Goal: Check status: Check status

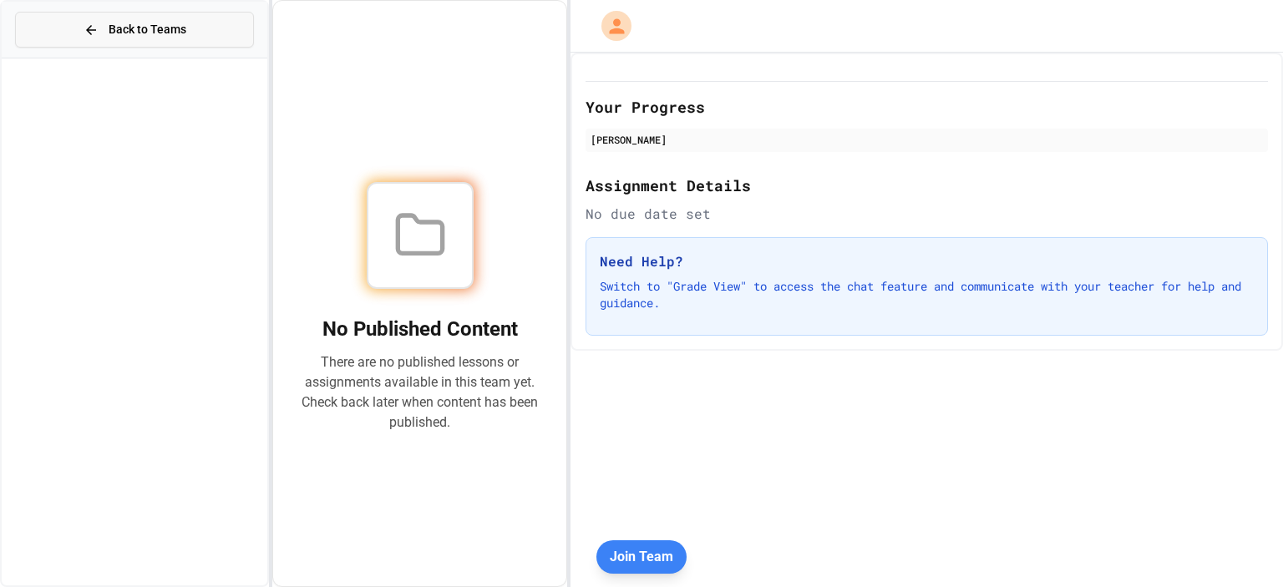
click at [129, 29] on span "Back to Teams" at bounding box center [148, 30] width 78 height 18
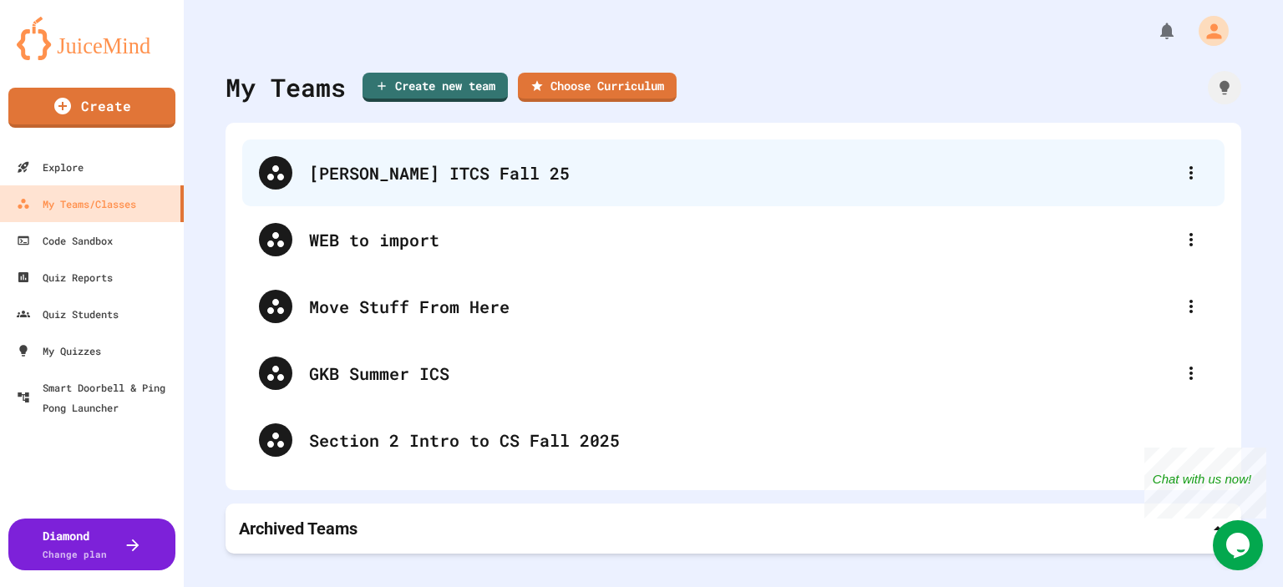
click at [442, 163] on div "[PERSON_NAME] ITCS Fall 25" at bounding box center [742, 172] width 866 height 25
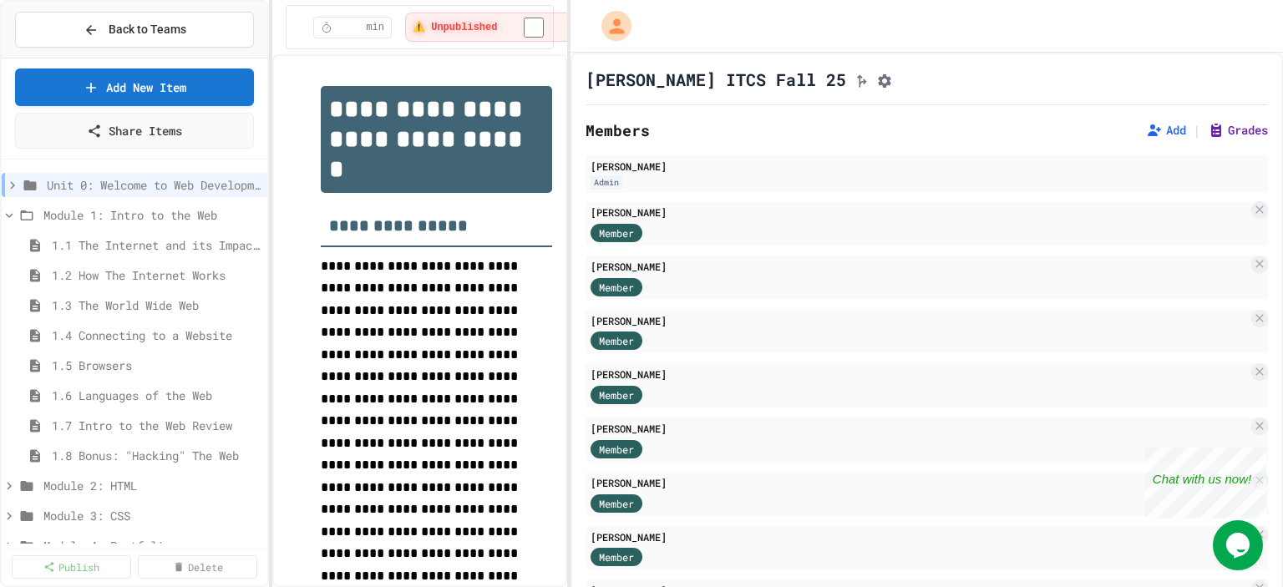
click at [1209, 135] on button "Grades" at bounding box center [1238, 130] width 60 height 17
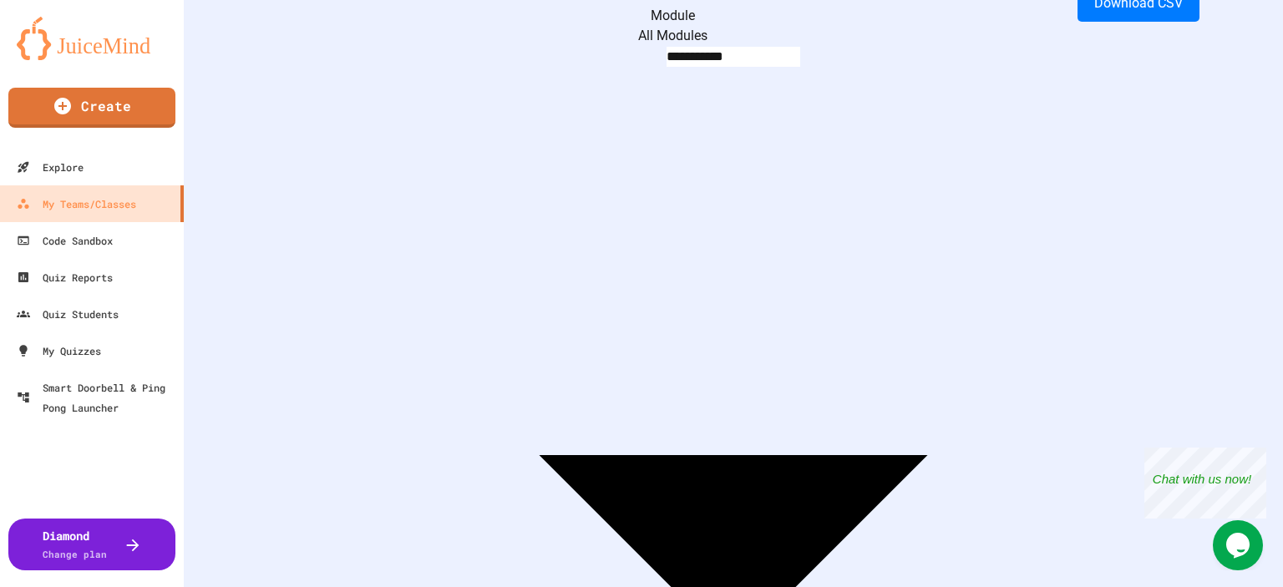
scroll to position [167, 0]
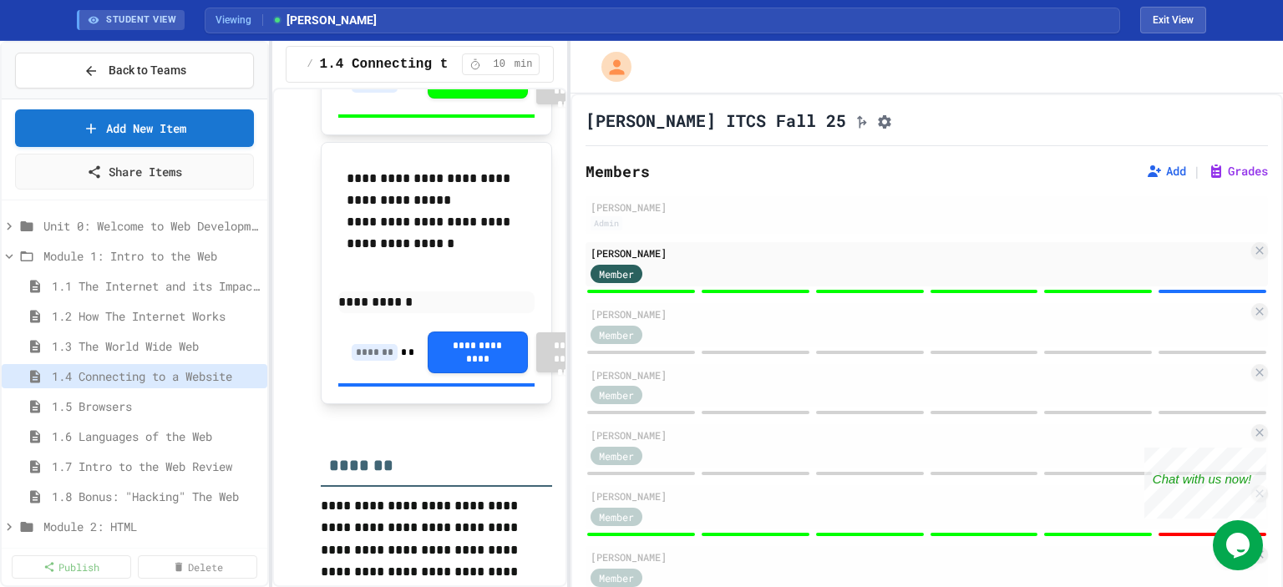
scroll to position [4094, 0]
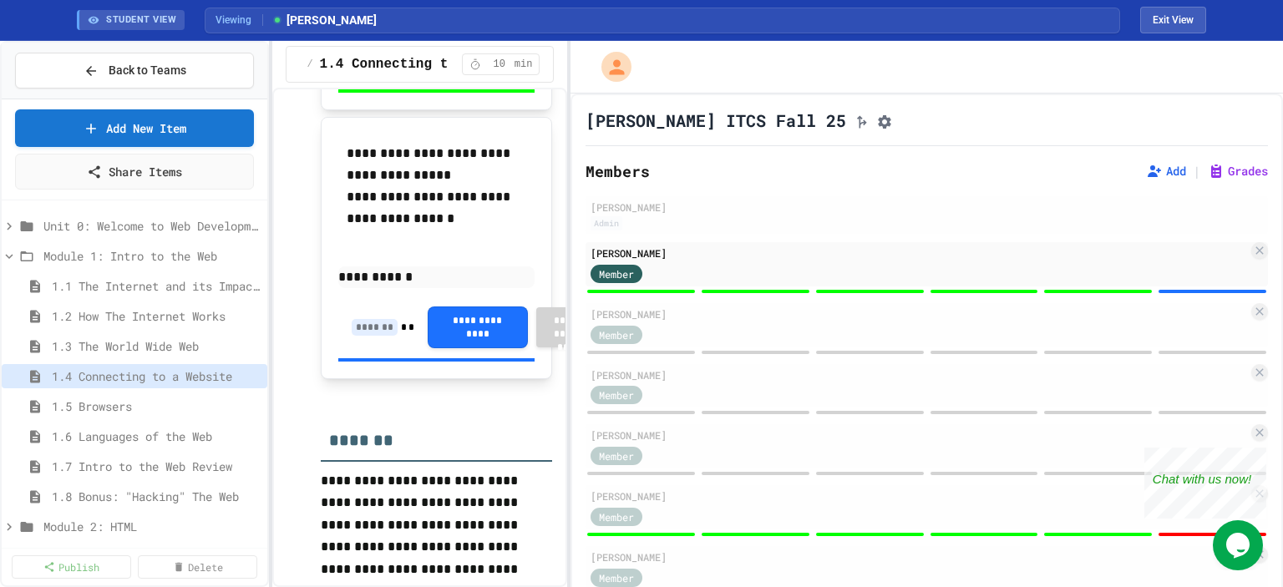
click at [364, 336] on input at bounding box center [375, 327] width 46 height 17
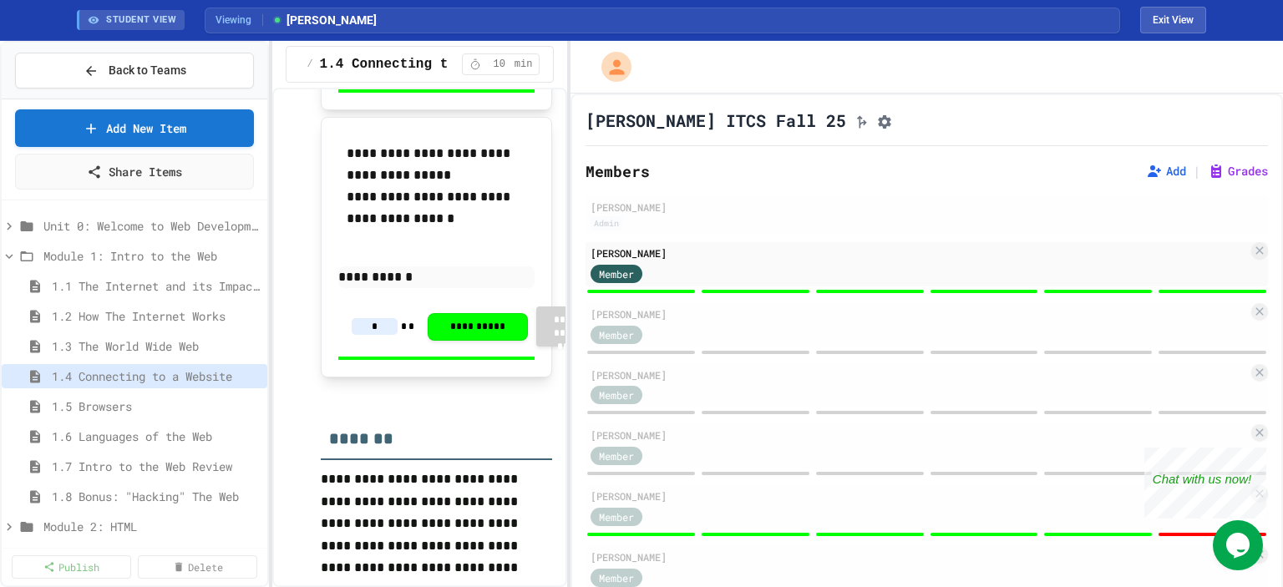
type input "*"
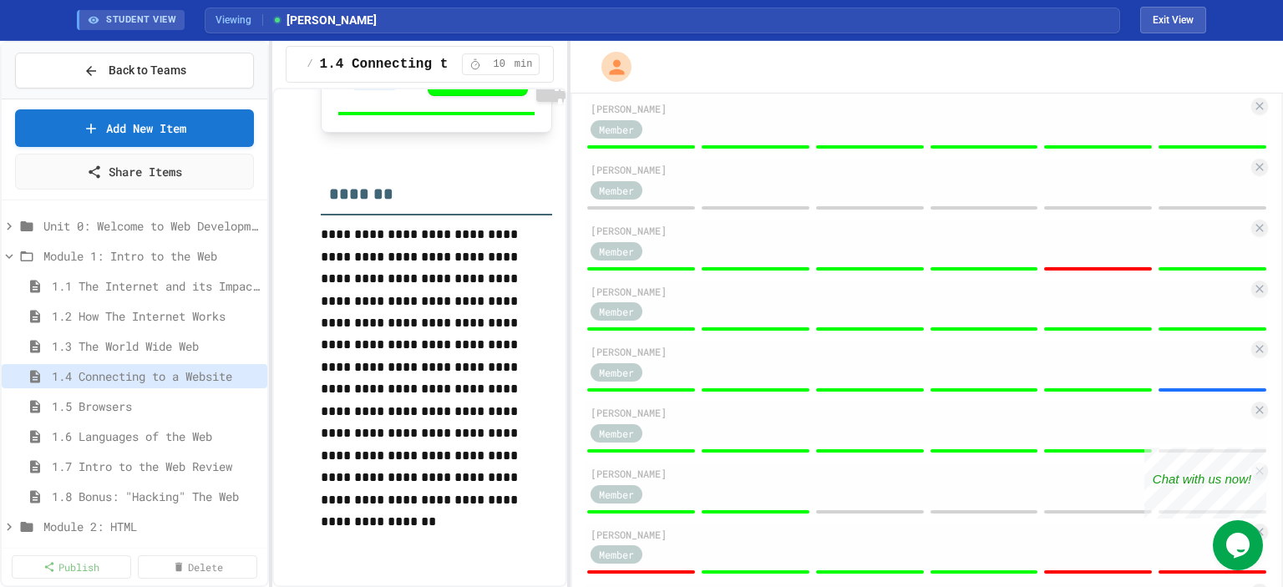
scroll to position [580, 0]
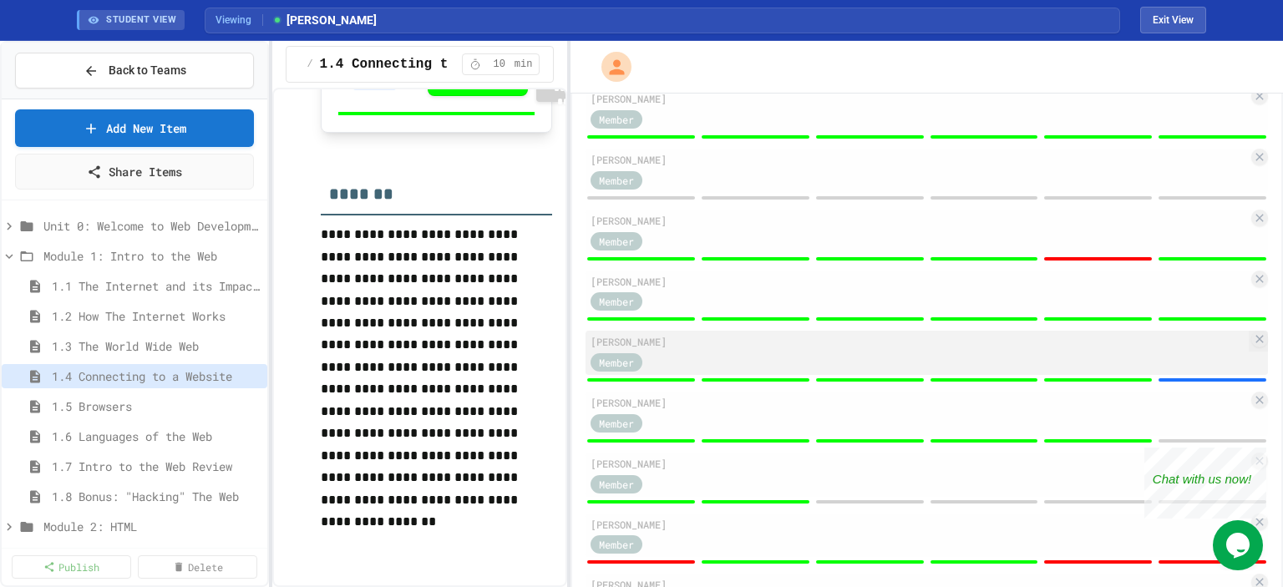
click at [1183, 349] on div "[PERSON_NAME]" at bounding box center [920, 341] width 658 height 15
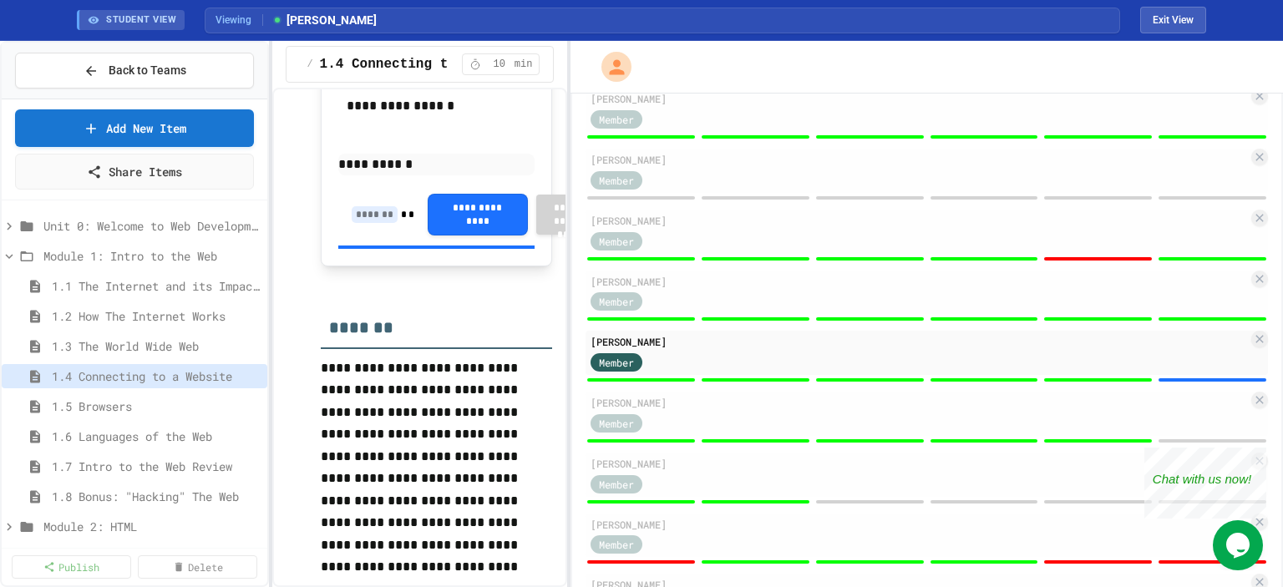
scroll to position [4190, 0]
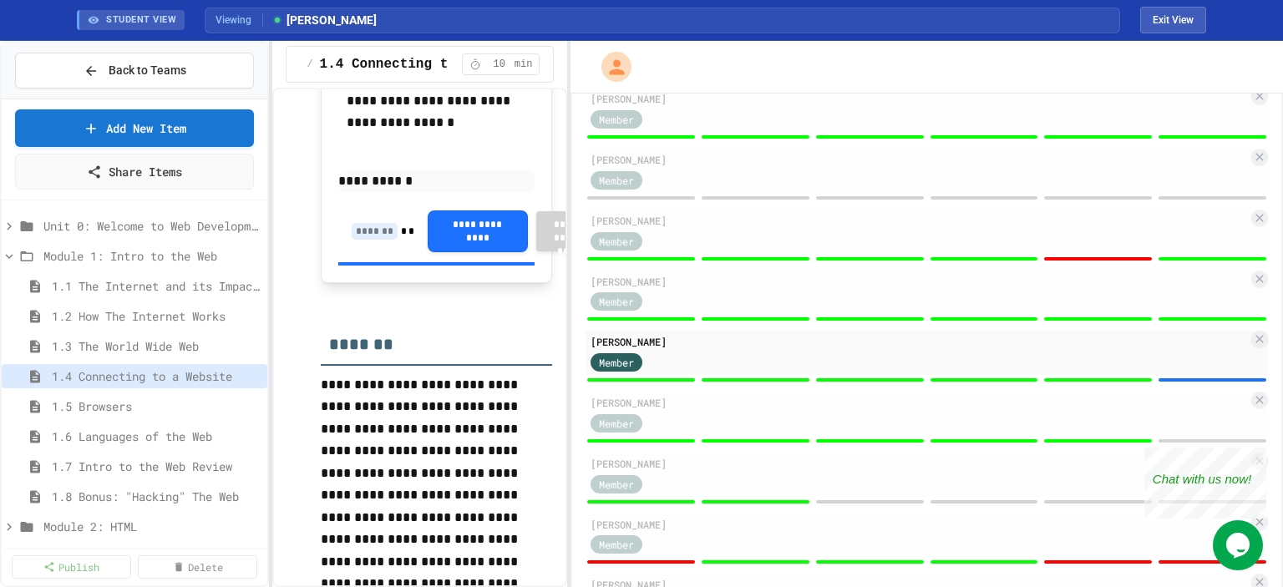
click at [379, 240] on input at bounding box center [375, 231] width 46 height 17
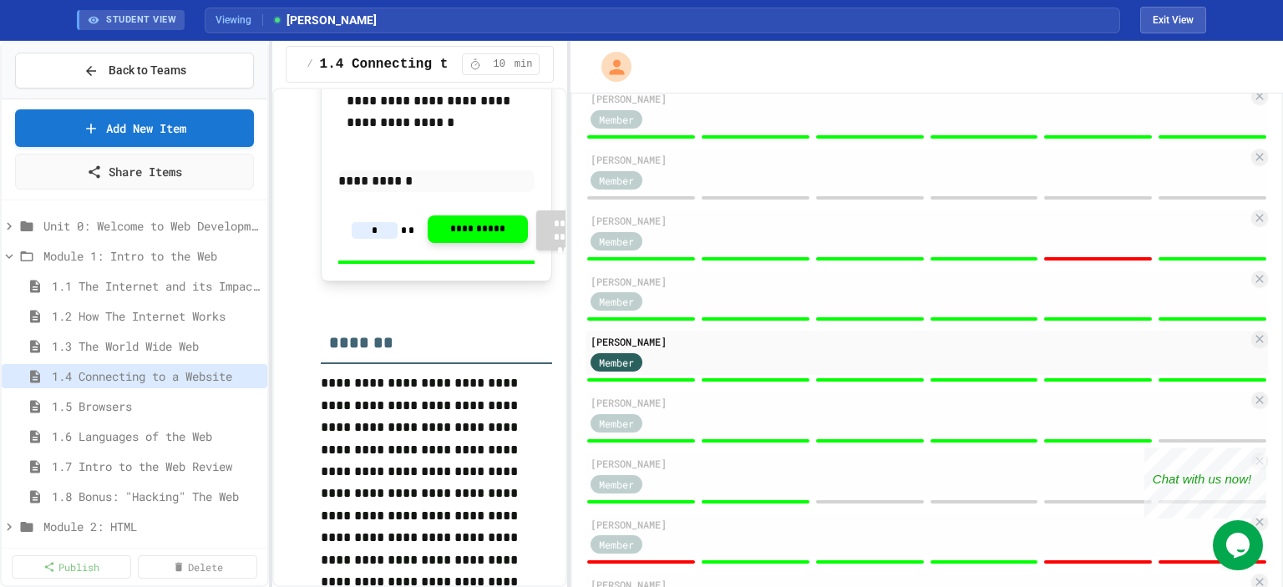
type input "*"
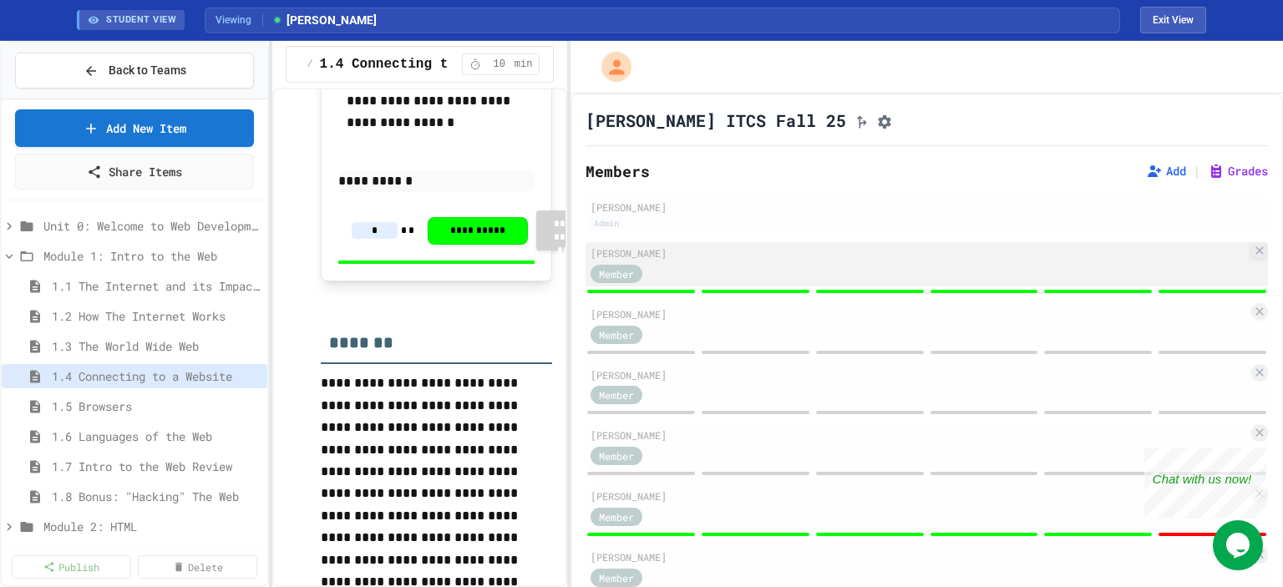
scroll to position [0, 0]
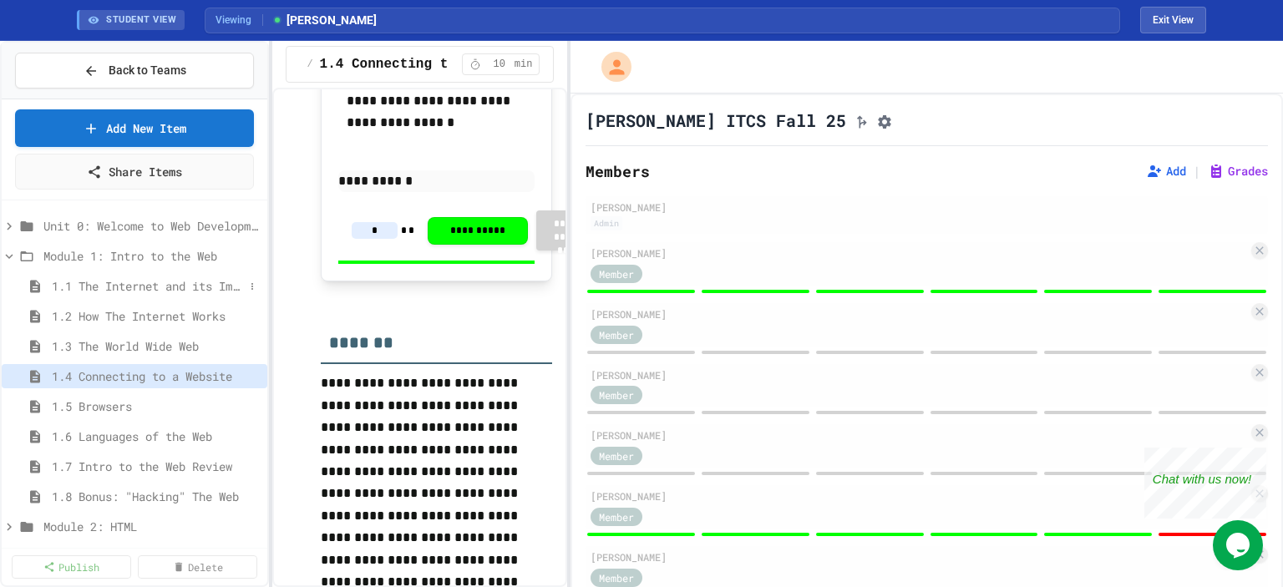
click at [135, 283] on span "1.1 The Internet and its Impact on Society" at bounding box center [148, 286] width 192 height 18
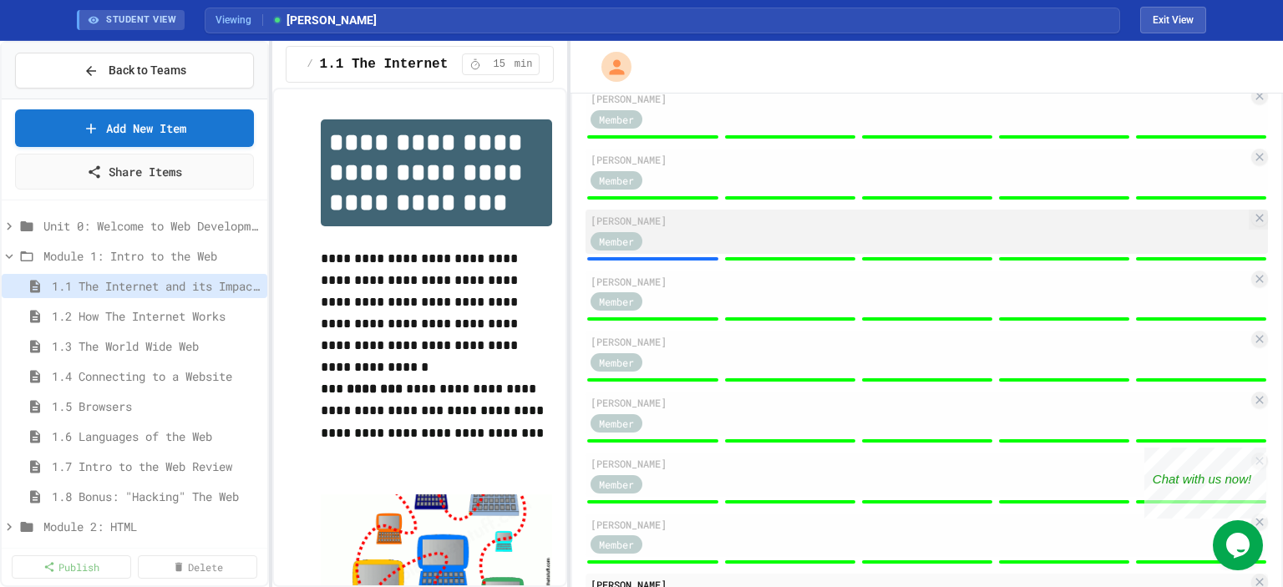
scroll to position [334, 0]
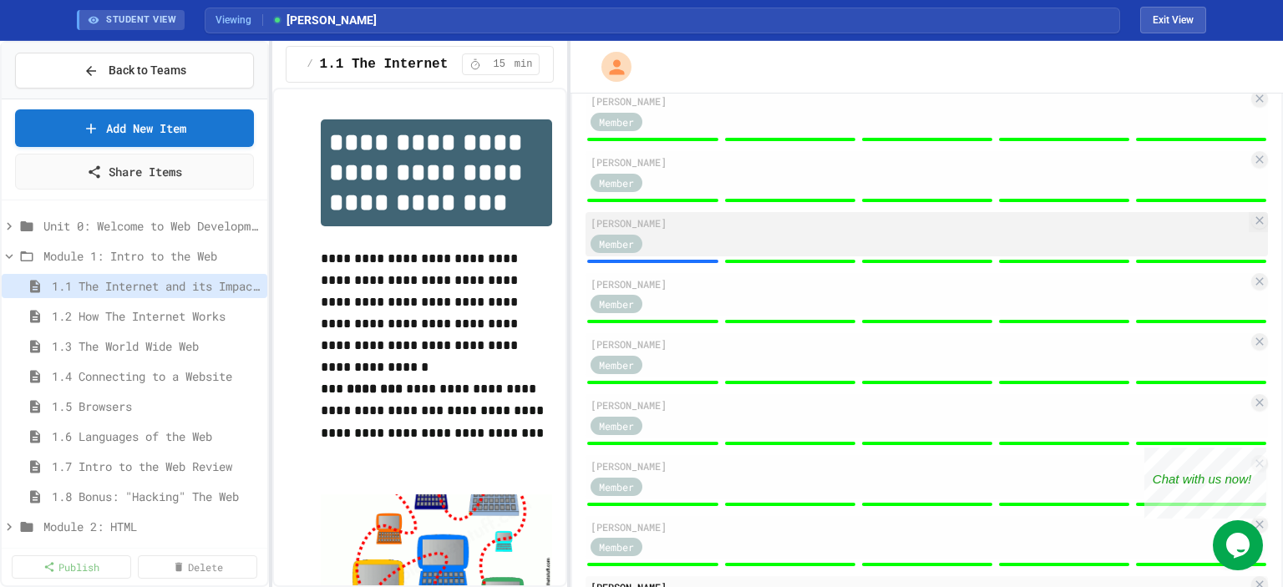
click at [618, 249] on span "Member" at bounding box center [616, 243] width 35 height 15
click at [665, 241] on div "Member" at bounding box center [633, 242] width 84 height 21
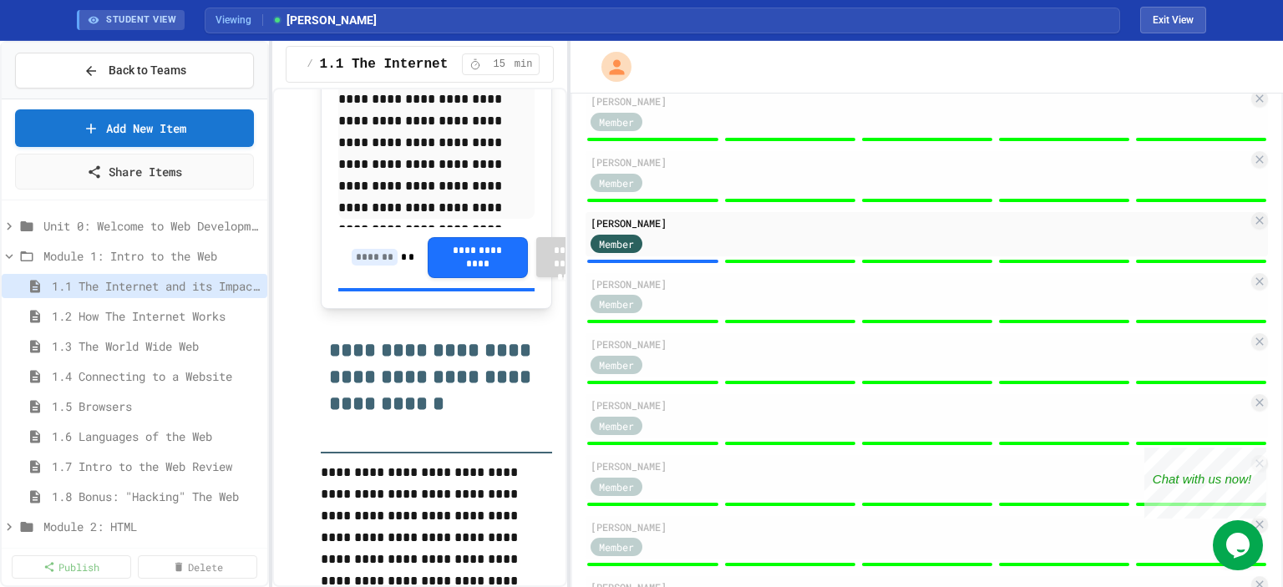
scroll to position [2841, 0]
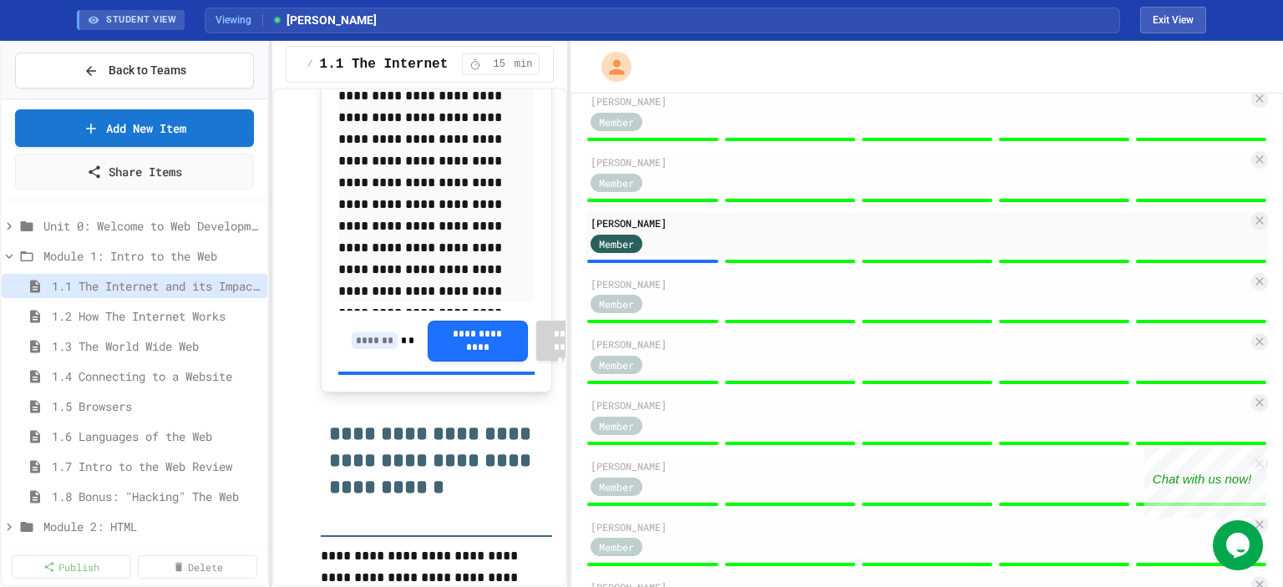
click at [375, 349] on input at bounding box center [375, 341] width 46 height 17
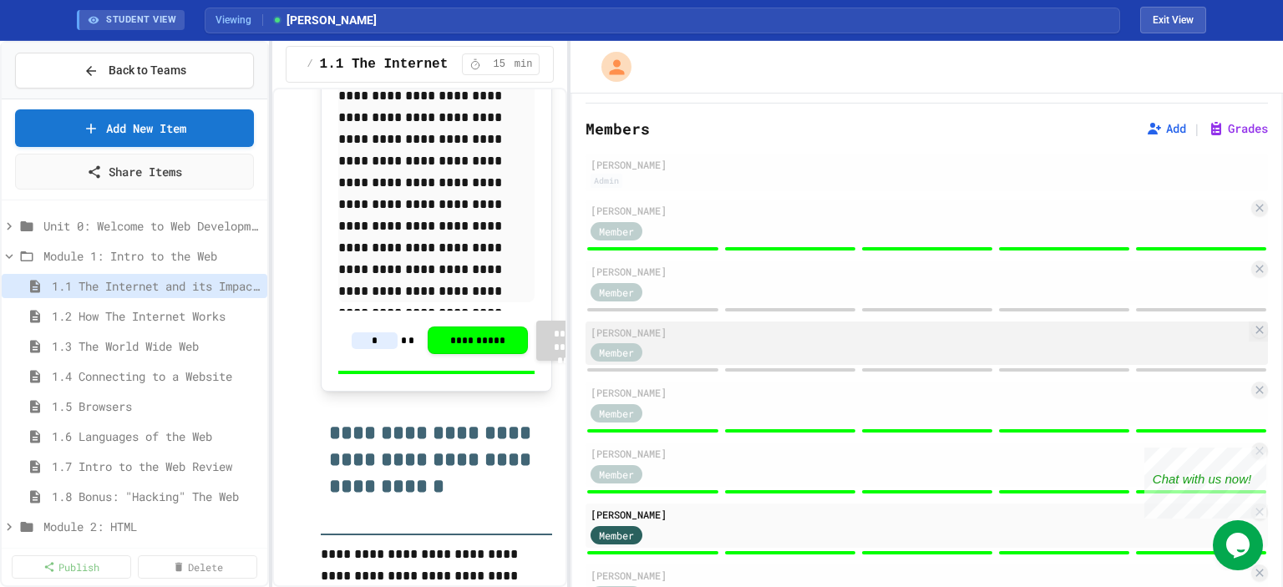
scroll to position [84, 0]
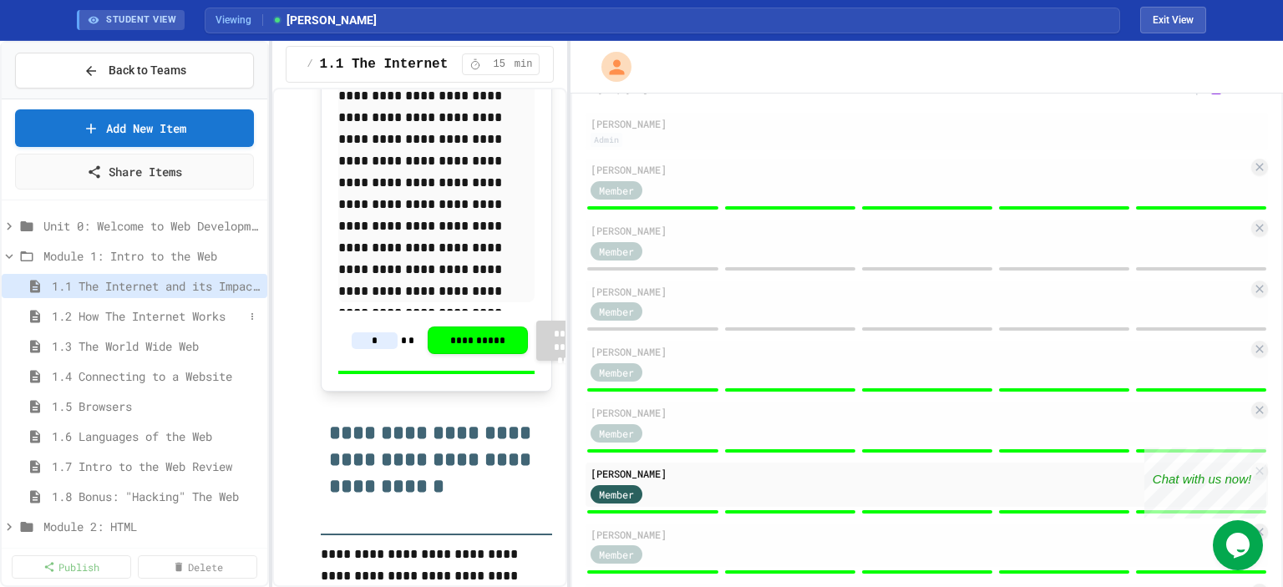
type input "*"
click at [170, 313] on span "1.2 How The Internet Works" at bounding box center [148, 316] width 192 height 18
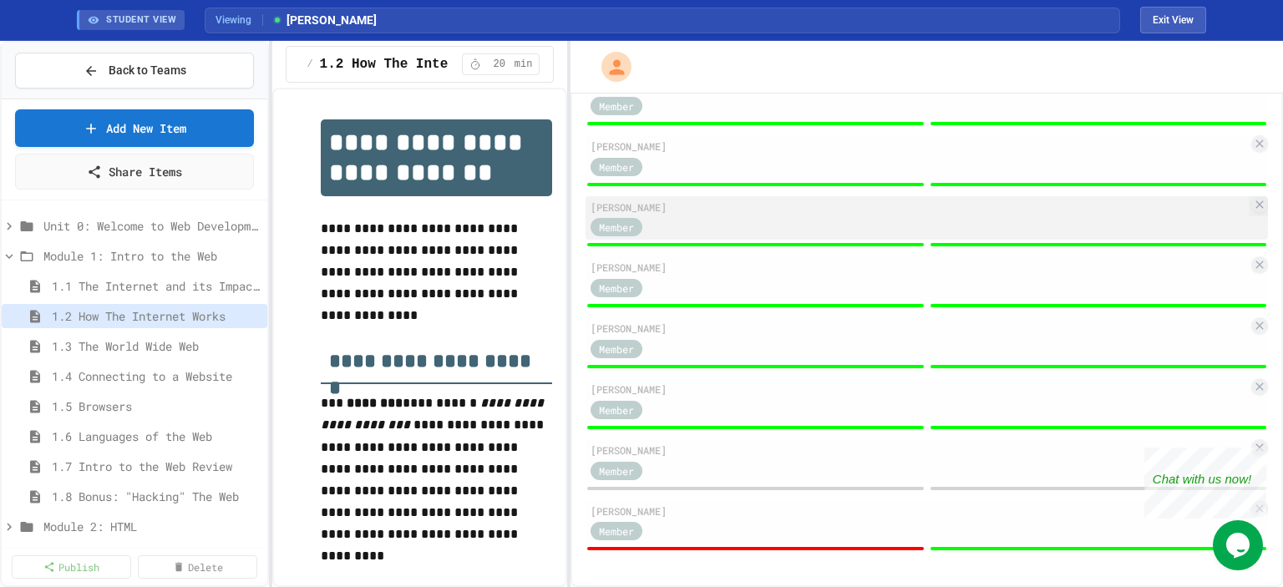
scroll to position [909, 0]
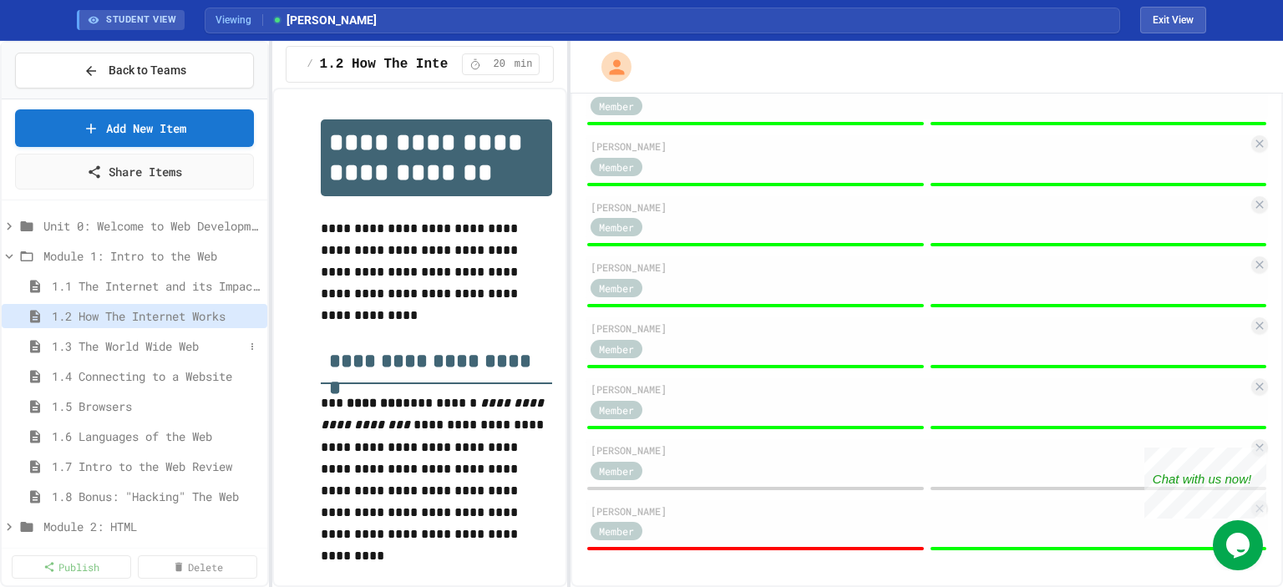
click at [160, 345] on span "1.3 The World Wide Web" at bounding box center [148, 347] width 192 height 18
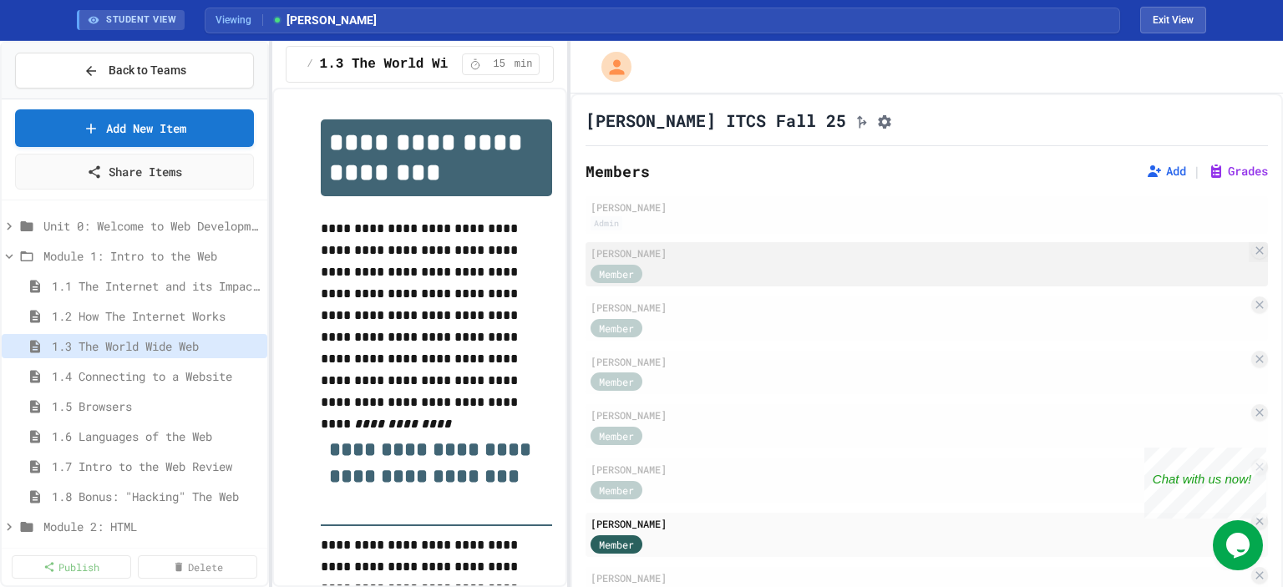
click at [673, 272] on div "Member" at bounding box center [633, 272] width 84 height 21
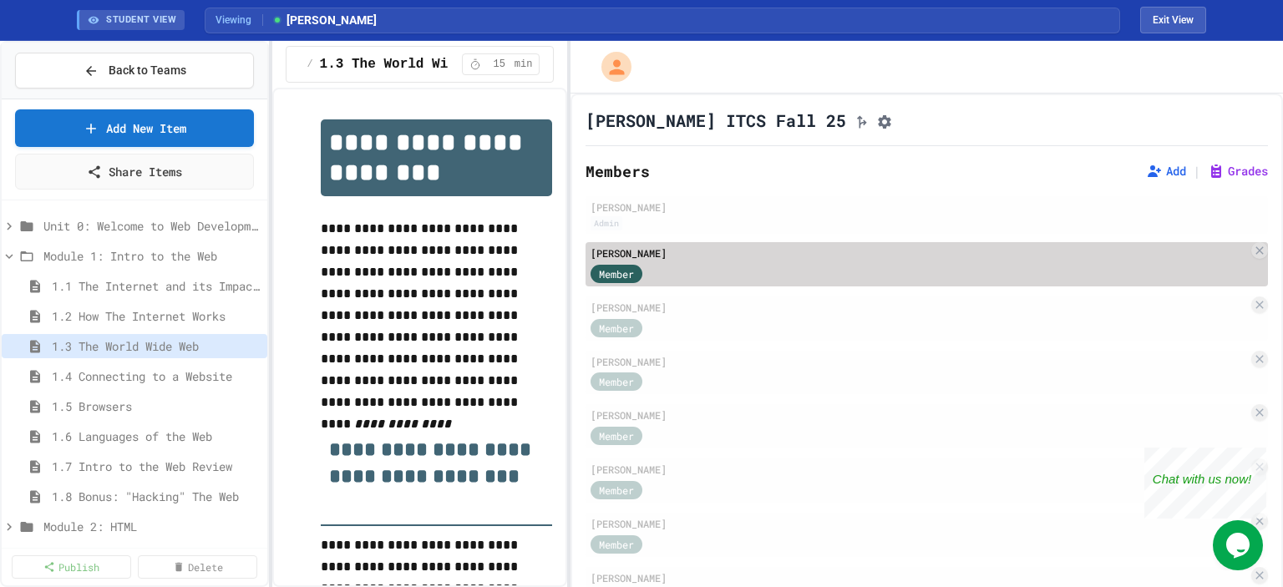
type input "*"
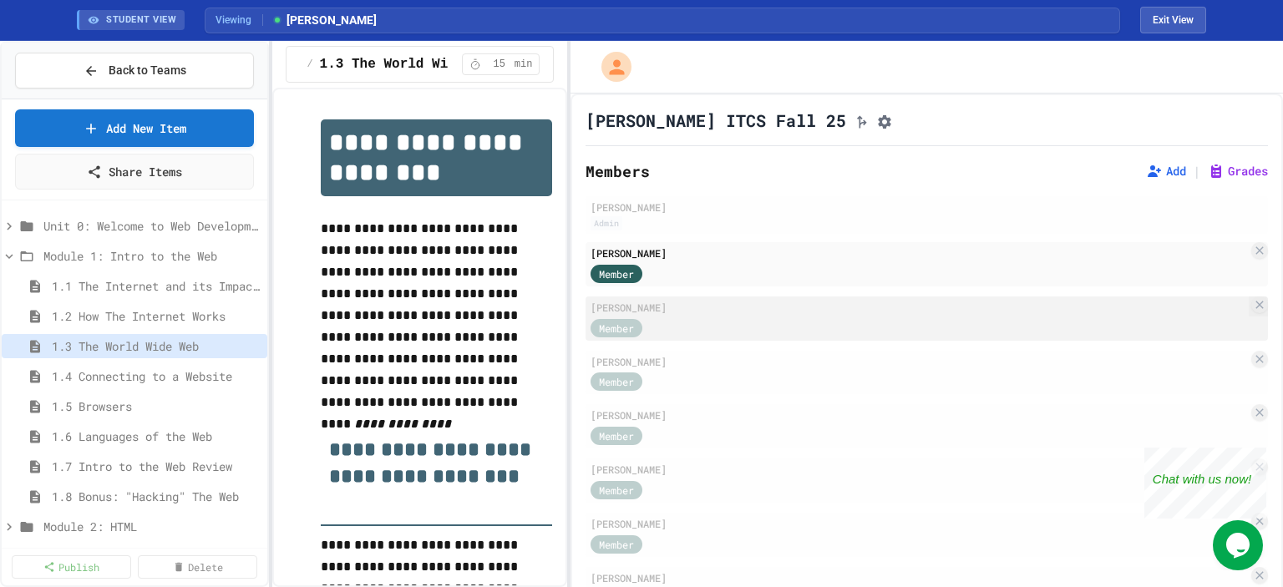
click at [682, 313] on div "[PERSON_NAME]" at bounding box center [920, 307] width 658 height 15
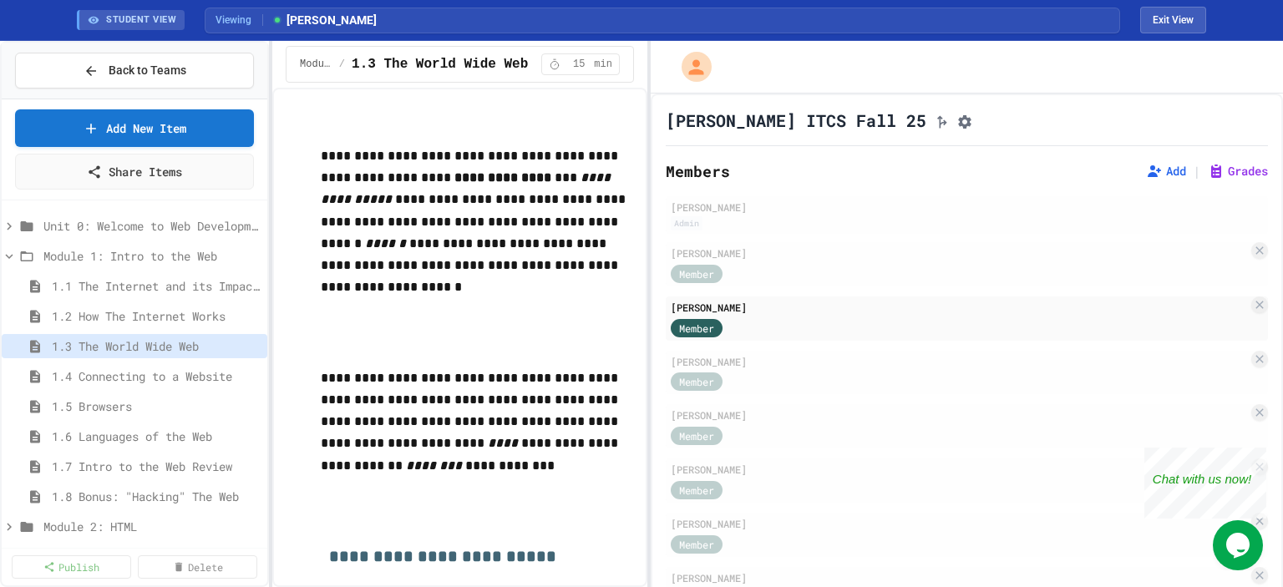
scroll to position [393, 0]
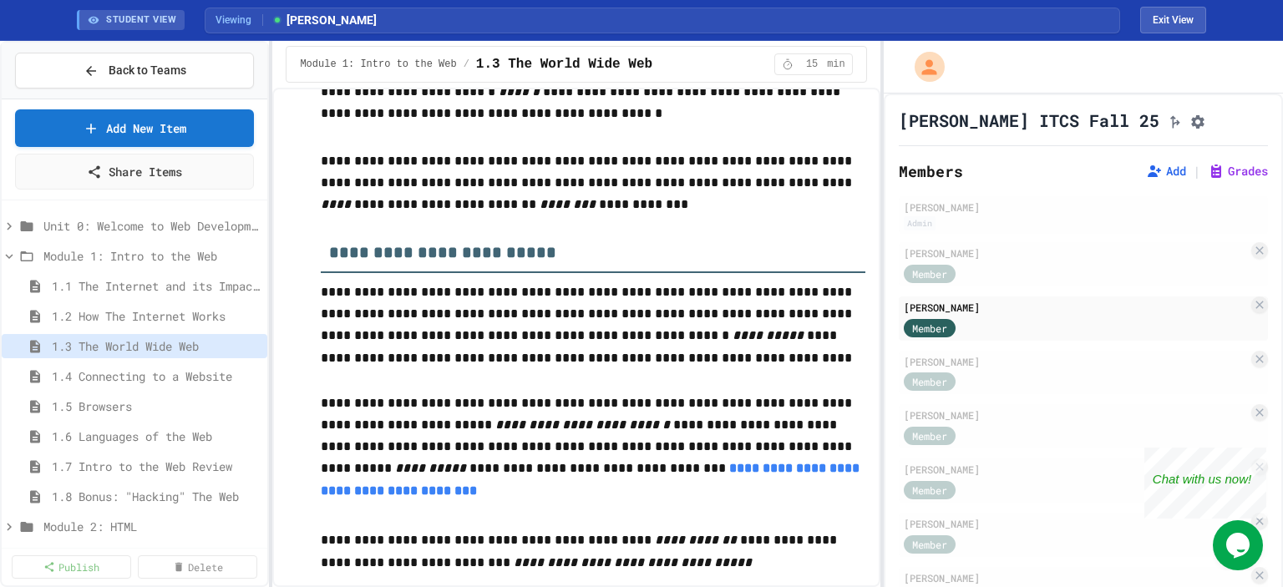
click at [882, 260] on div "**********" at bounding box center [641, 314] width 1283 height 546
click at [922, 270] on div "Member" at bounding box center [946, 272] width 84 height 21
type input "*"
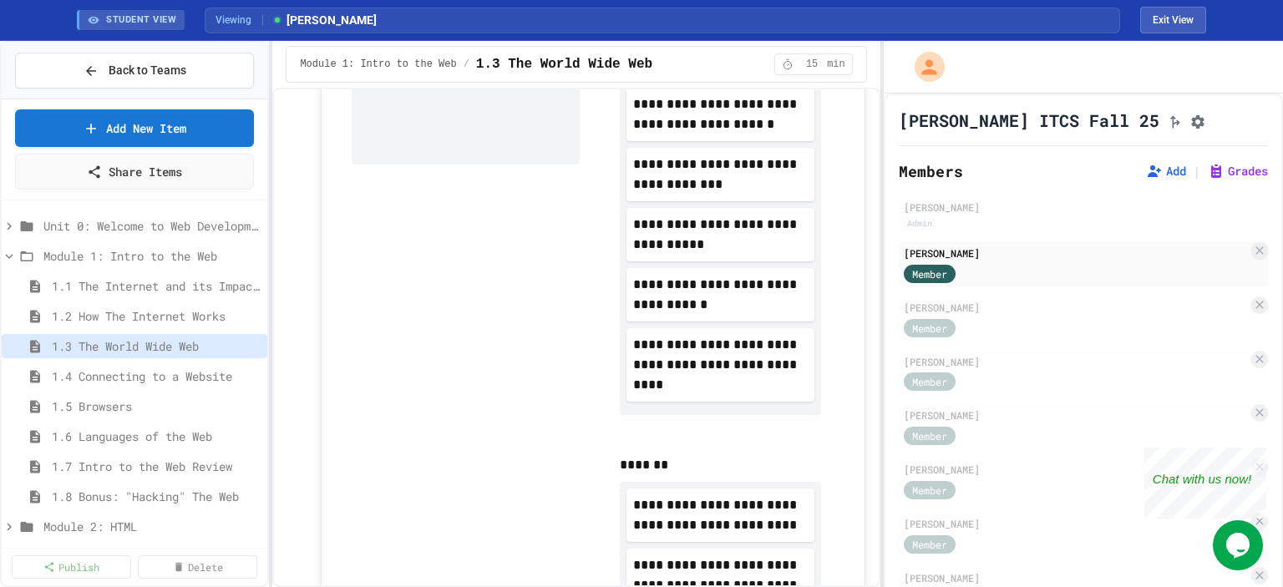
scroll to position [1563, 0]
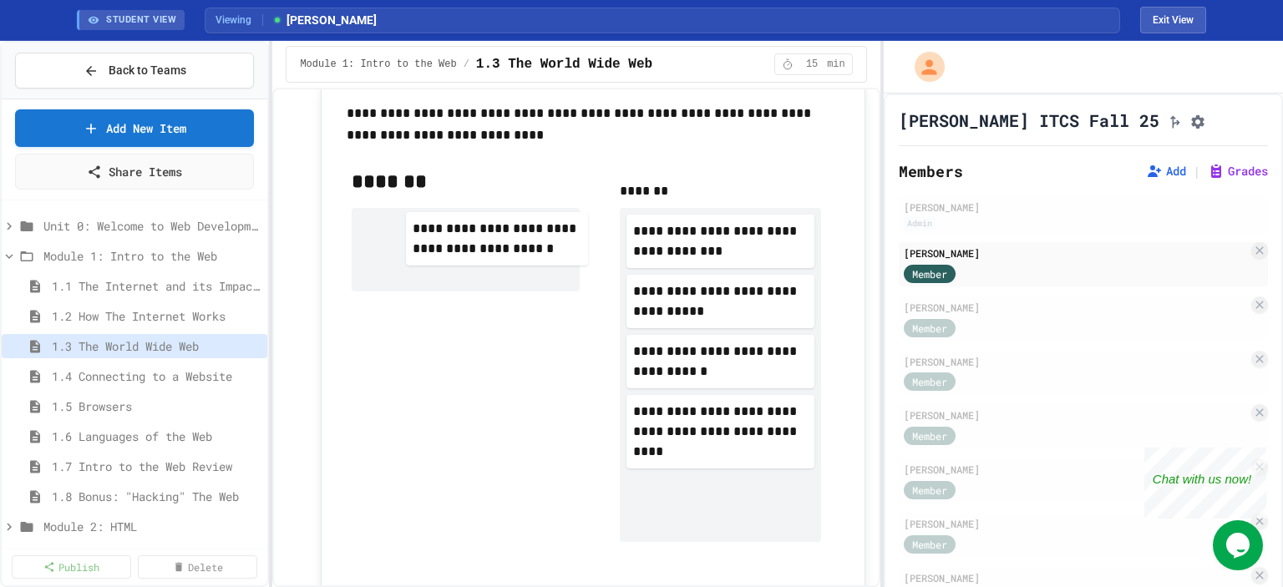
drag, startPoint x: 658, startPoint y: 246, endPoint x: 426, endPoint y: 244, distance: 231.5
click at [435, 243] on div "**********" at bounding box center [592, 512] width 509 height 715
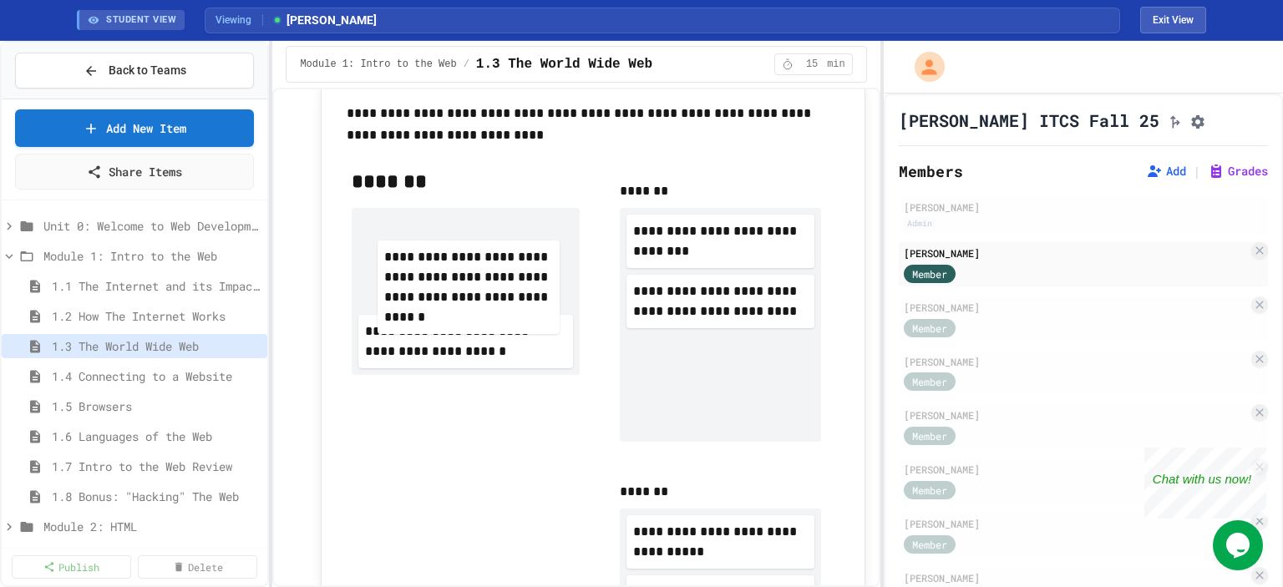
drag, startPoint x: 658, startPoint y: 240, endPoint x: 411, endPoint y: 267, distance: 248.0
click at [411, 267] on div "**********" at bounding box center [592, 482] width 509 height 655
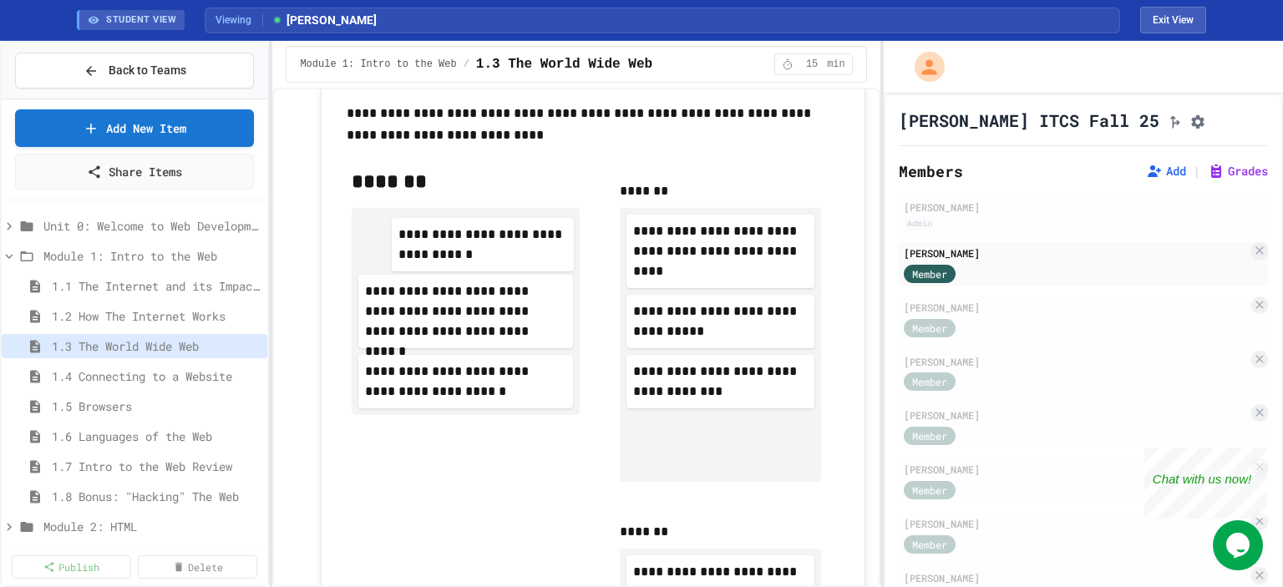
drag, startPoint x: 655, startPoint y: 250, endPoint x: 418, endPoint y: 254, distance: 237.3
click at [418, 254] on div "**********" at bounding box center [592, 432] width 509 height 555
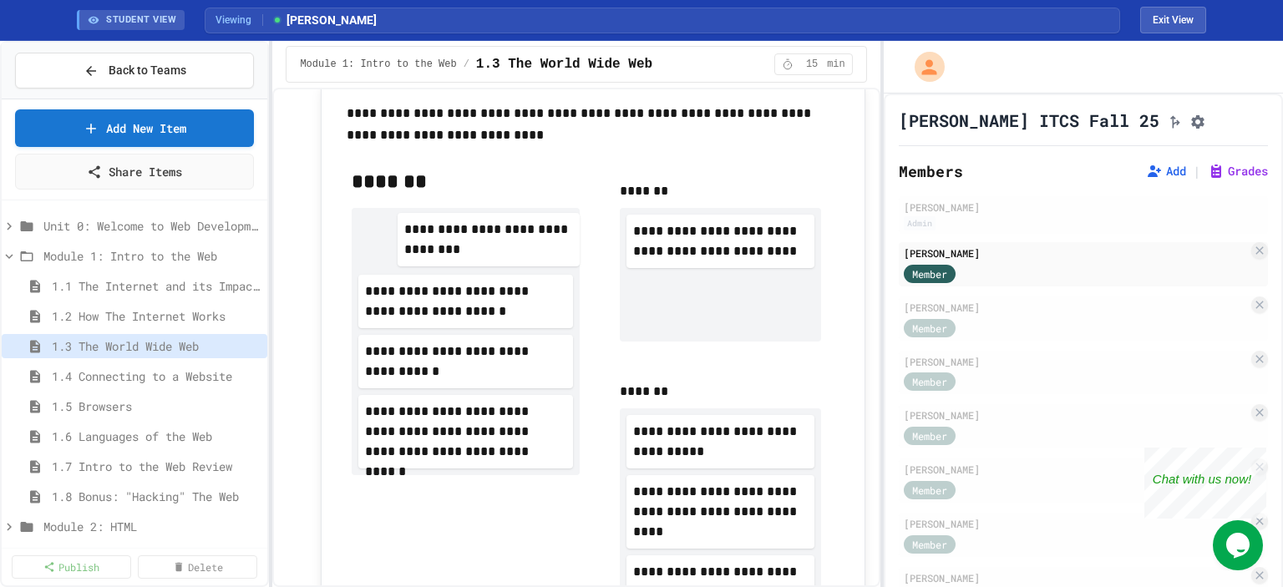
drag, startPoint x: 643, startPoint y: 250, endPoint x: 399, endPoint y: 246, distance: 244.0
click at [399, 246] on div "**********" at bounding box center [592, 402] width 509 height 495
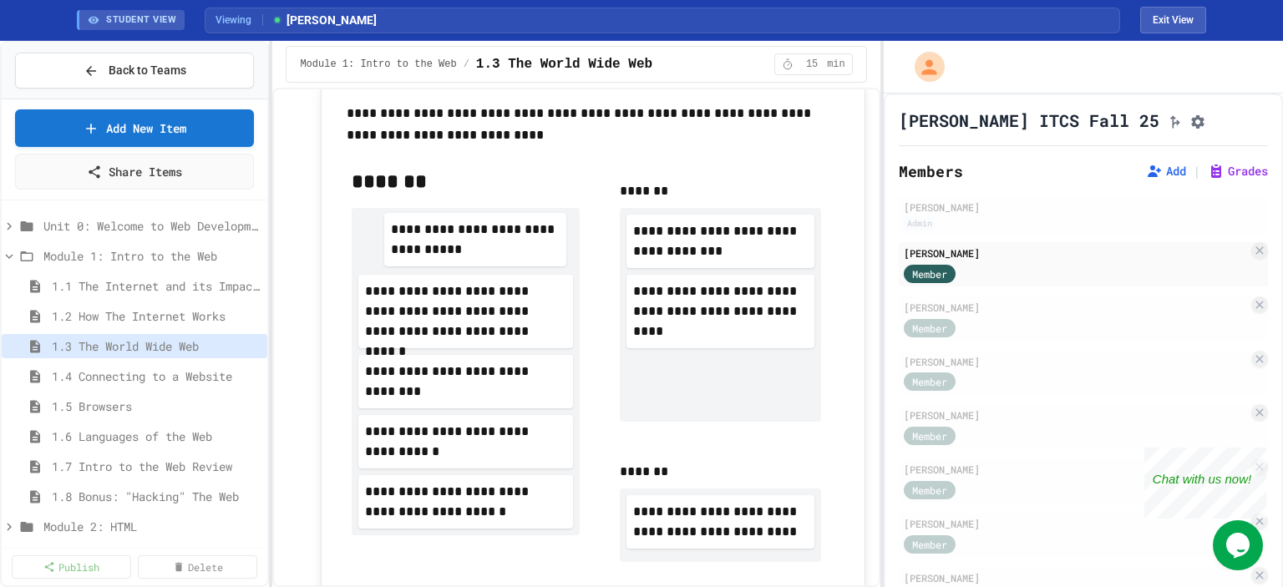
drag, startPoint x: 655, startPoint y: 241, endPoint x: 409, endPoint y: 241, distance: 245.7
click at [409, 241] on div "**********" at bounding box center [592, 372] width 509 height 435
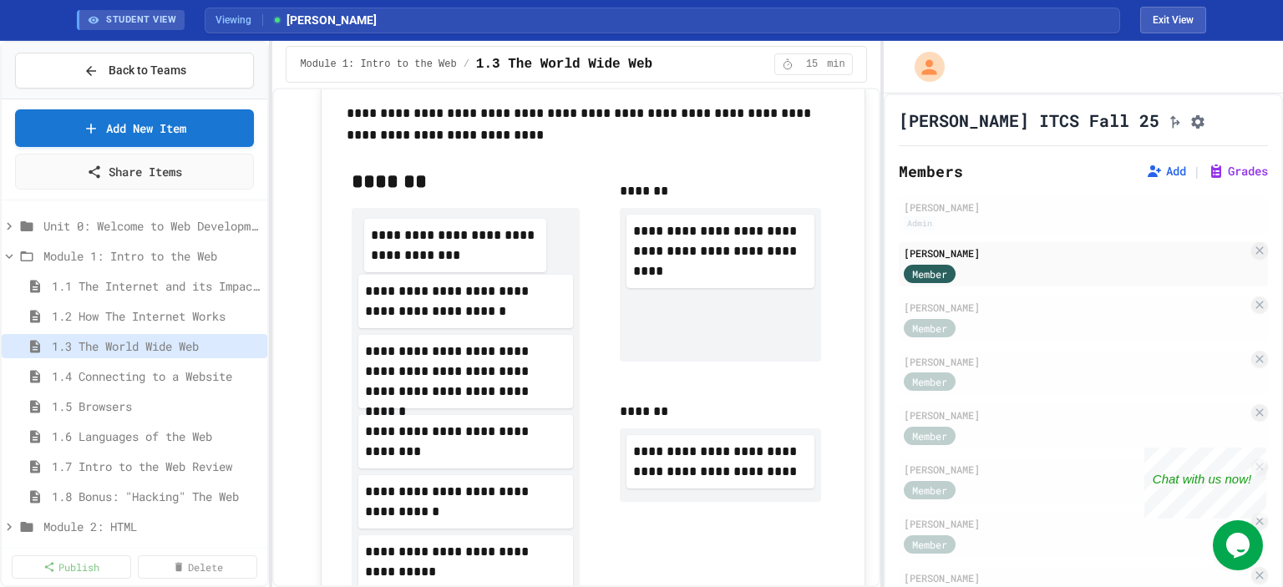
drag, startPoint x: 673, startPoint y: 239, endPoint x: 412, endPoint y: 243, distance: 260.7
click at [412, 243] on div "**********" at bounding box center [592, 382] width 509 height 455
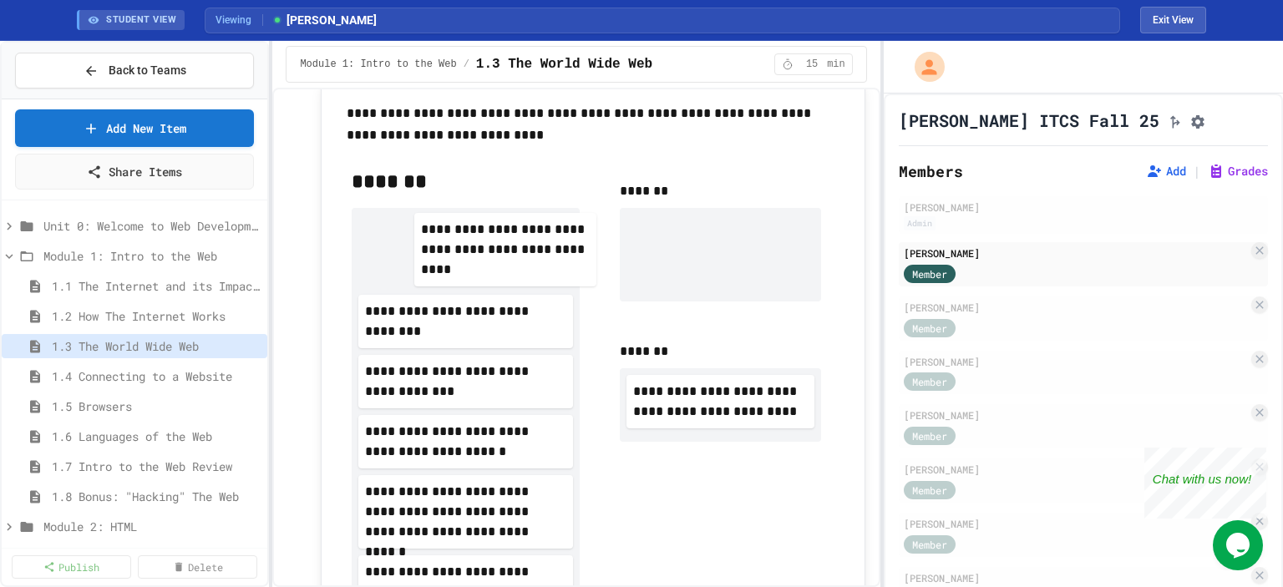
drag, startPoint x: 686, startPoint y: 243, endPoint x: 471, endPoint y: 242, distance: 214.7
click at [471, 242] on div "**********" at bounding box center [592, 422] width 509 height 535
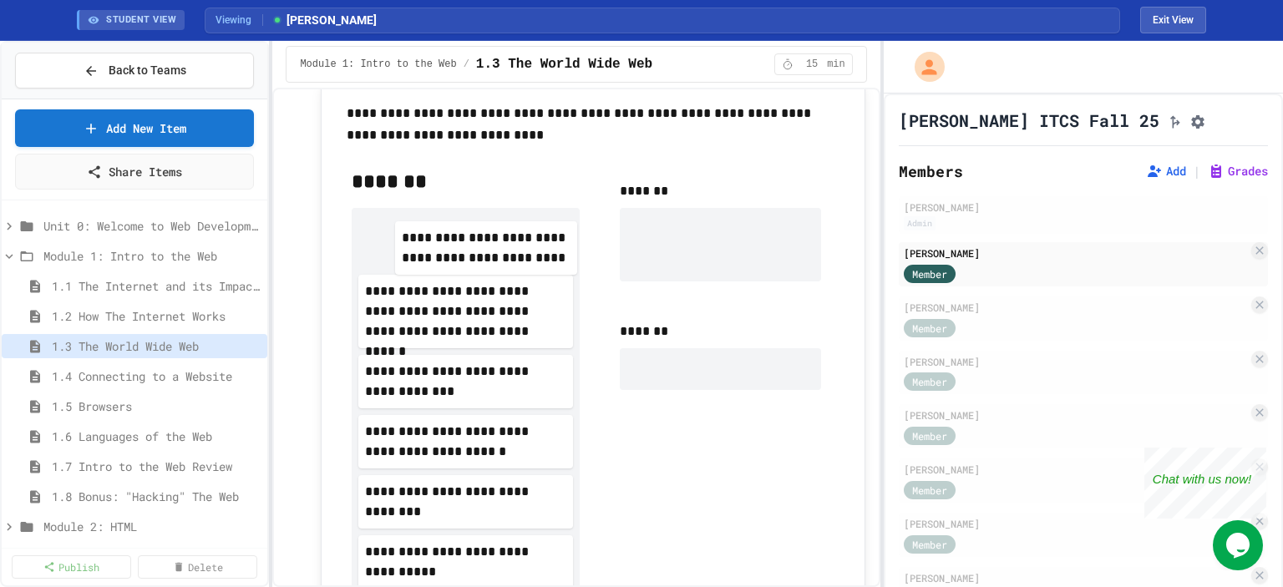
drag, startPoint x: 682, startPoint y: 246, endPoint x: 453, endPoint y: 254, distance: 229.1
click at [453, 254] on div "**********" at bounding box center [592, 442] width 509 height 575
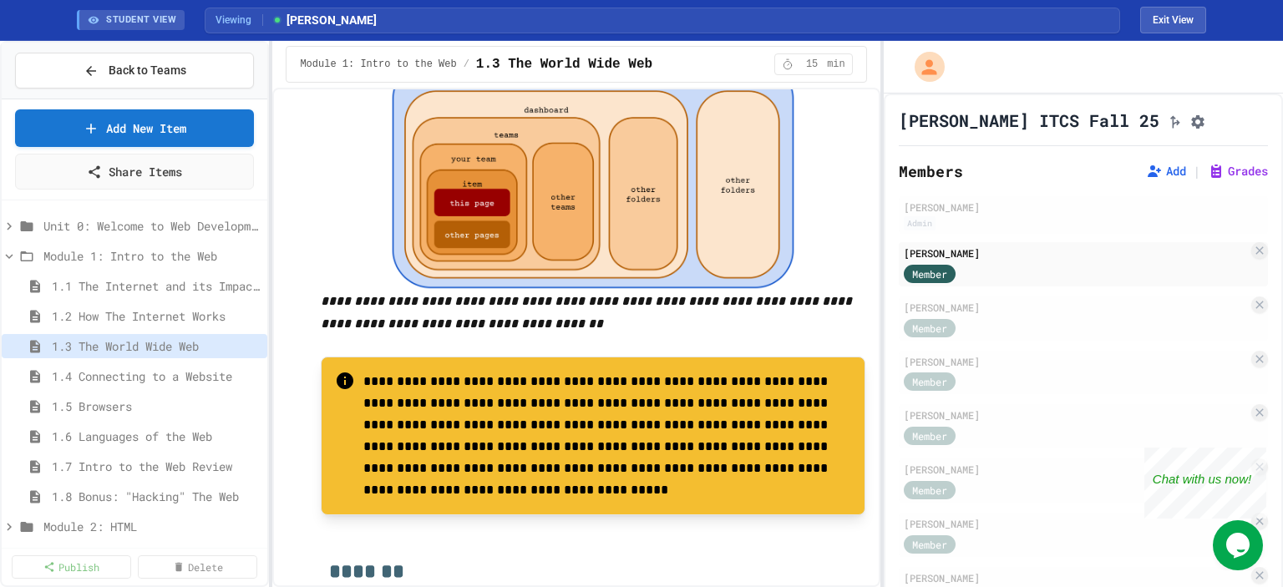
scroll to position [4703, 0]
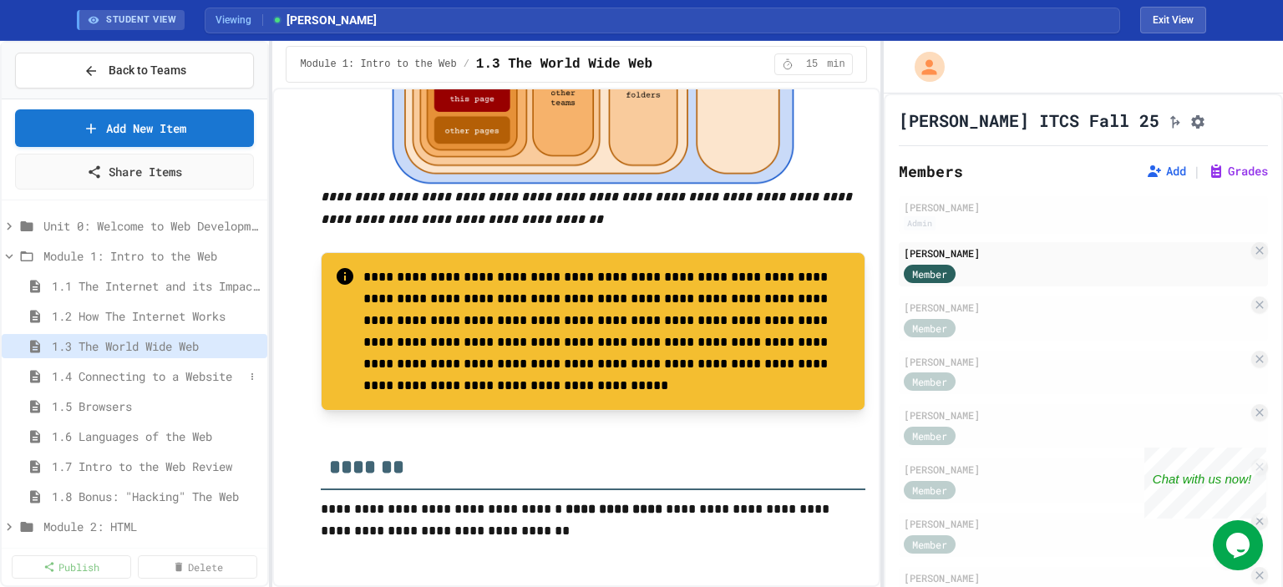
click at [186, 375] on span "1.4 Connecting to a Website" at bounding box center [148, 377] width 192 height 18
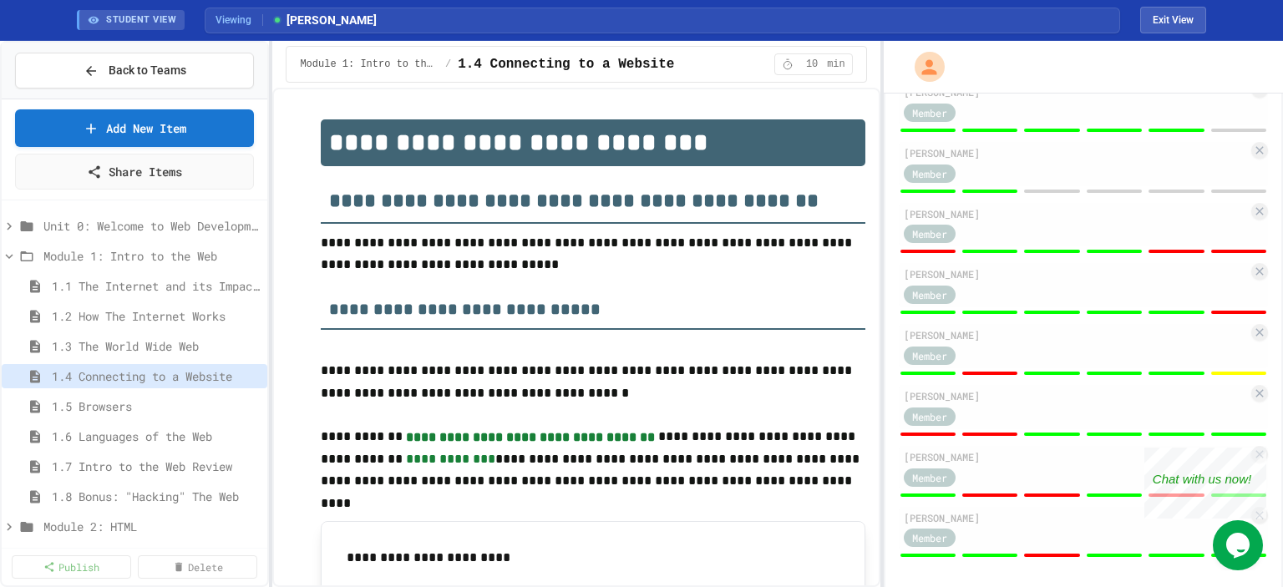
scroll to position [909, 0]
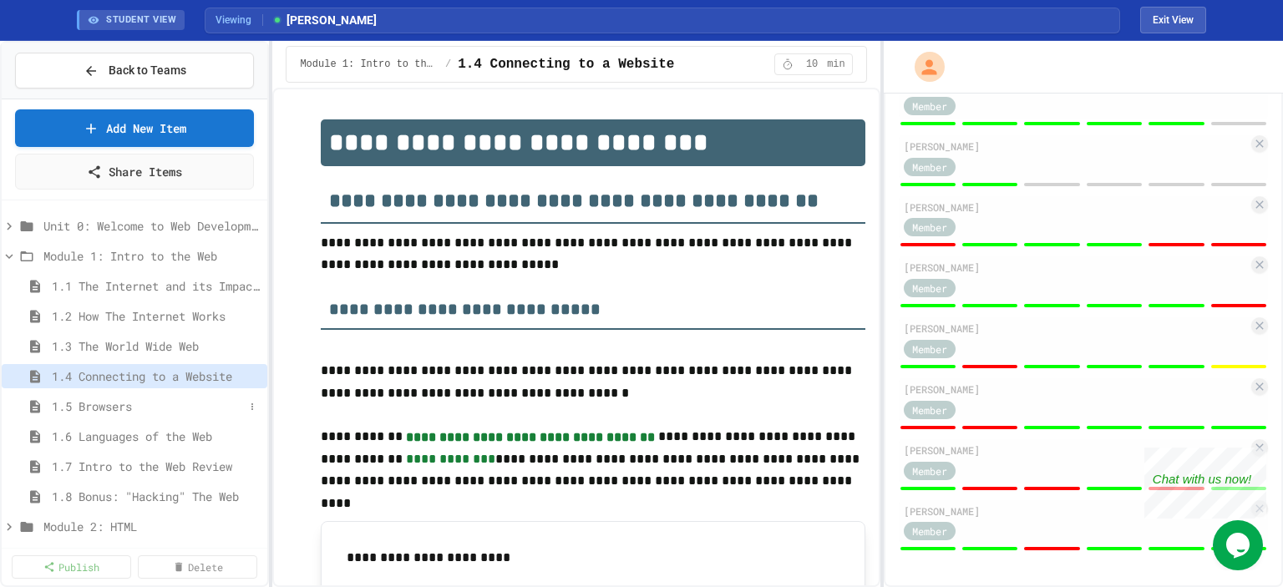
click at [114, 400] on span "1.5 Browsers" at bounding box center [148, 407] width 192 height 18
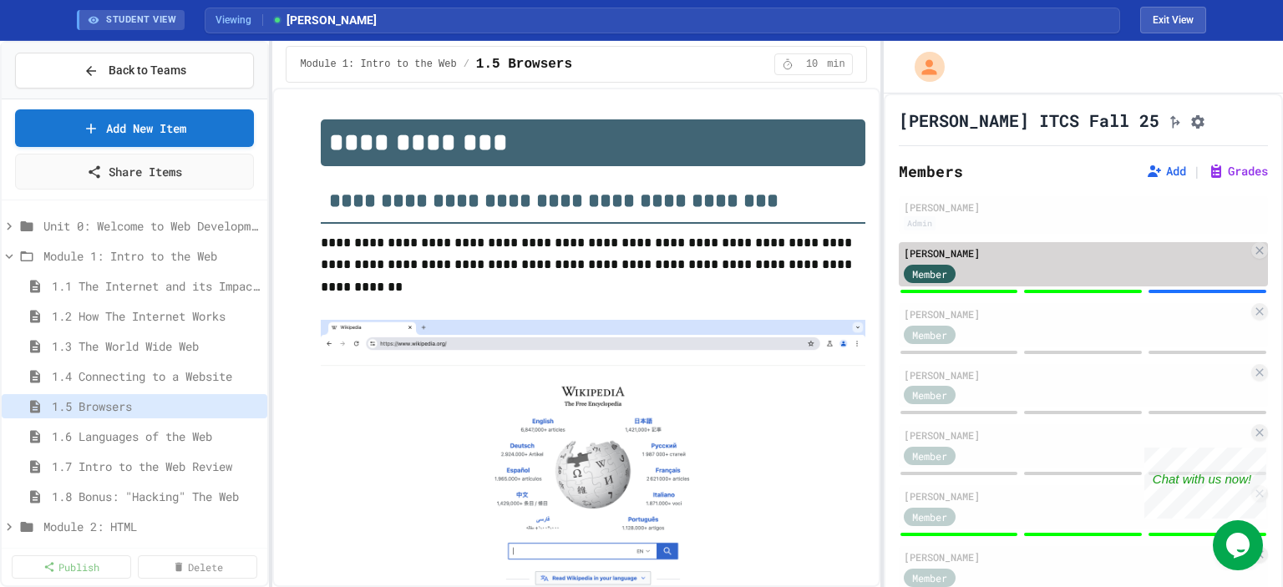
click at [1193, 277] on div "Member" at bounding box center [1076, 272] width 344 height 21
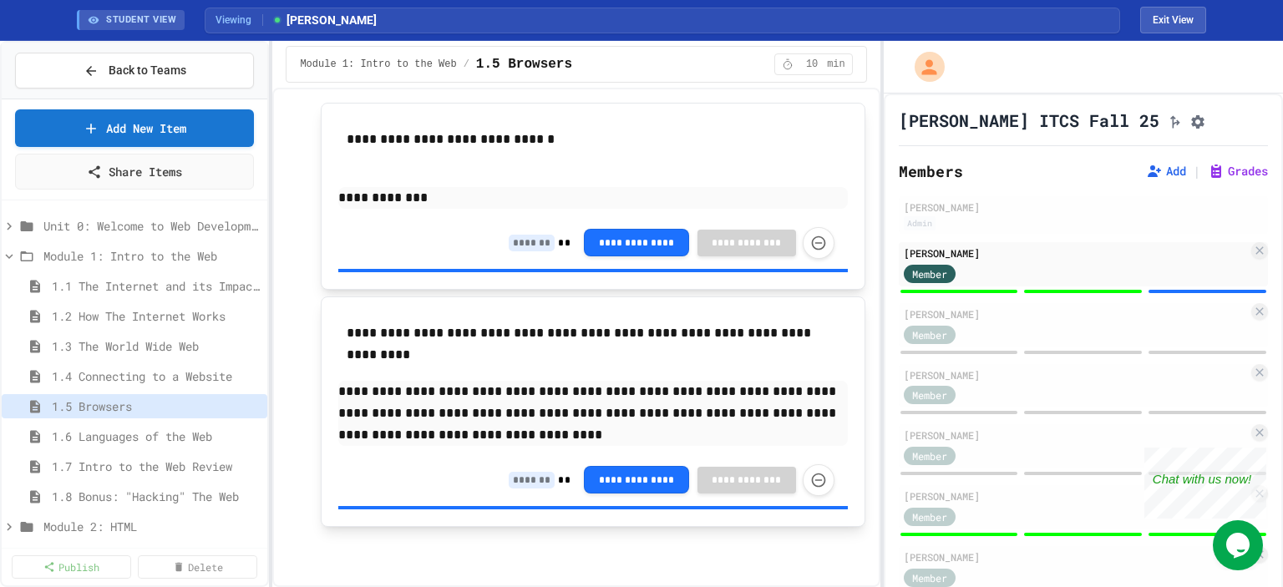
scroll to position [2097, 0]
click at [513, 480] on input at bounding box center [532, 480] width 46 height 17
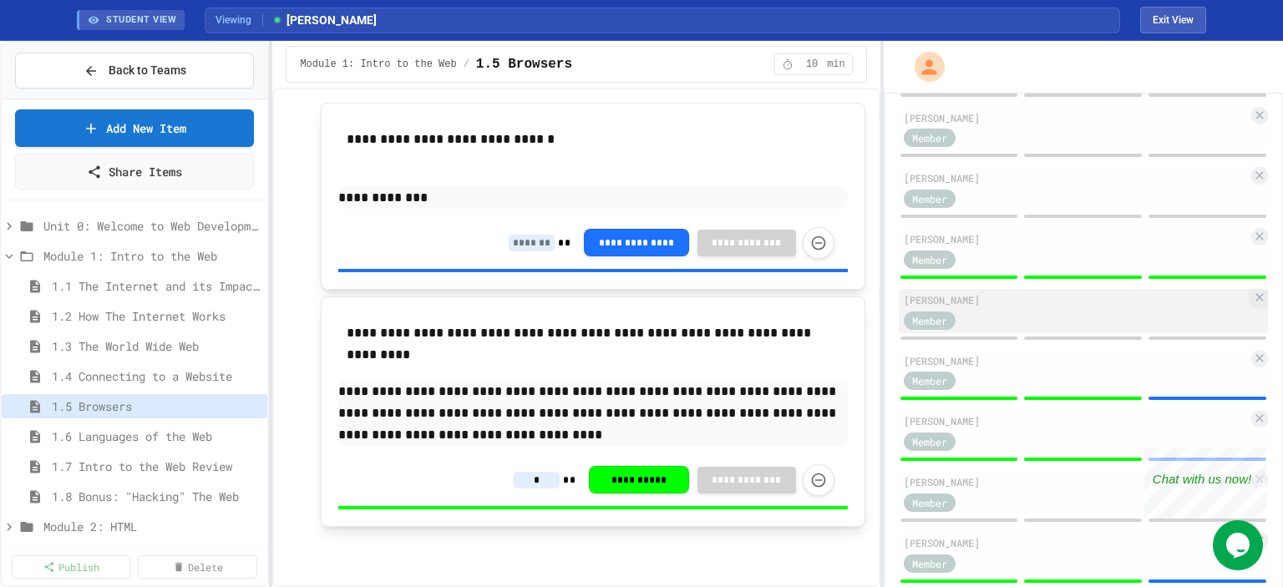
scroll to position [334, 0]
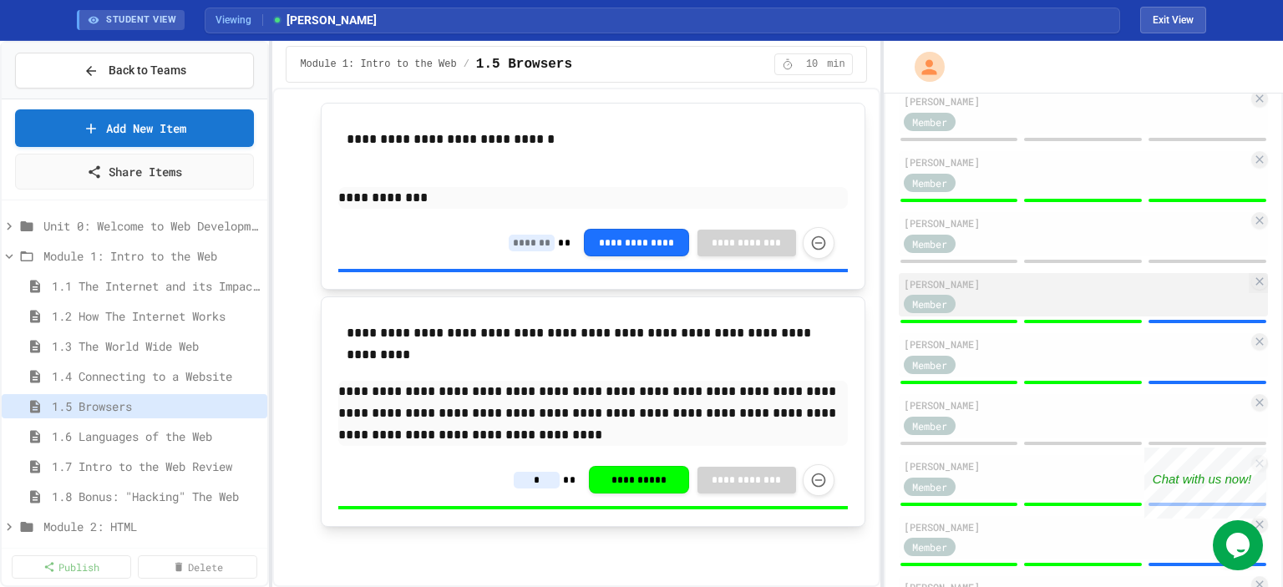
type input "*"
click at [923, 309] on span "Member" at bounding box center [929, 304] width 35 height 15
click at [916, 287] on div "[PERSON_NAME]" at bounding box center [1076, 284] width 344 height 15
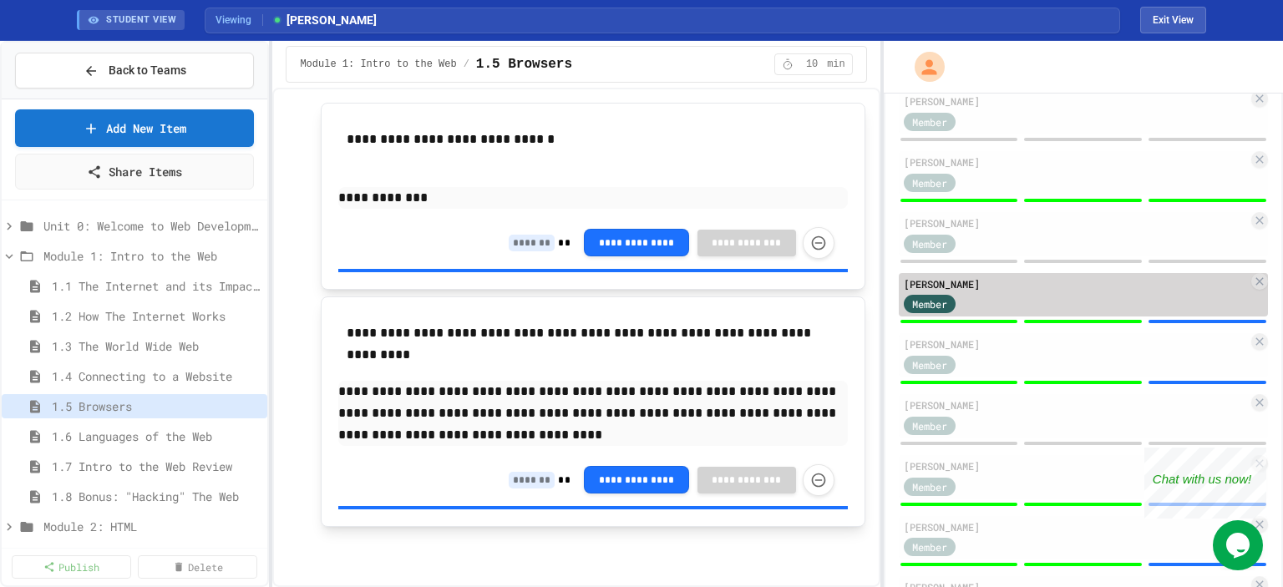
scroll to position [2076, 0]
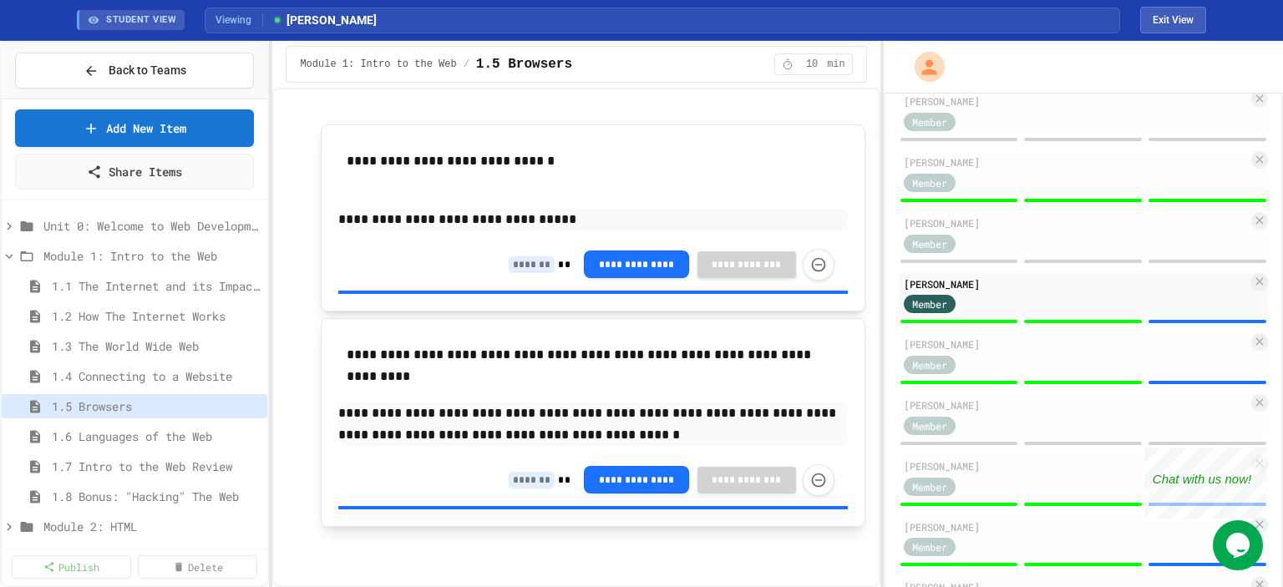
click at [512, 475] on input at bounding box center [532, 480] width 46 height 17
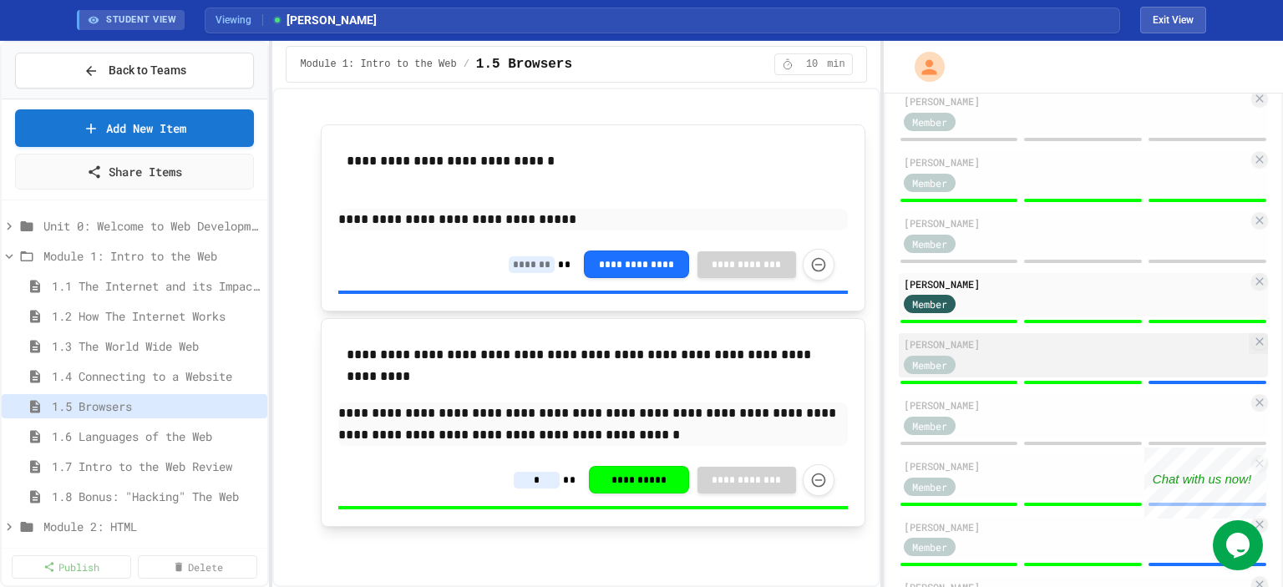
type input "*"
click at [925, 361] on div "Member" at bounding box center [946, 363] width 84 height 21
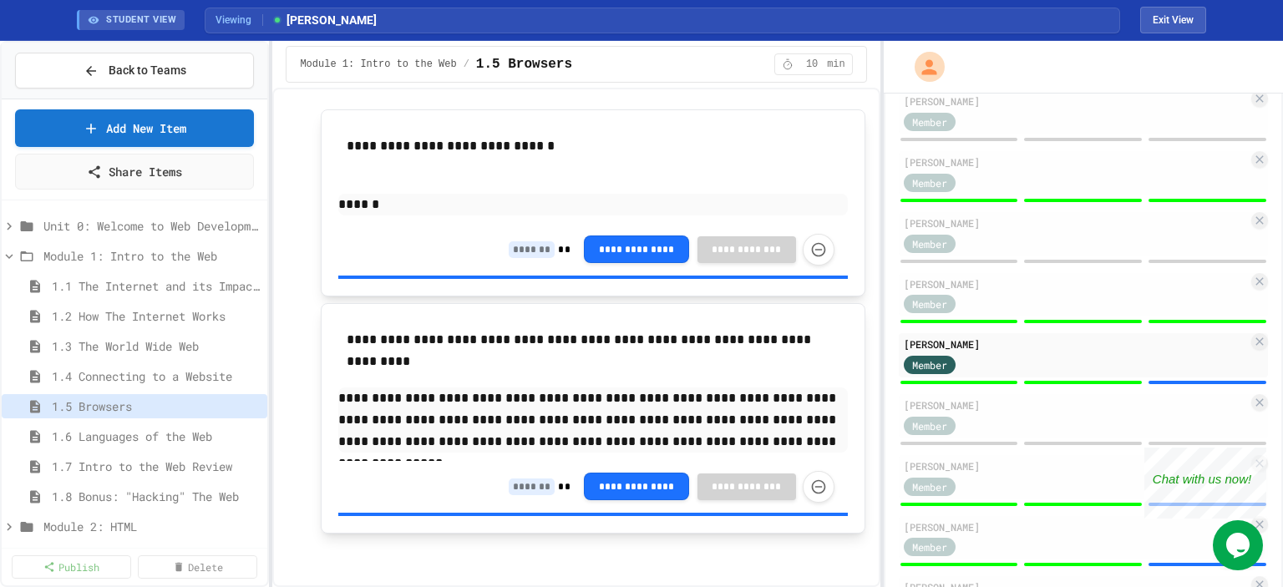
click at [509, 496] on input at bounding box center [532, 487] width 46 height 17
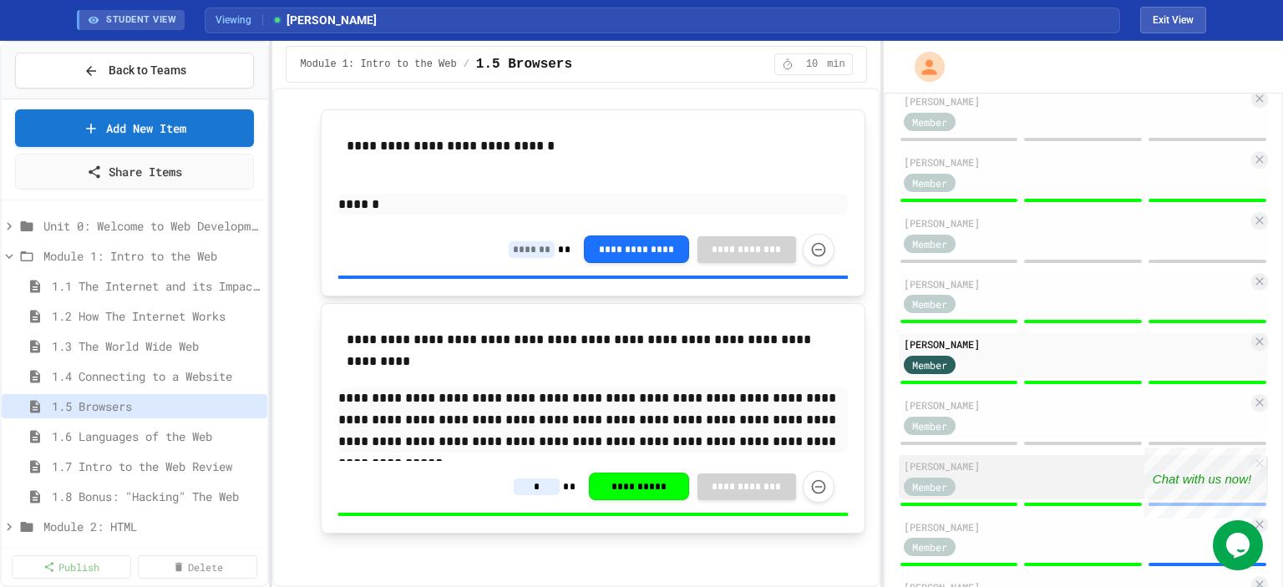
type input "*"
click at [936, 484] on div "Member" at bounding box center [946, 485] width 84 height 21
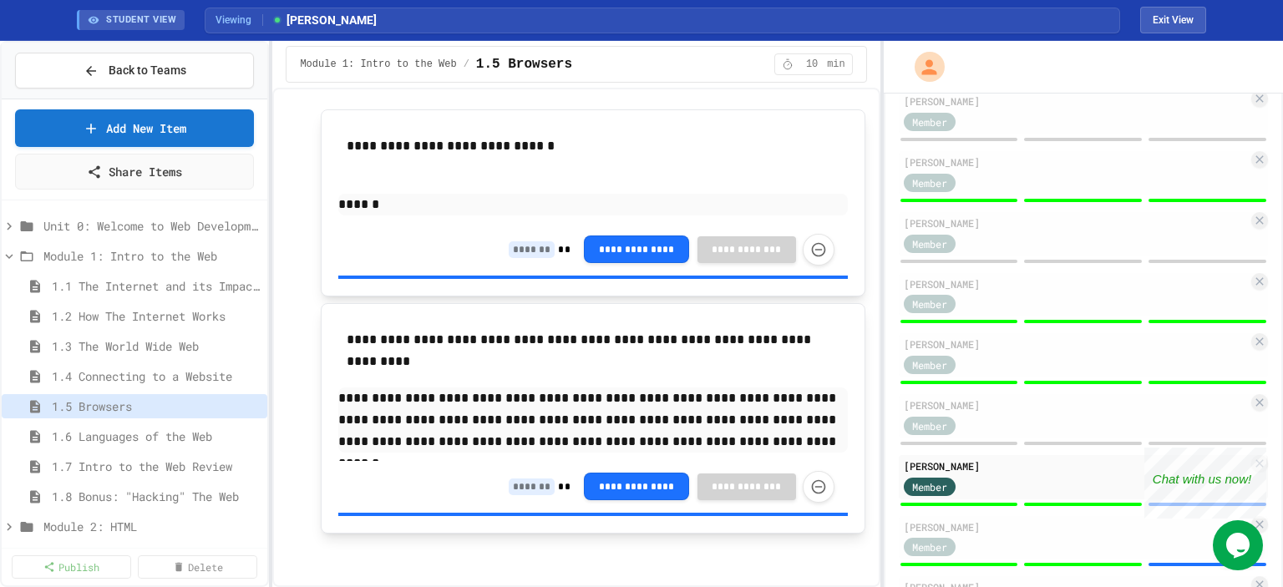
click at [516, 496] on input at bounding box center [532, 487] width 46 height 17
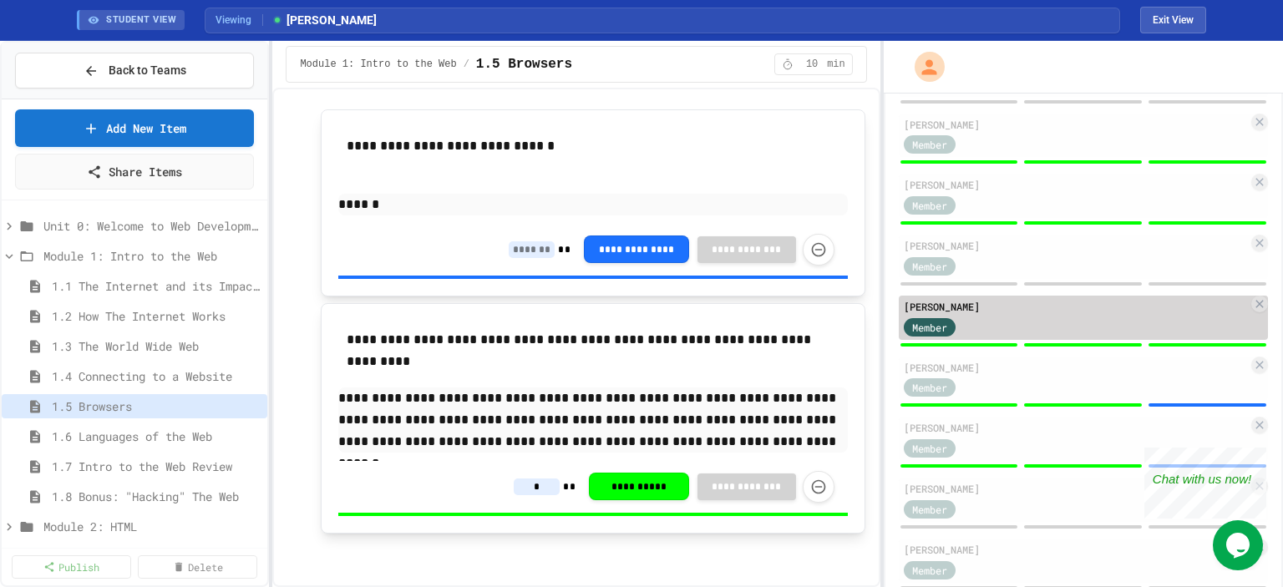
scroll to position [501, 0]
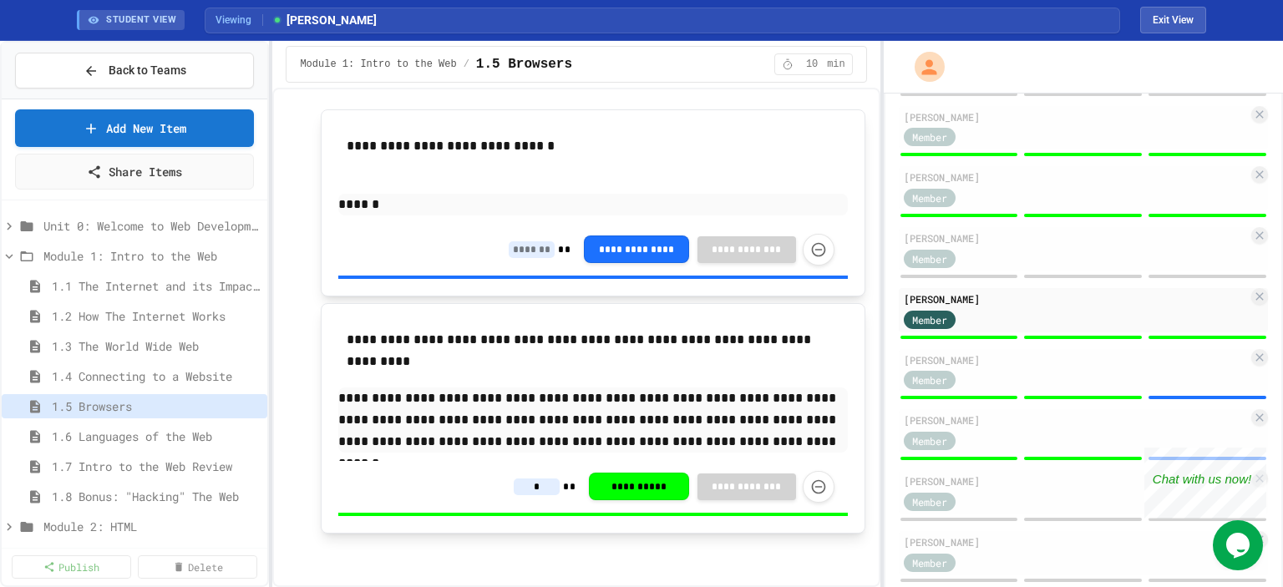
click at [531, 496] on input "*" at bounding box center [537, 487] width 46 height 17
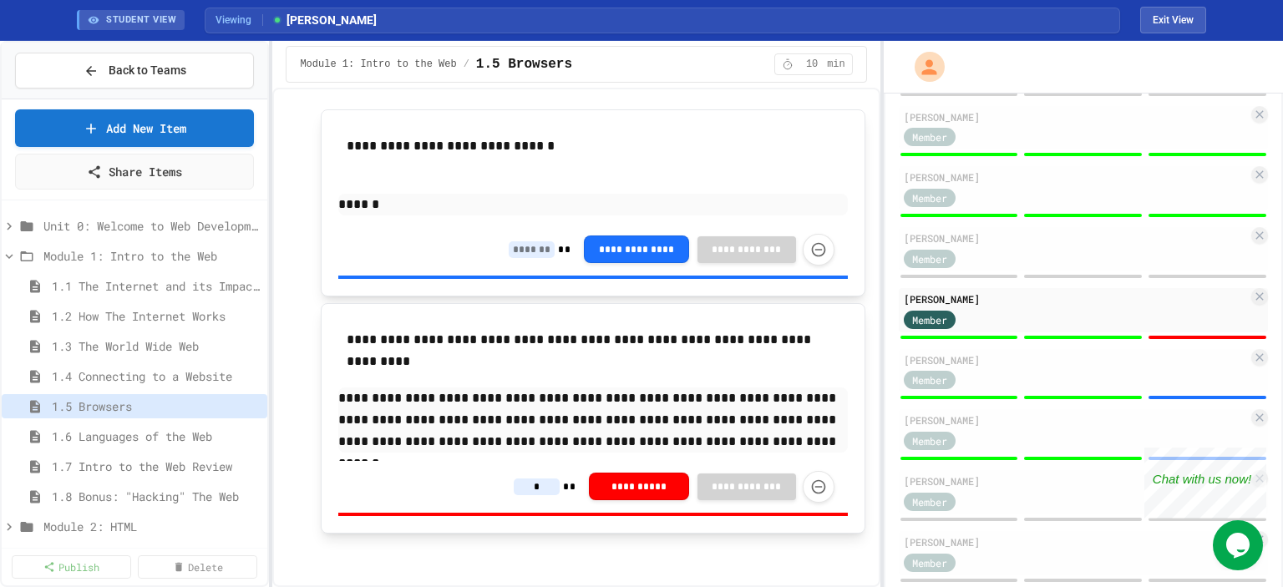
scroll to position [2097, 0]
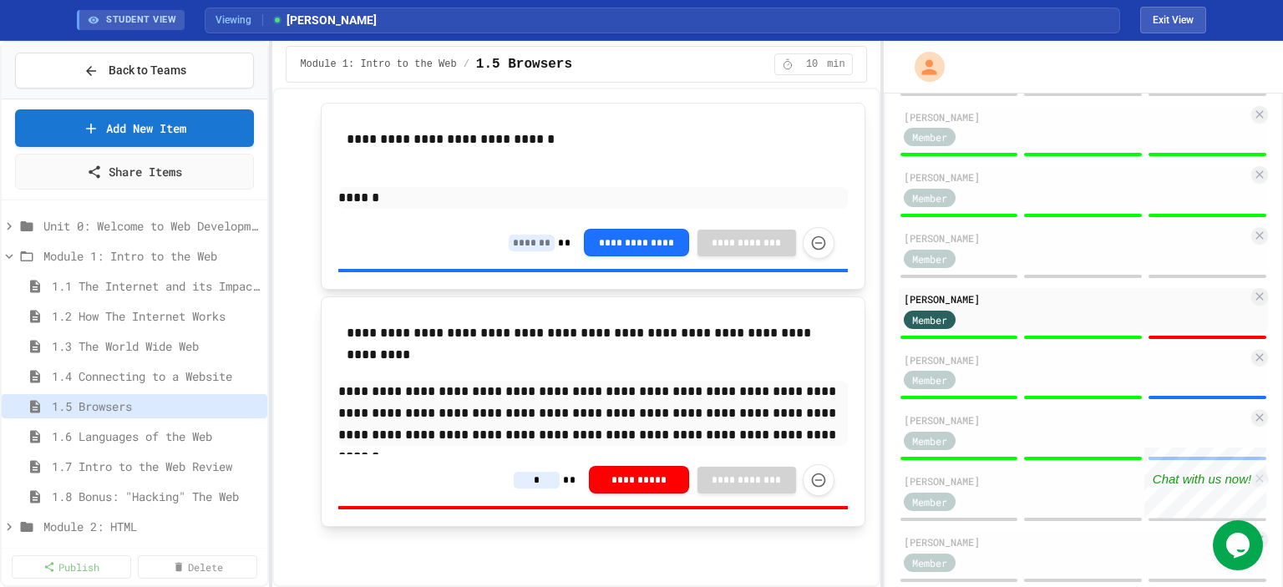
type input "*"
click at [752, 434] on p "**********" at bounding box center [592, 413] width 509 height 65
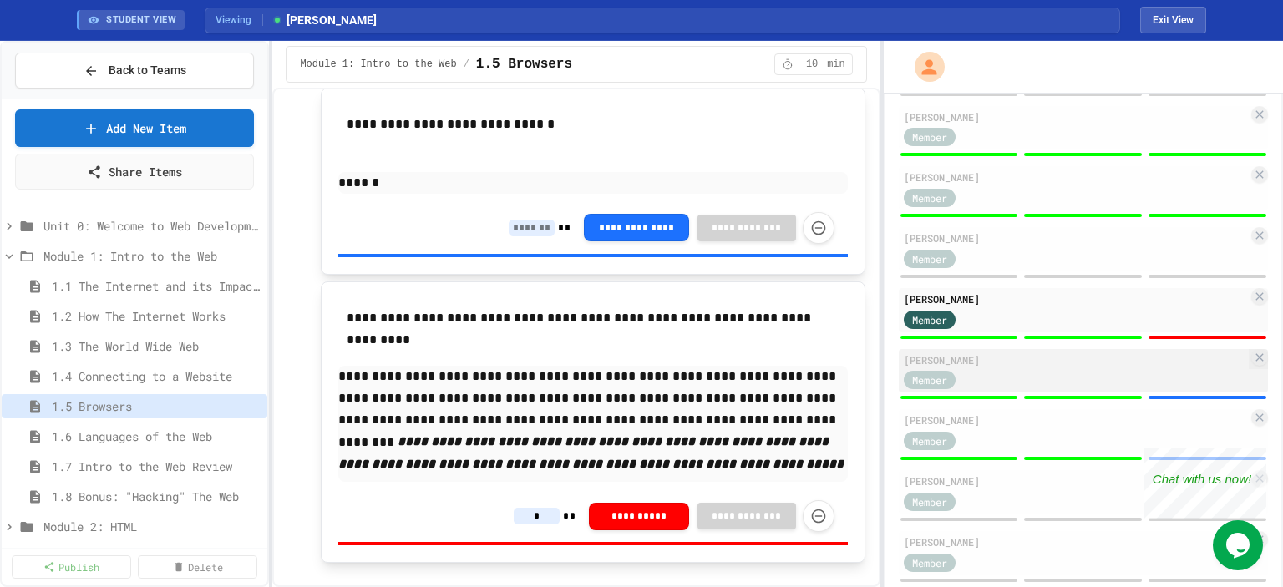
click at [948, 389] on div "Member" at bounding box center [930, 380] width 52 height 18
click at [1002, 365] on div "[PERSON_NAME]" at bounding box center [1076, 360] width 344 height 15
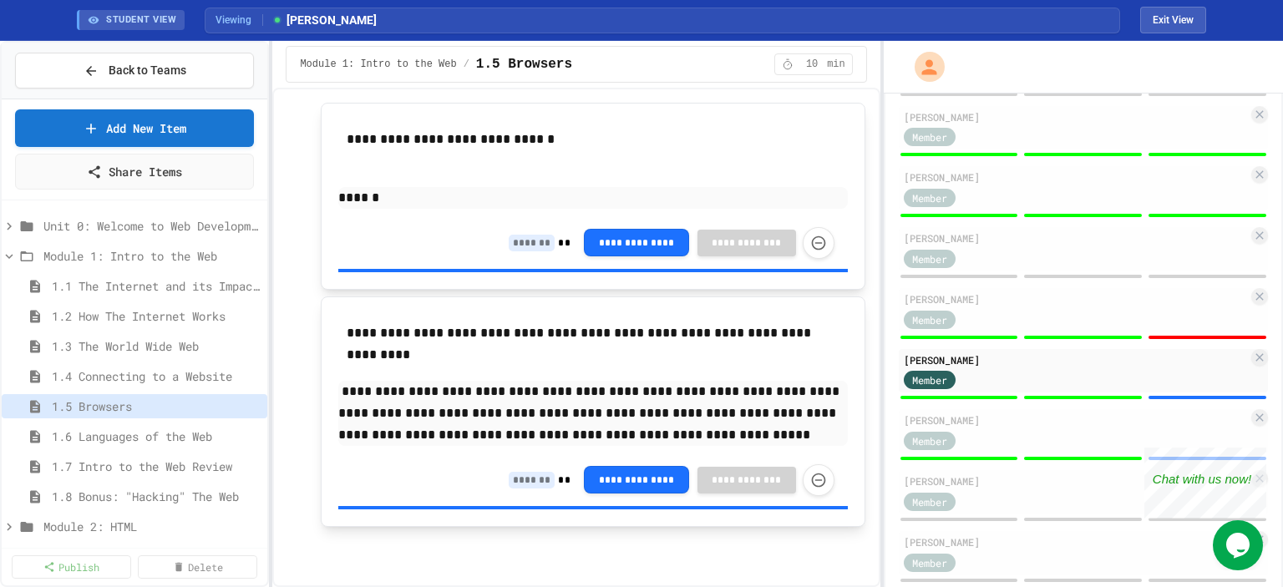
click at [511, 482] on input at bounding box center [532, 480] width 46 height 17
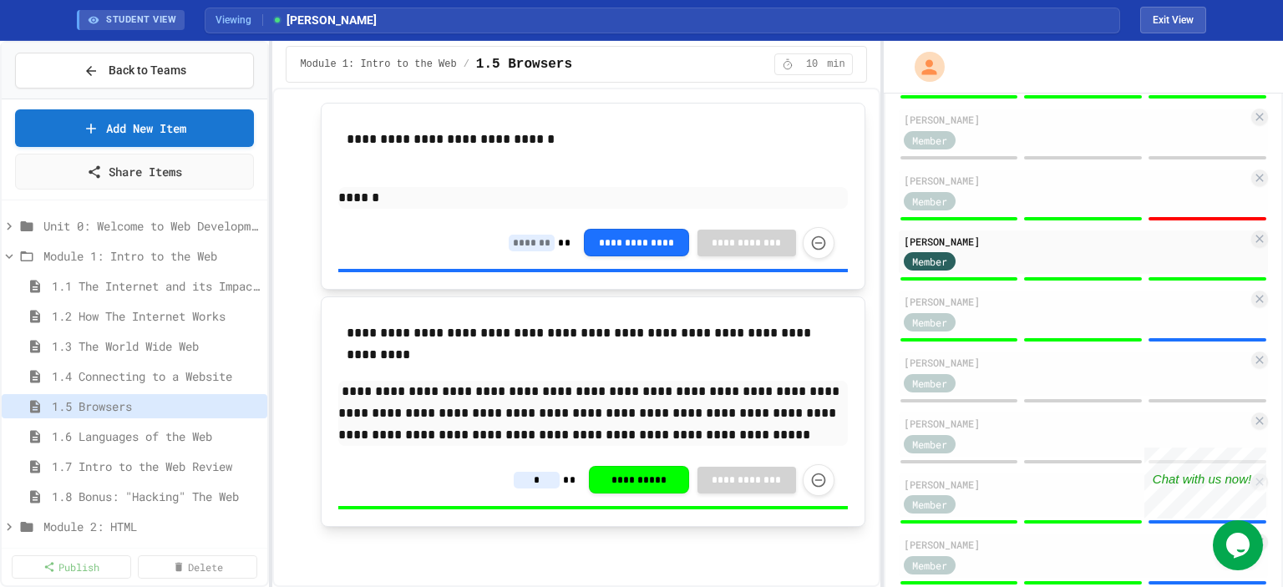
scroll to position [752, 0]
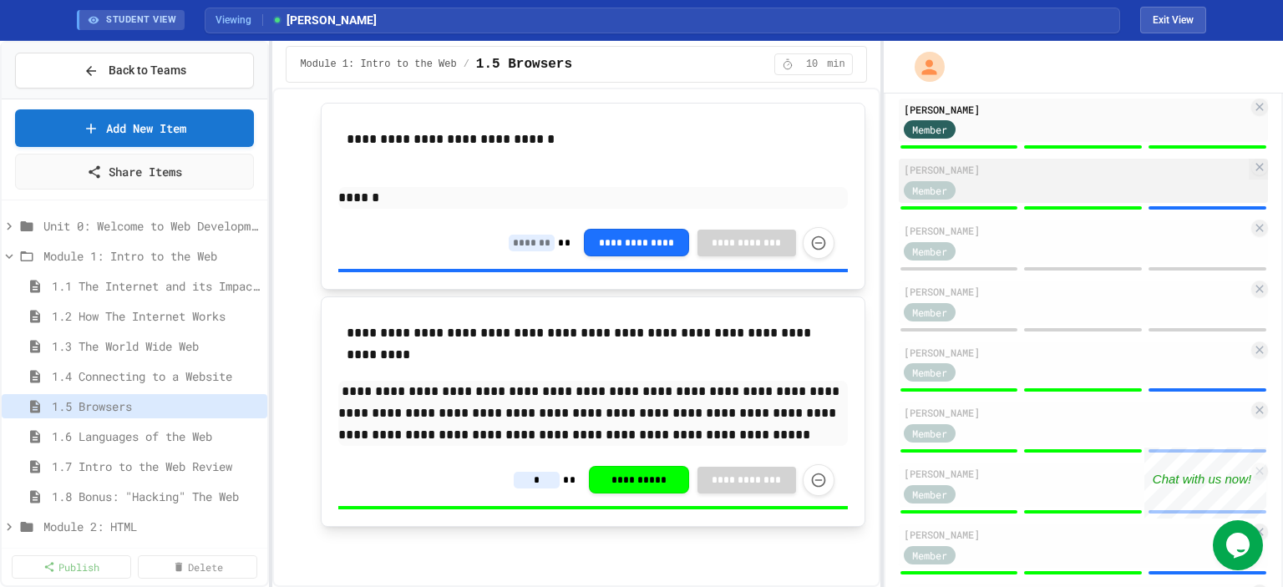
type input "*"
click at [935, 177] on div "[PERSON_NAME]" at bounding box center [1076, 169] width 344 height 15
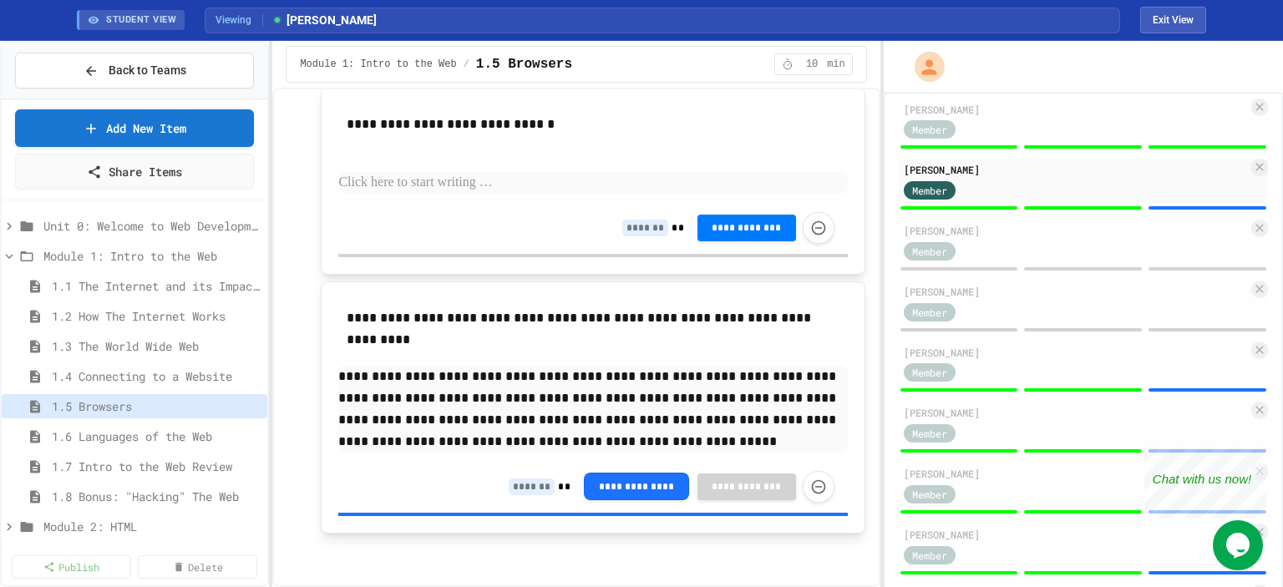
click at [509, 496] on input at bounding box center [532, 487] width 46 height 17
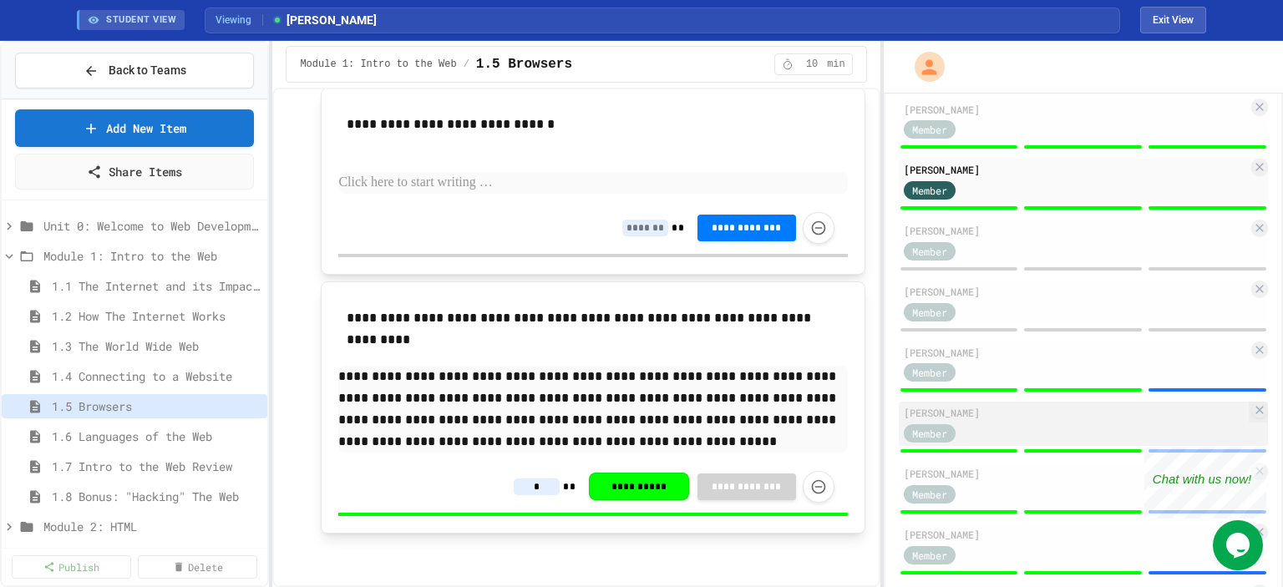
type input "*"
click at [970, 420] on div "[PERSON_NAME]" at bounding box center [1076, 412] width 344 height 15
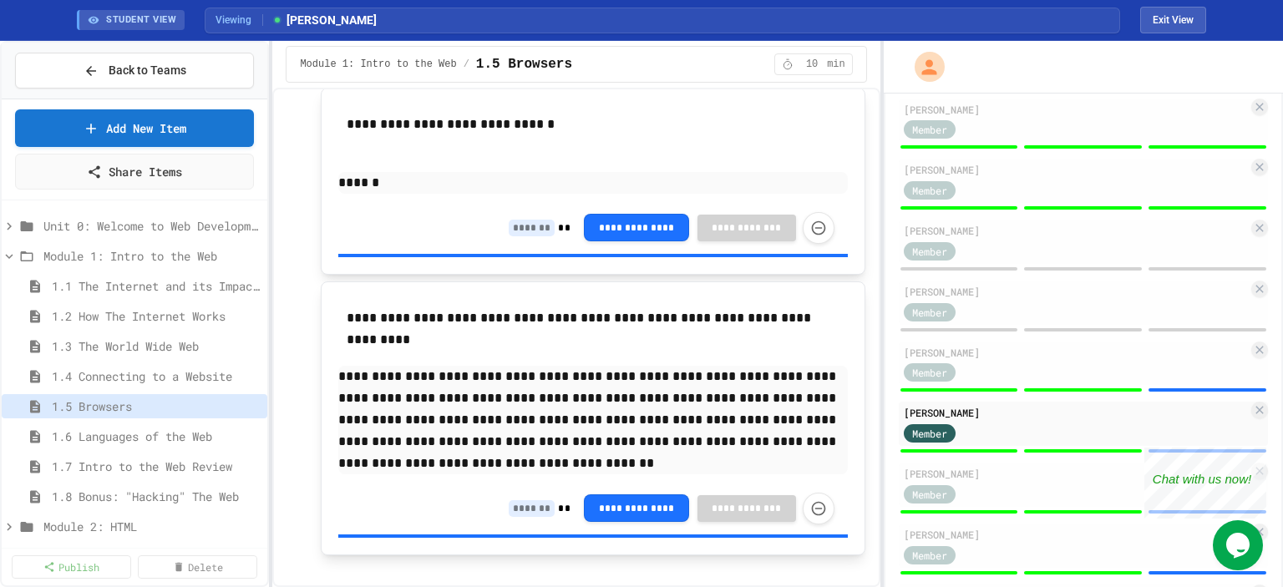
click at [509, 517] on input at bounding box center [532, 509] width 46 height 17
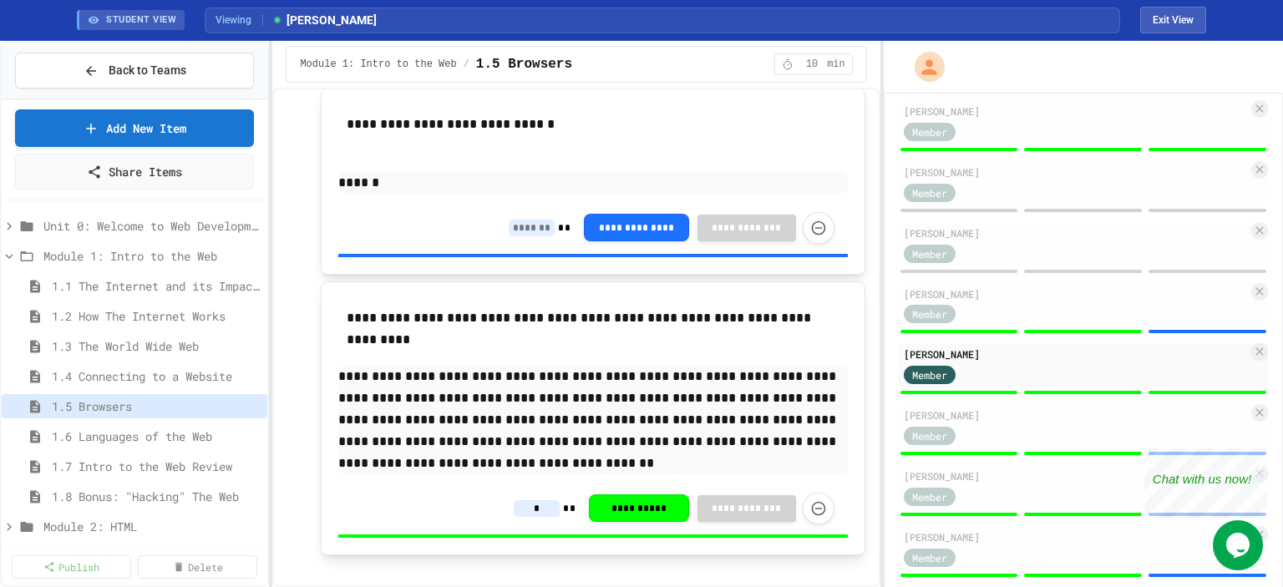
scroll to position [909, 0]
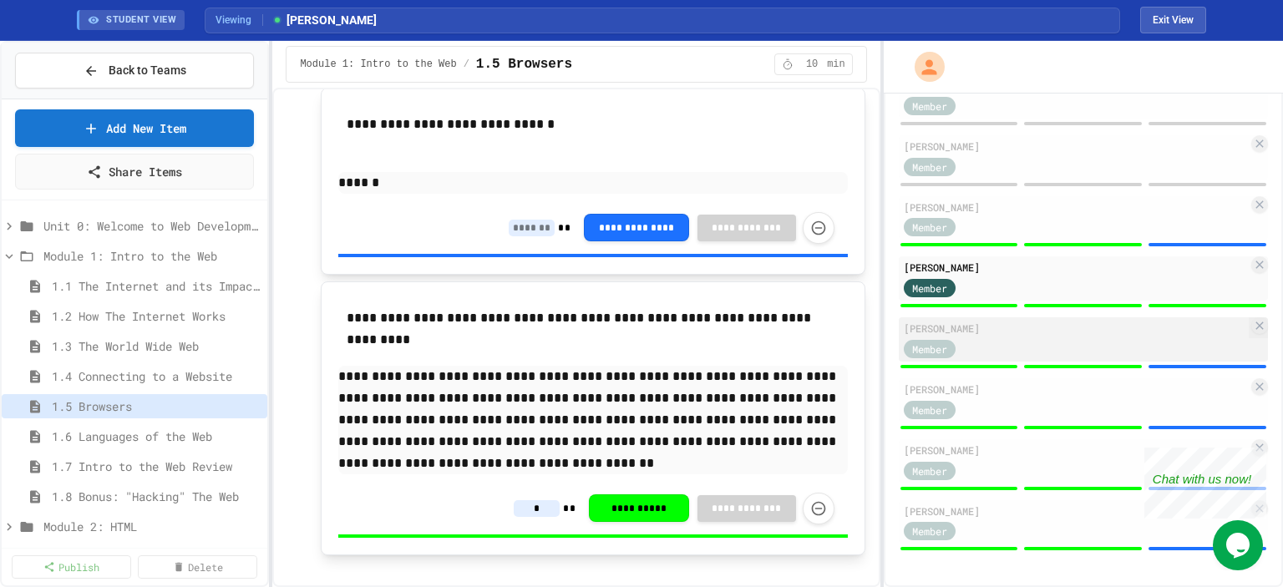
type input "*"
click at [946, 338] on div "Member" at bounding box center [946, 348] width 84 height 21
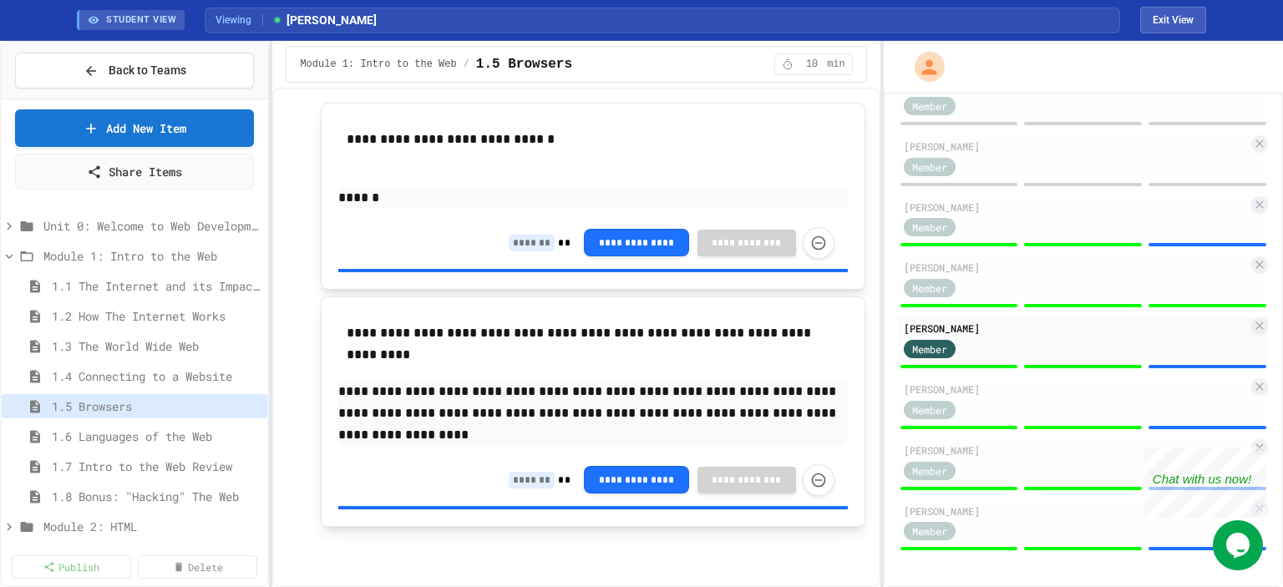
click at [510, 481] on input at bounding box center [532, 480] width 46 height 17
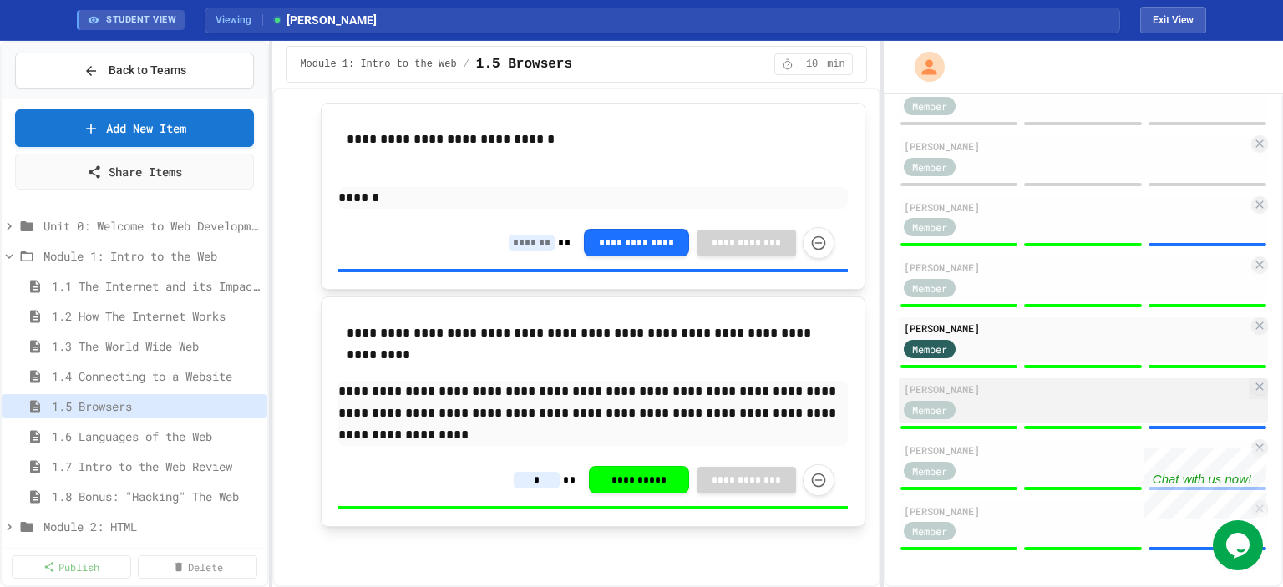
type input "*"
click at [943, 389] on div "[PERSON_NAME]" at bounding box center [1076, 389] width 344 height 15
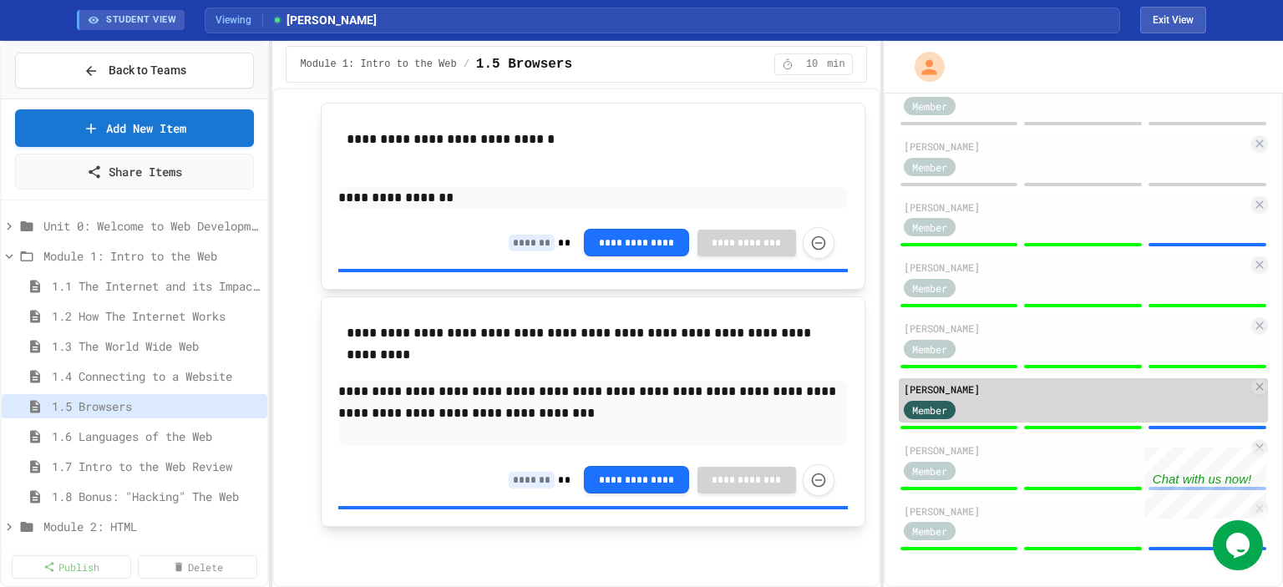
scroll to position [2076, 0]
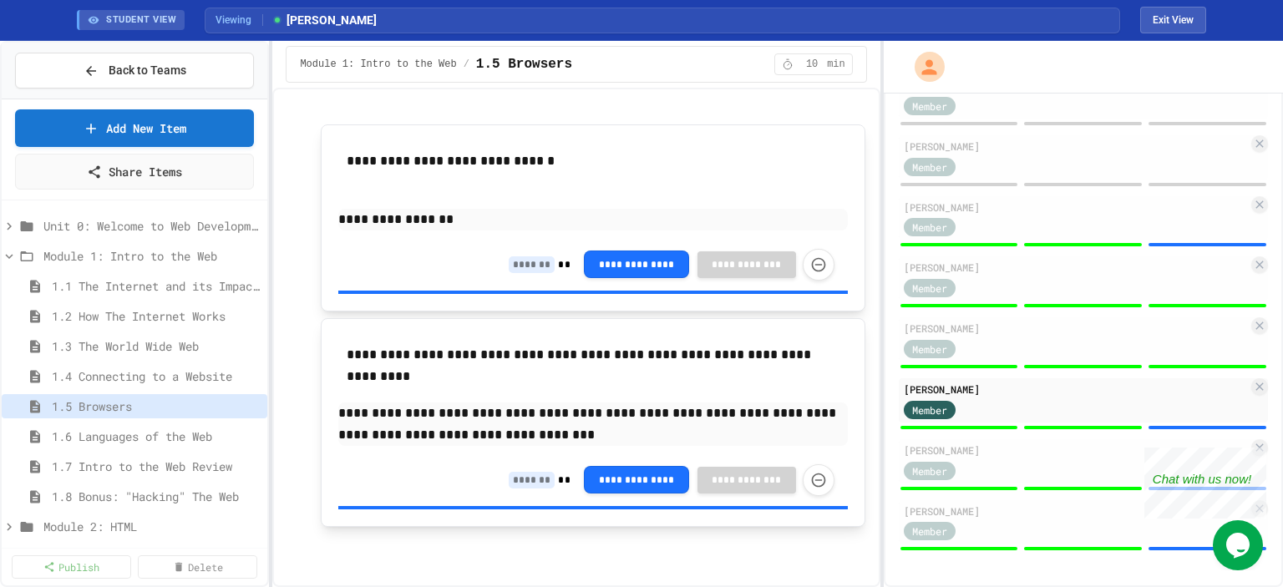
click at [524, 482] on input at bounding box center [532, 480] width 46 height 17
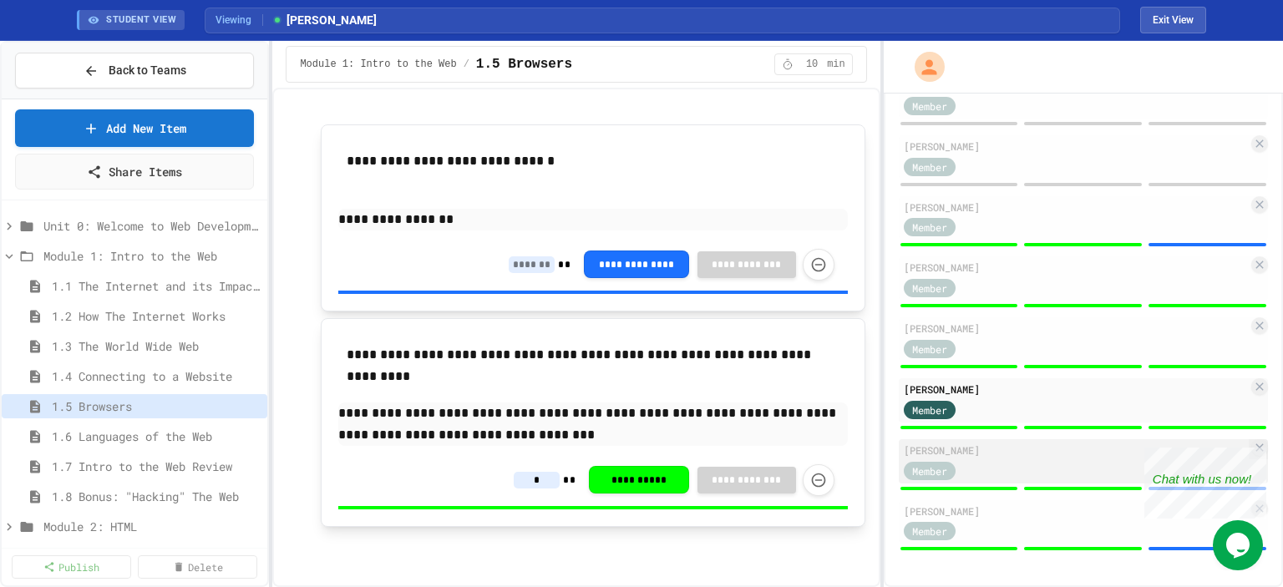
type input "*"
click at [973, 457] on div "[PERSON_NAME] Member" at bounding box center [1083, 462] width 369 height 44
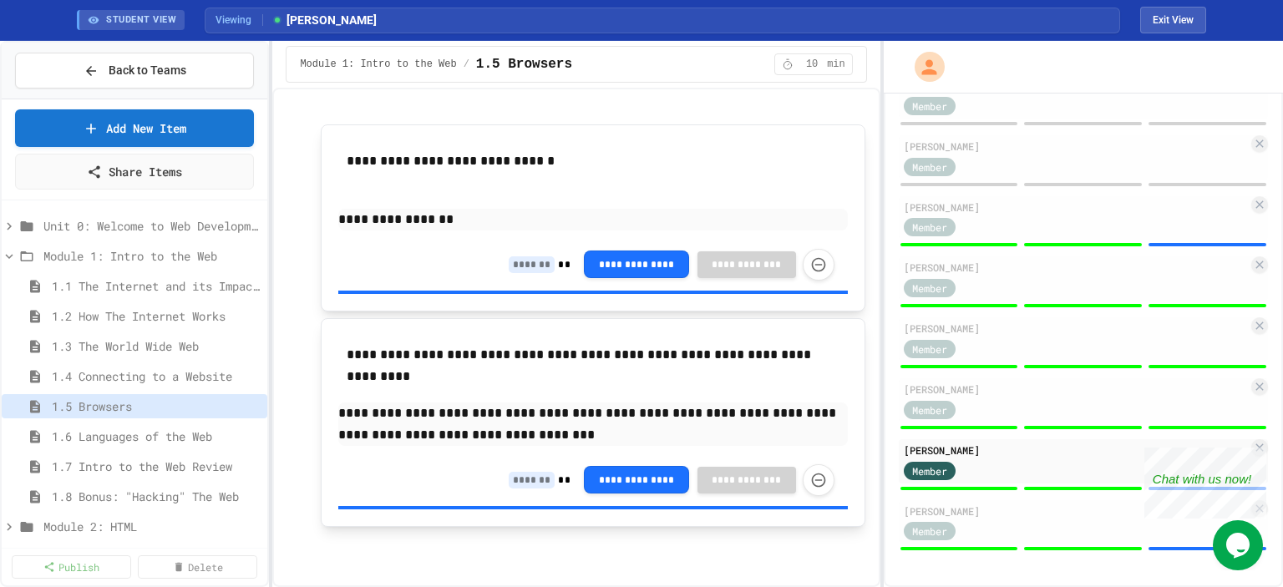
scroll to position [2054, 0]
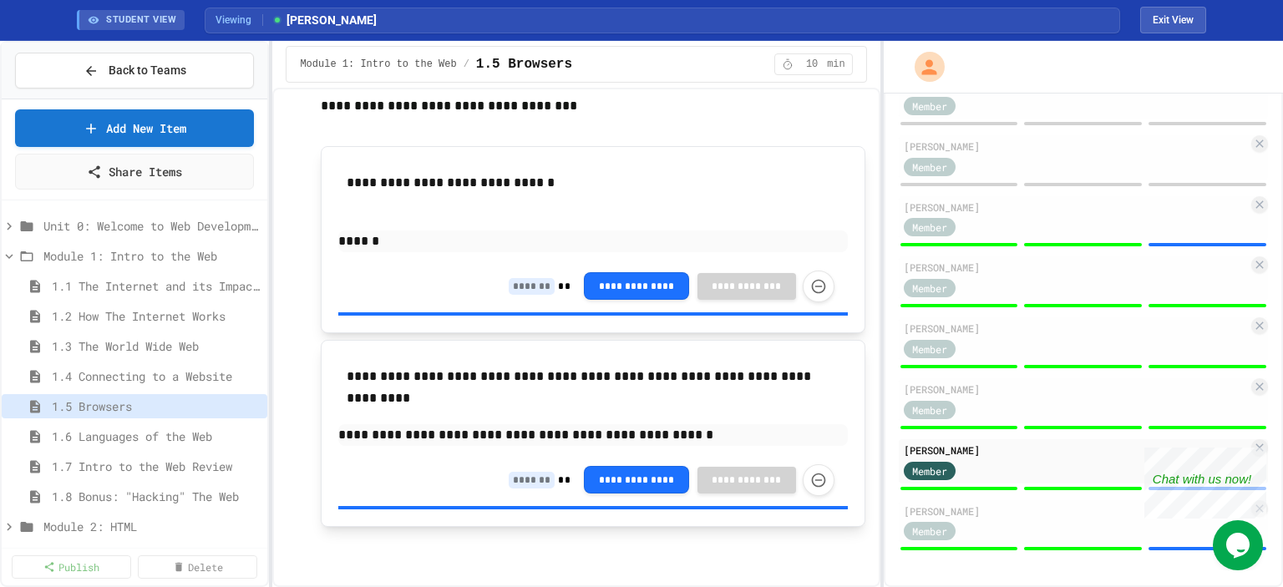
click at [515, 480] on input at bounding box center [532, 480] width 46 height 17
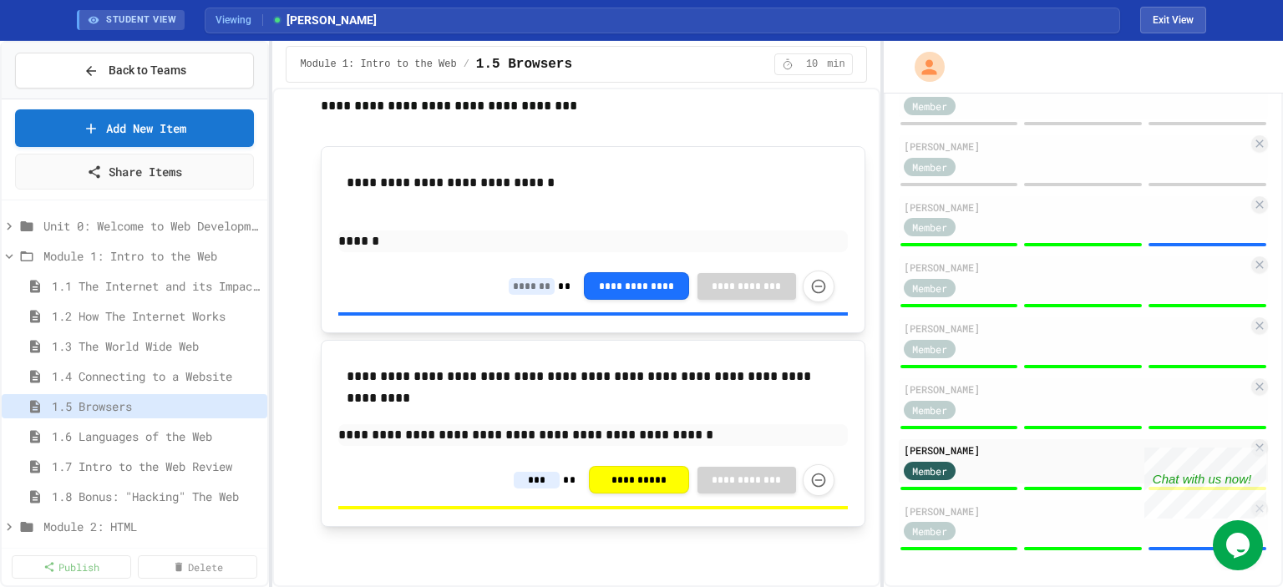
type input "***"
click at [680, 440] on p "**********" at bounding box center [592, 435] width 509 height 22
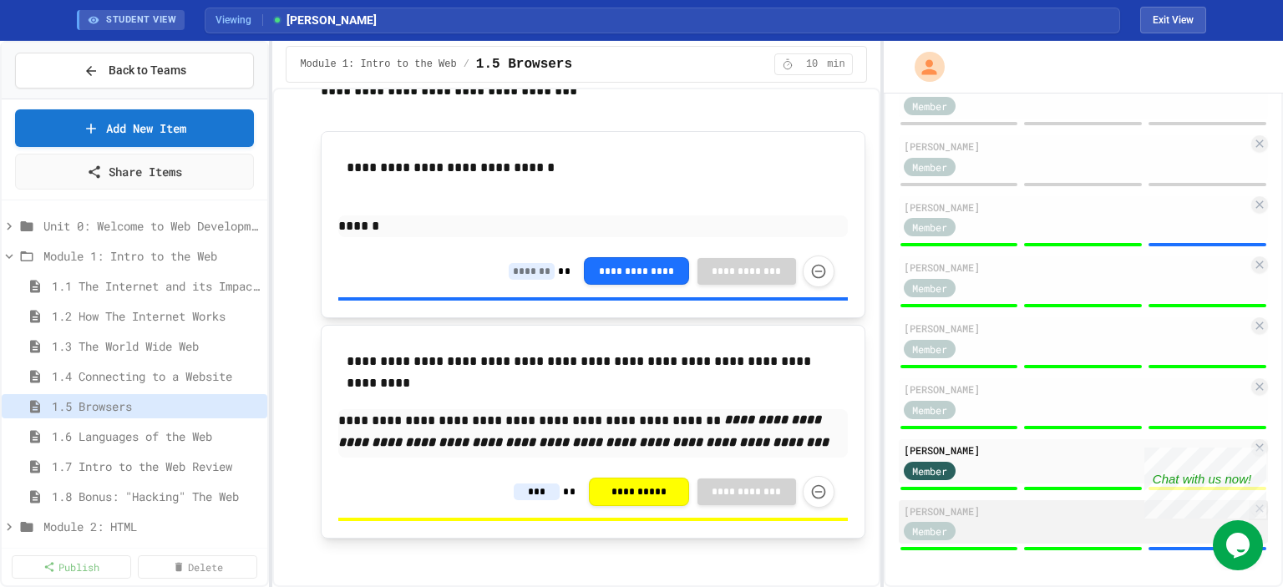
click at [958, 508] on div "[PERSON_NAME]" at bounding box center [1076, 511] width 344 height 15
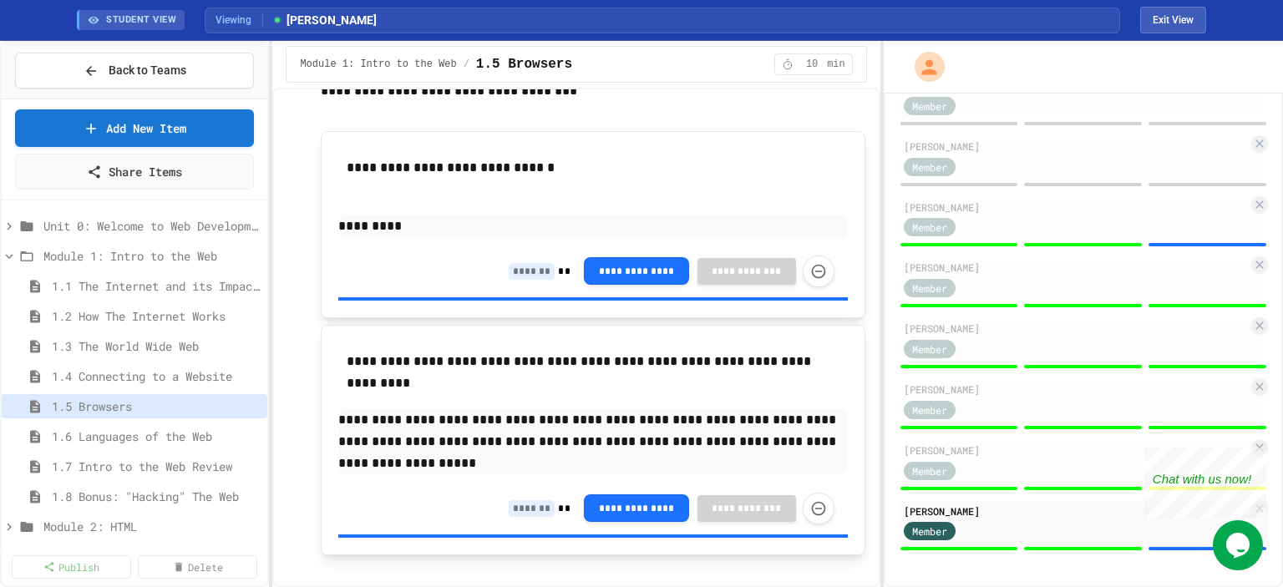
click at [512, 517] on input at bounding box center [532, 509] width 46 height 17
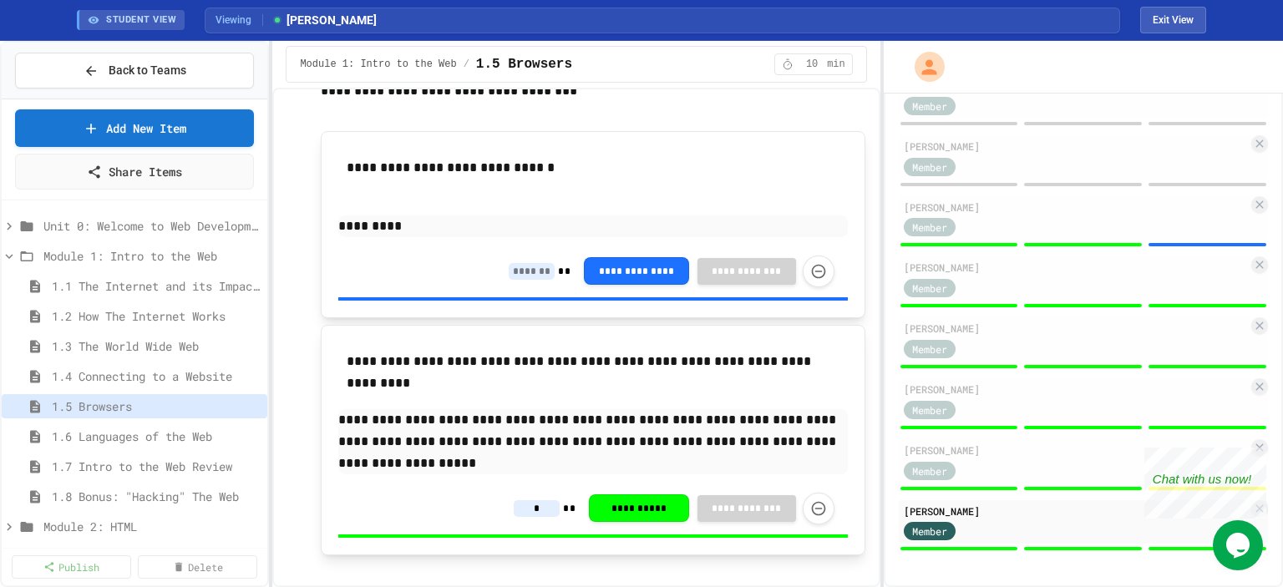
scroll to position [2097, 0]
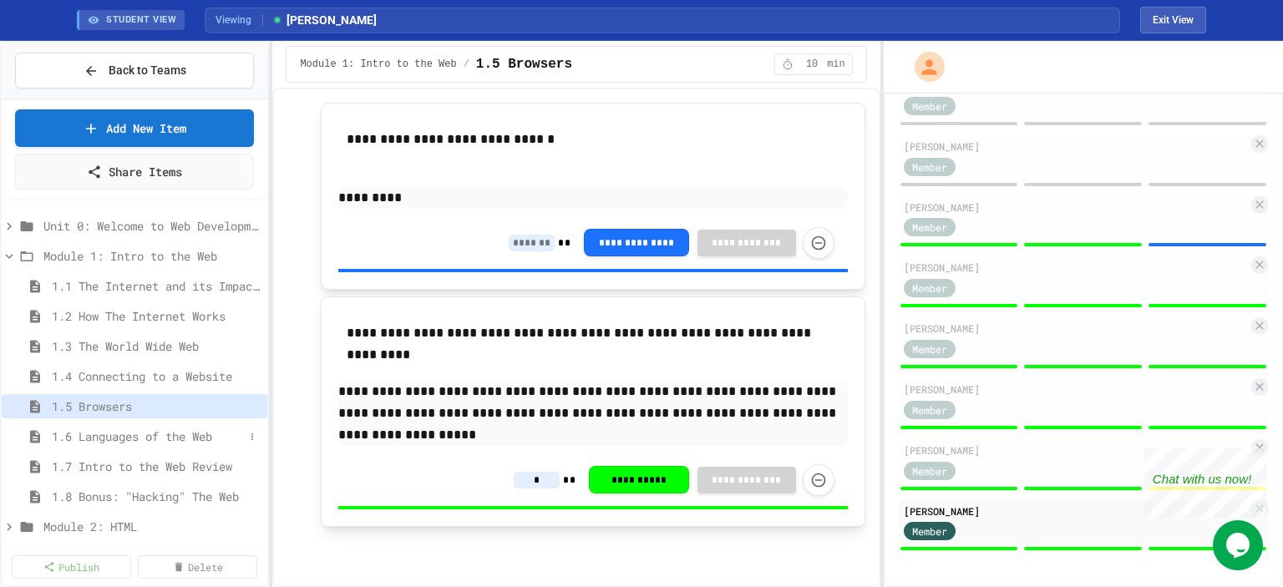
type input "*"
click at [145, 433] on span "1.6 Languages of the Web" at bounding box center [148, 437] width 192 height 18
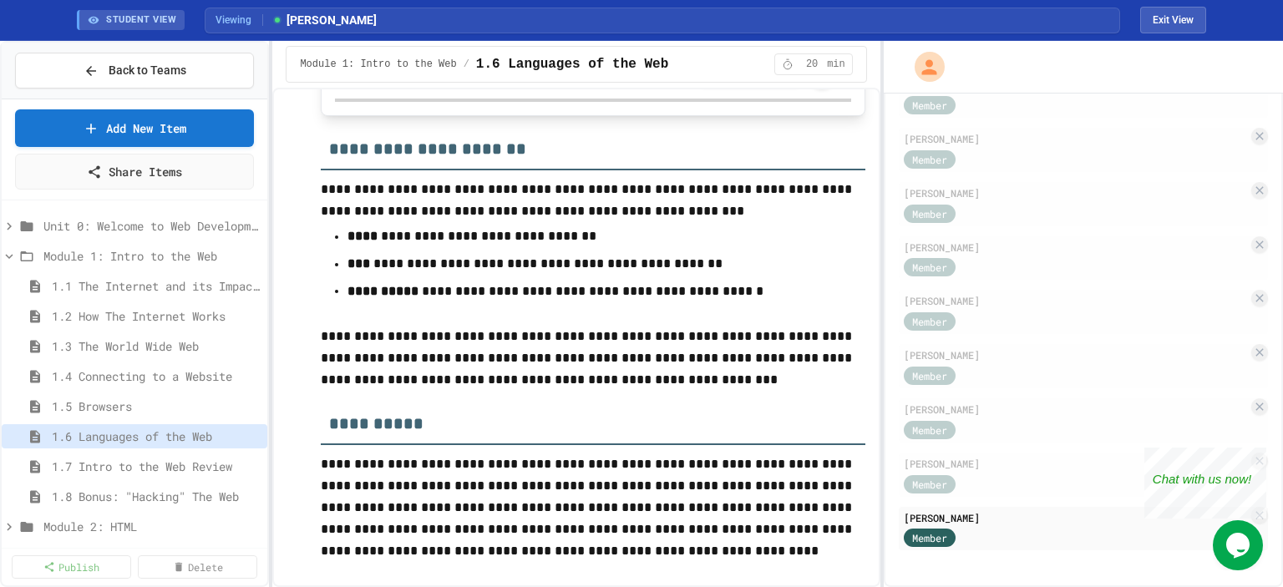
scroll to position [5477, 0]
click at [117, 464] on span "1.7 Intro to the Web Review" at bounding box center [148, 467] width 192 height 18
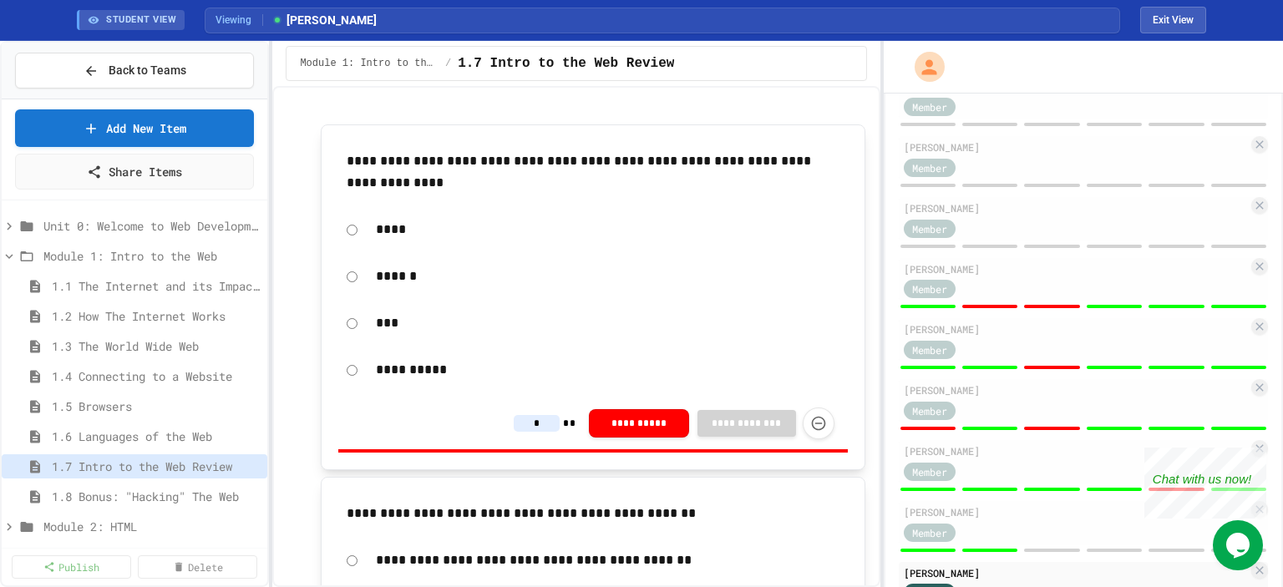
scroll to position [909, 0]
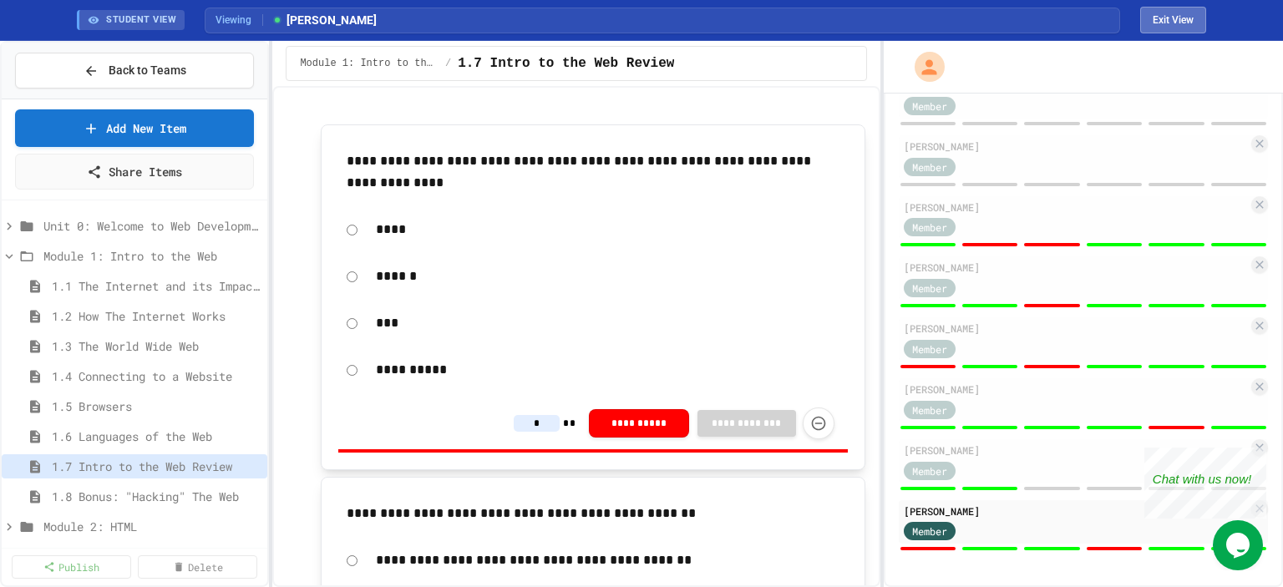
click at [1172, 19] on button "Exit View" at bounding box center [1174, 20] width 66 height 27
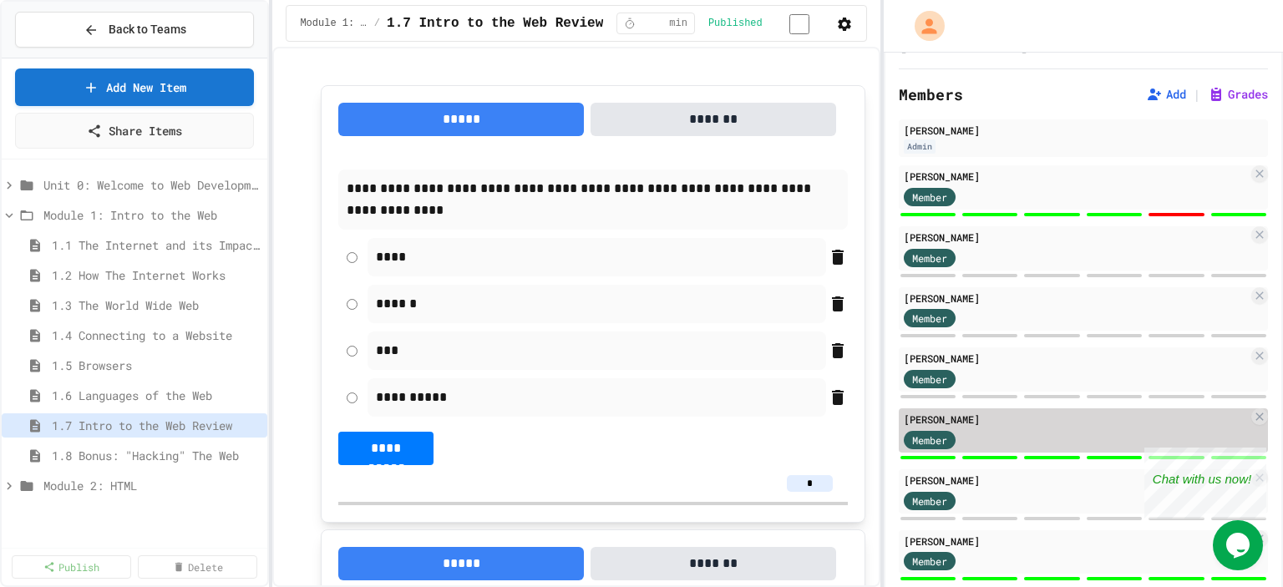
scroll to position [0, 0]
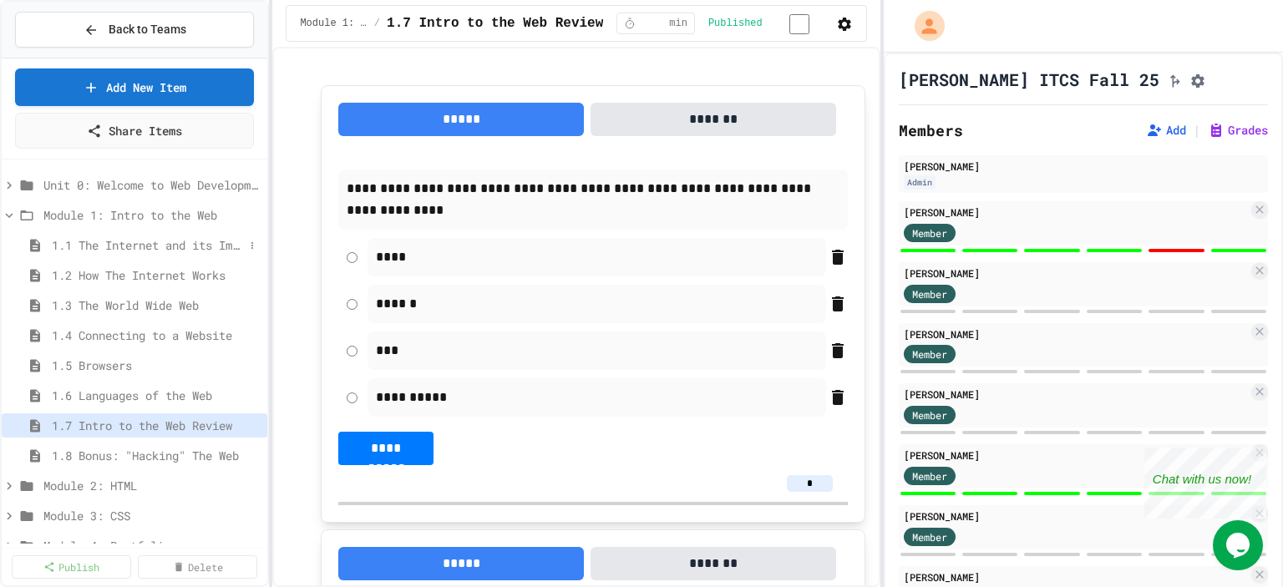
click at [119, 243] on span "1.1 The Internet and its Impact on Society" at bounding box center [148, 245] width 192 height 18
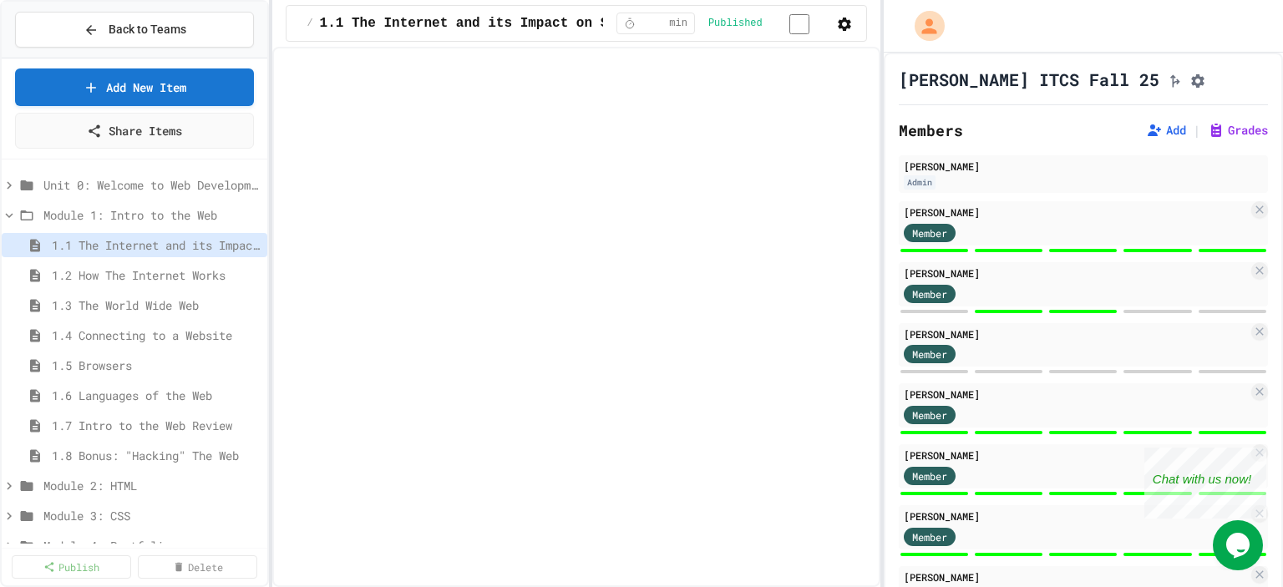
select select "***"
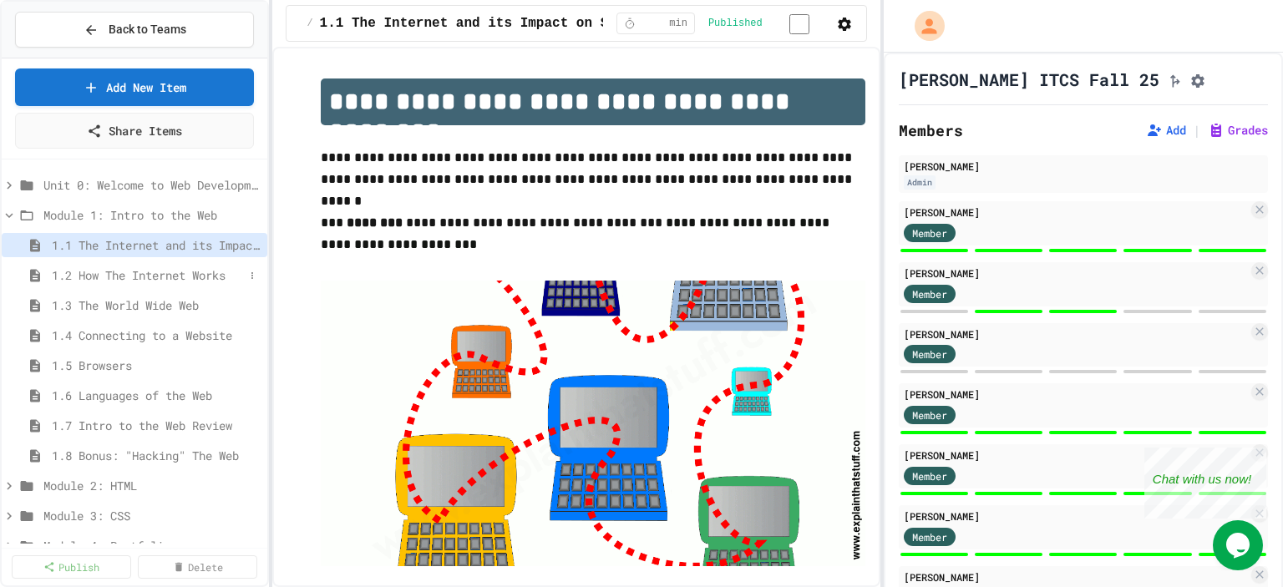
click at [122, 270] on span "1.2 How The Internet Works" at bounding box center [148, 276] width 192 height 18
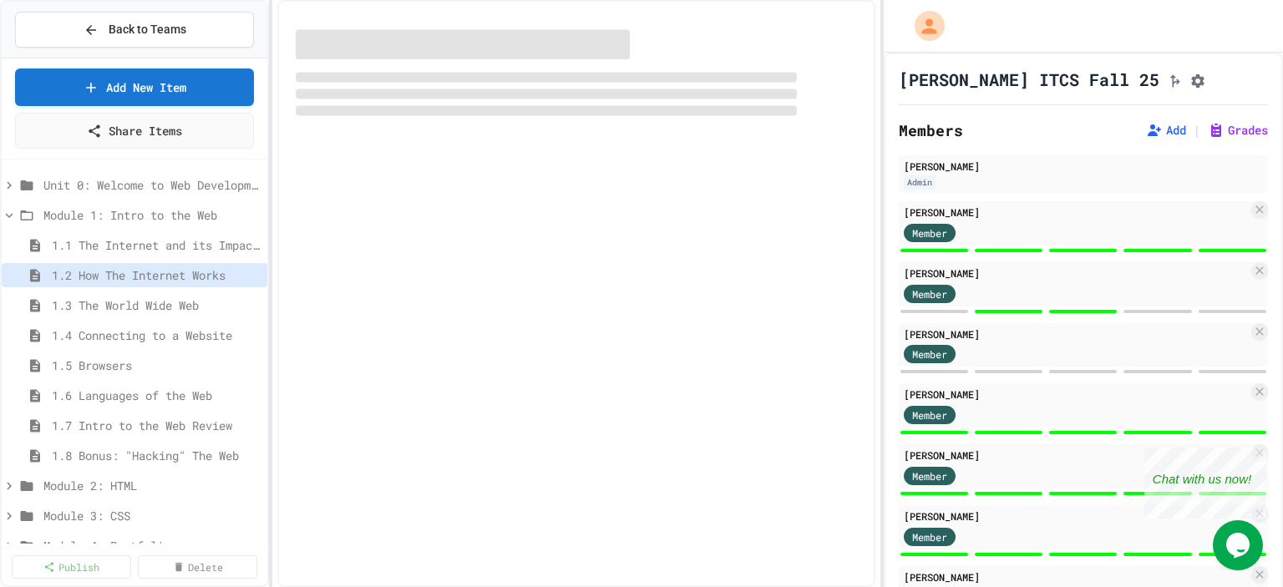
select select "***"
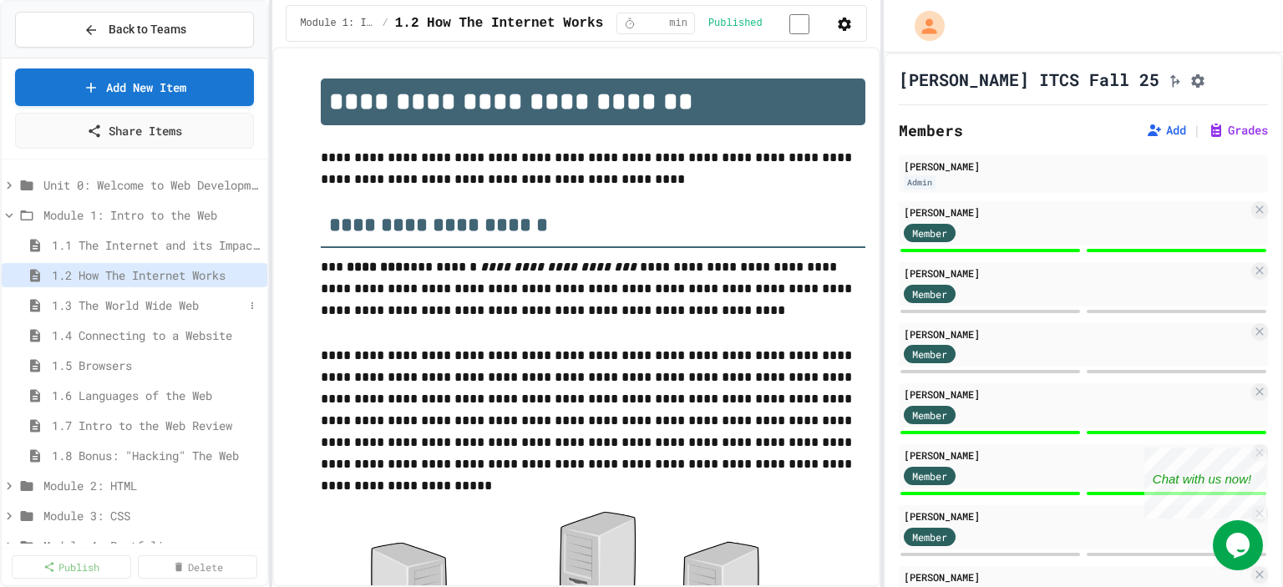
click at [122, 300] on span "1.3 The World Wide Web" at bounding box center [148, 306] width 192 height 18
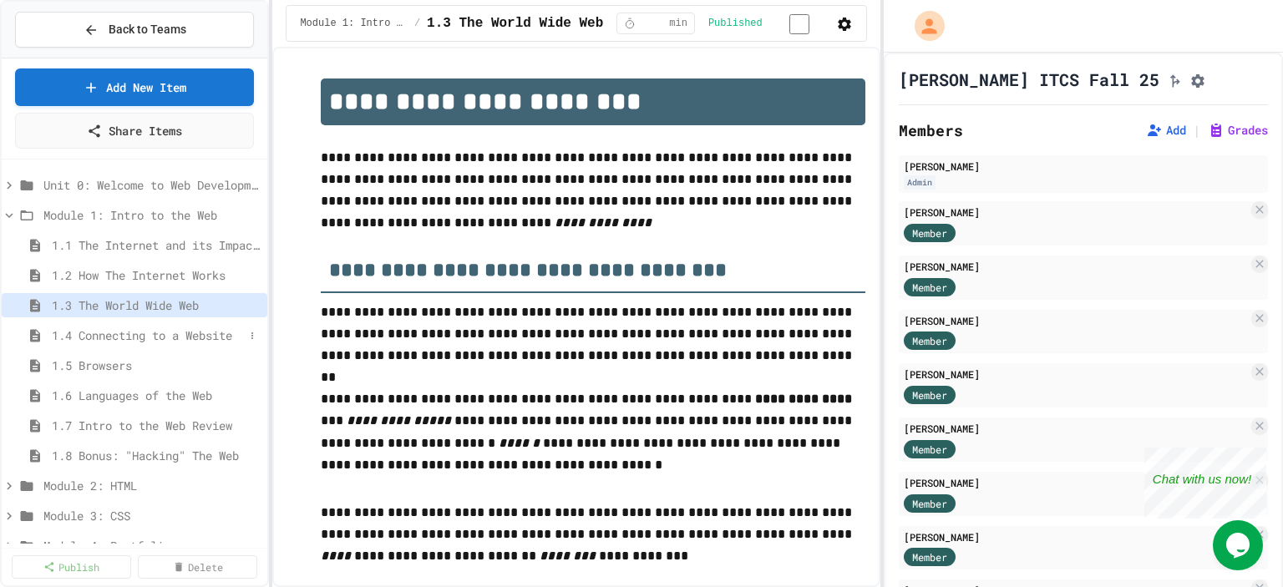
click at [122, 330] on span "1.4 Connecting to a Website" at bounding box center [148, 336] width 192 height 18
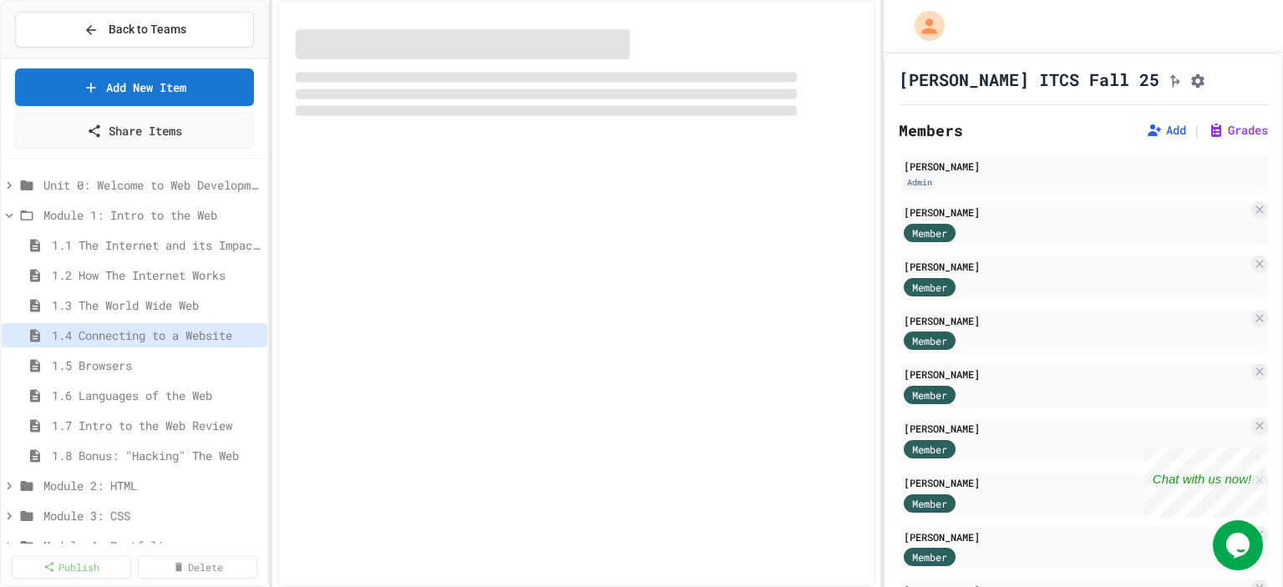
select select "*******"
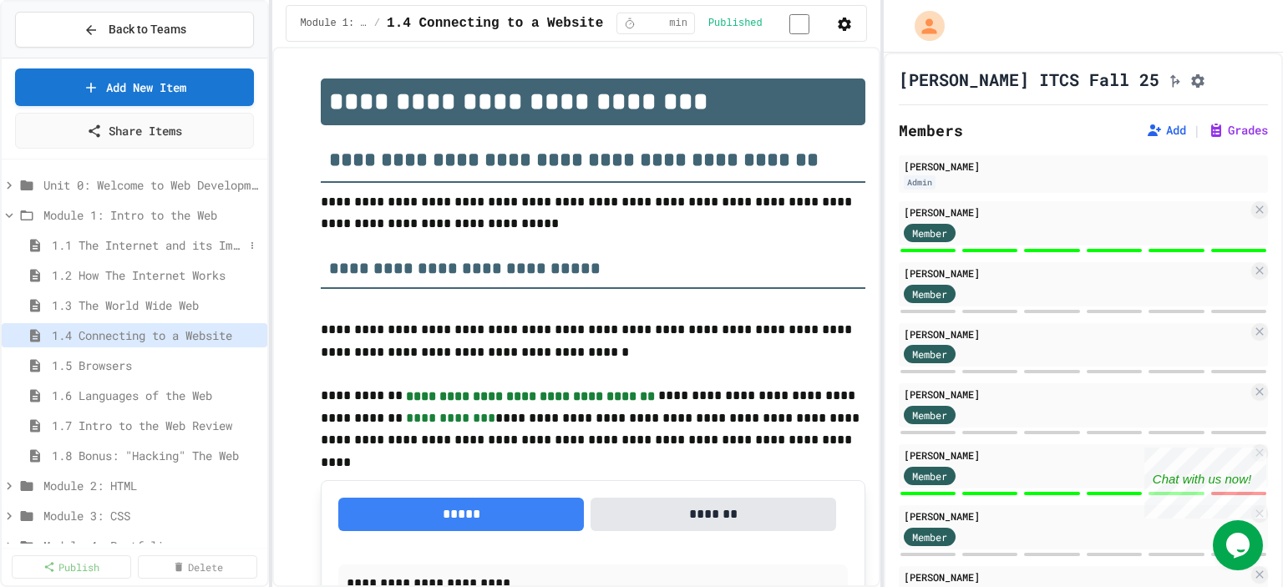
click at [171, 241] on span "1.1 The Internet and its Impact on Society" at bounding box center [148, 245] width 192 height 18
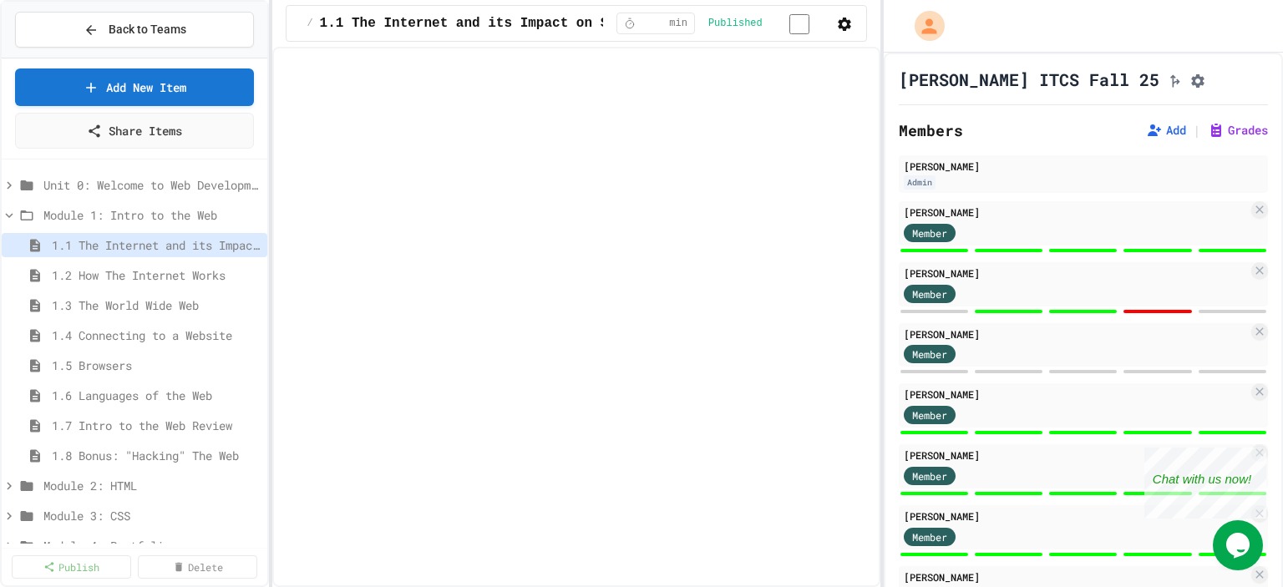
select select "***"
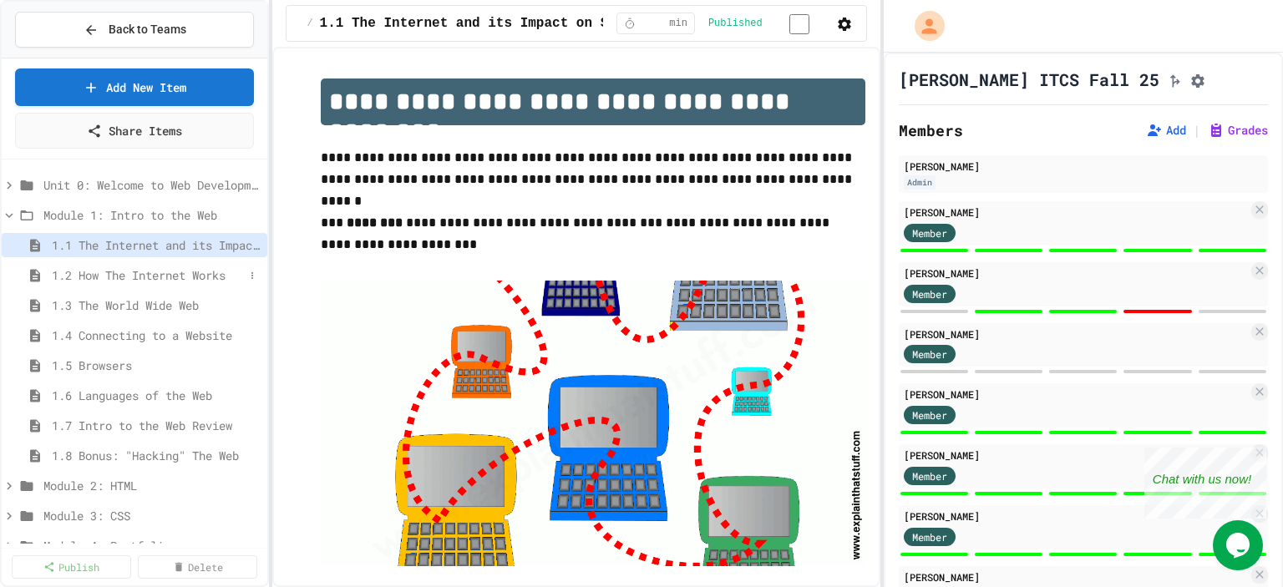
click at [170, 271] on span "1.2 How The Internet Works" at bounding box center [148, 276] width 192 height 18
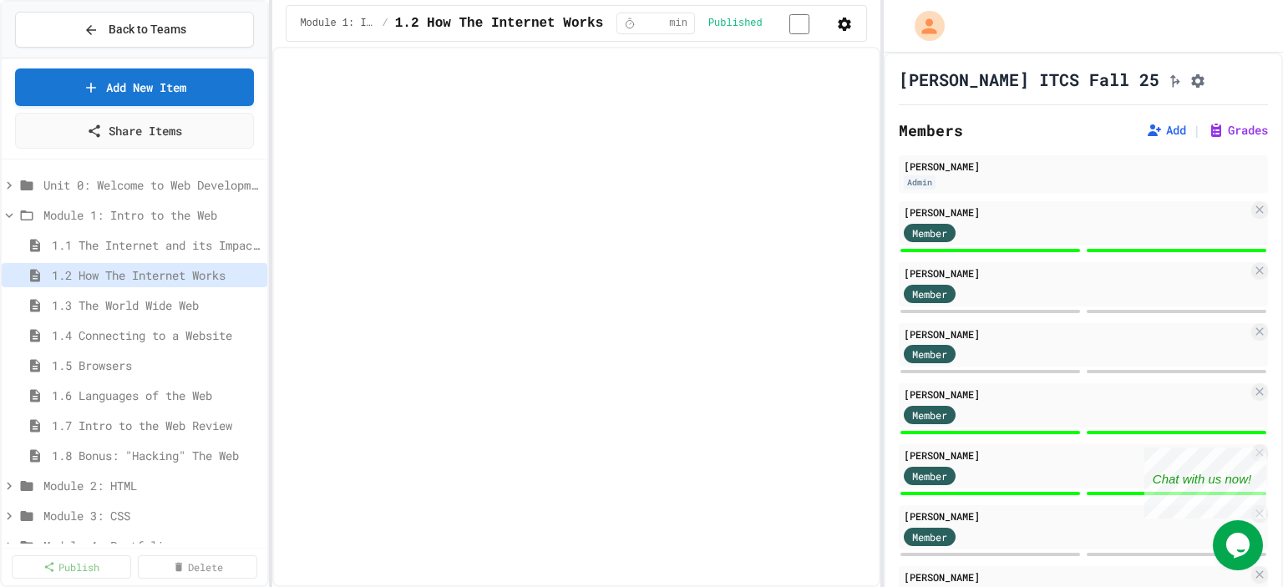
select select "***"
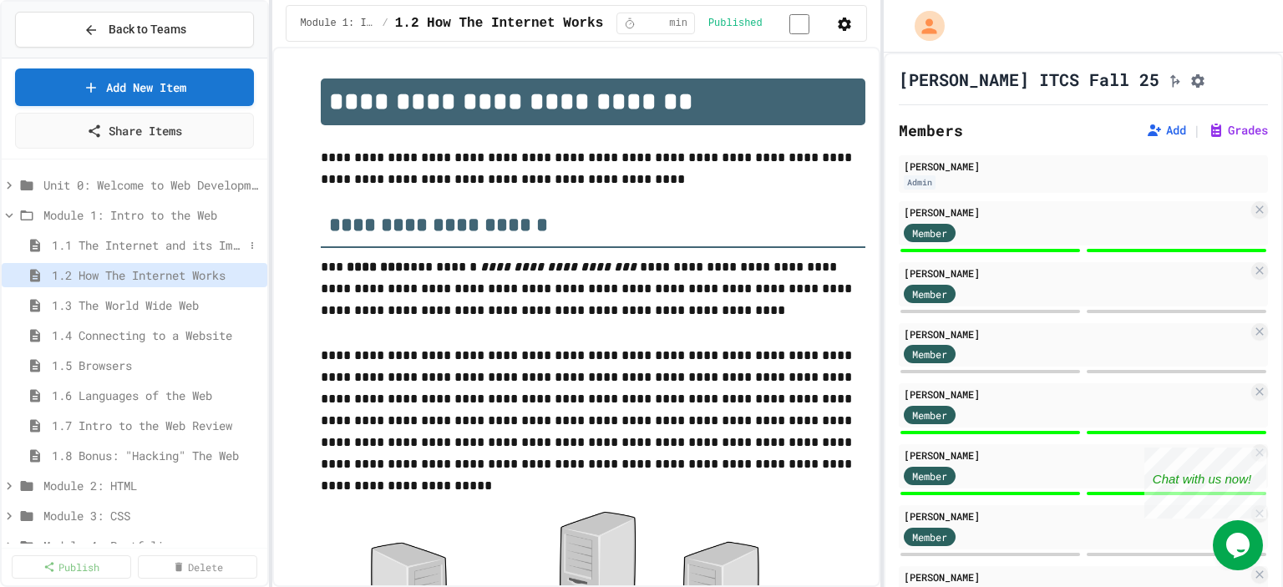
click at [163, 242] on span "1.1 The Internet and its Impact on Society" at bounding box center [148, 245] width 192 height 18
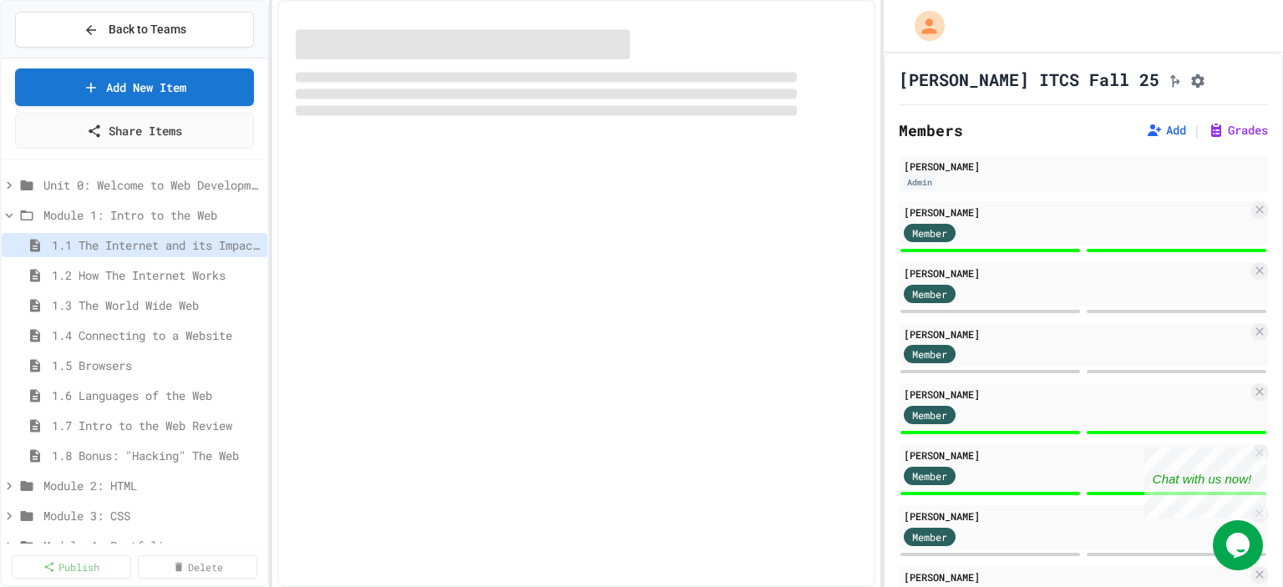
select select "***"
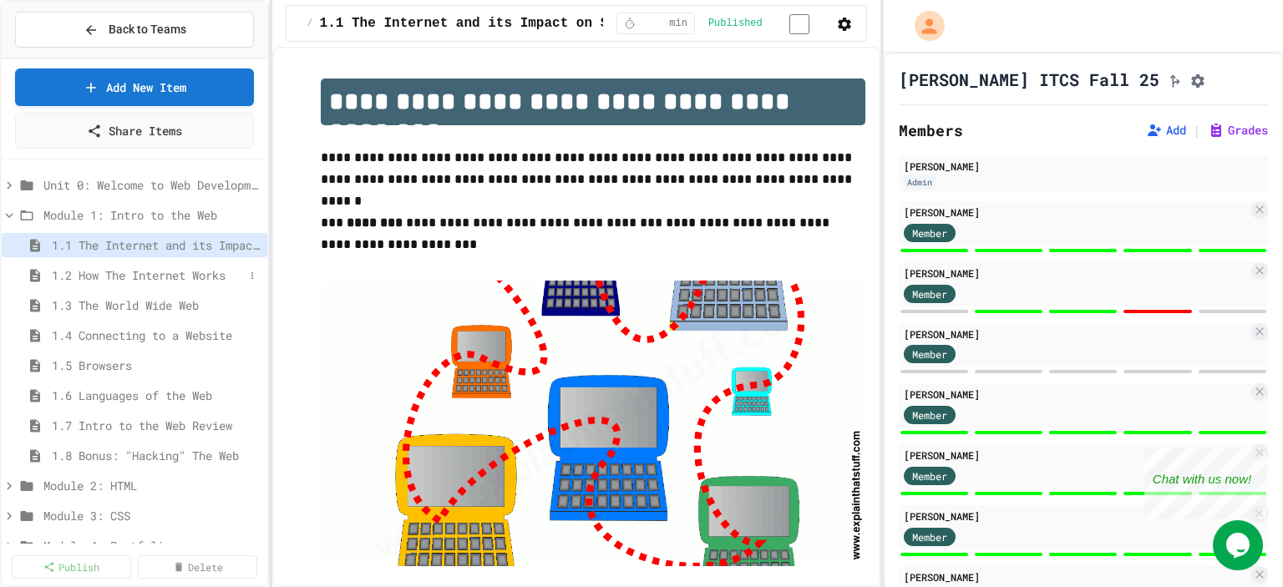
click at [165, 275] on span "1.2 How The Internet Works" at bounding box center [148, 276] width 192 height 18
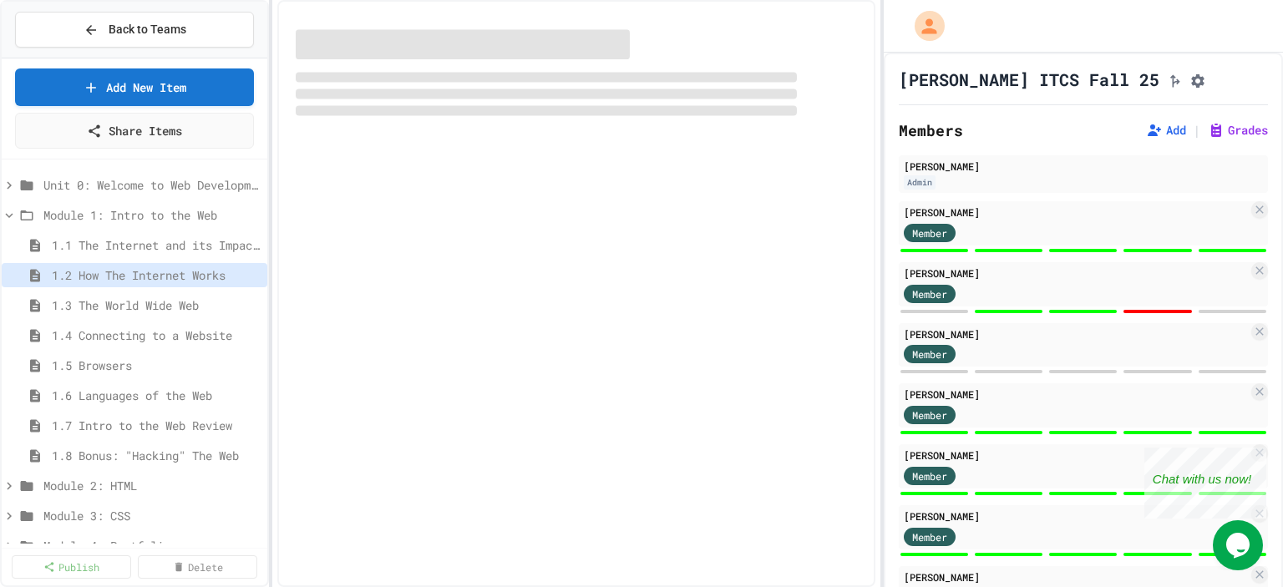
select select "***"
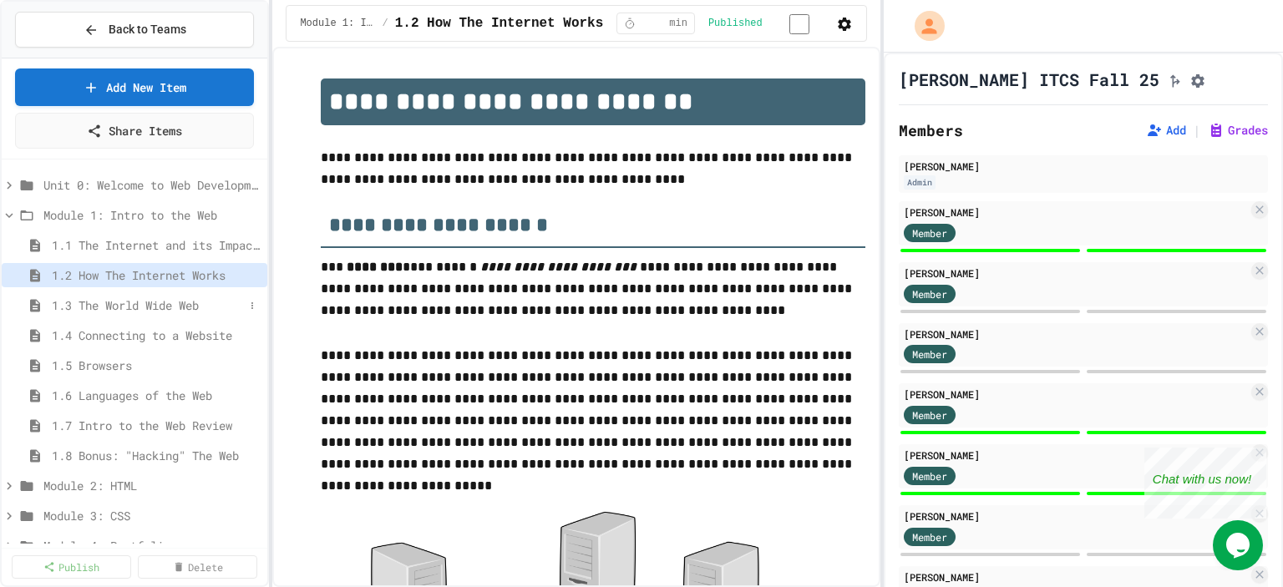
click at [165, 309] on span "1.3 The World Wide Web" at bounding box center [148, 306] width 192 height 18
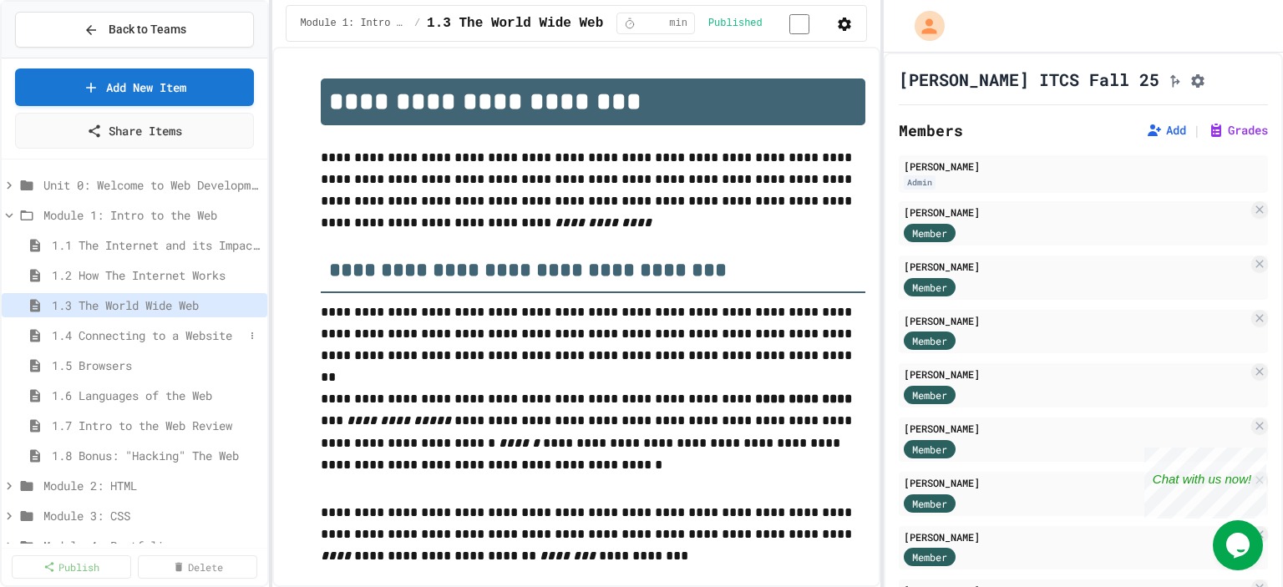
click at [167, 338] on span "1.4 Connecting to a Website" at bounding box center [148, 336] width 192 height 18
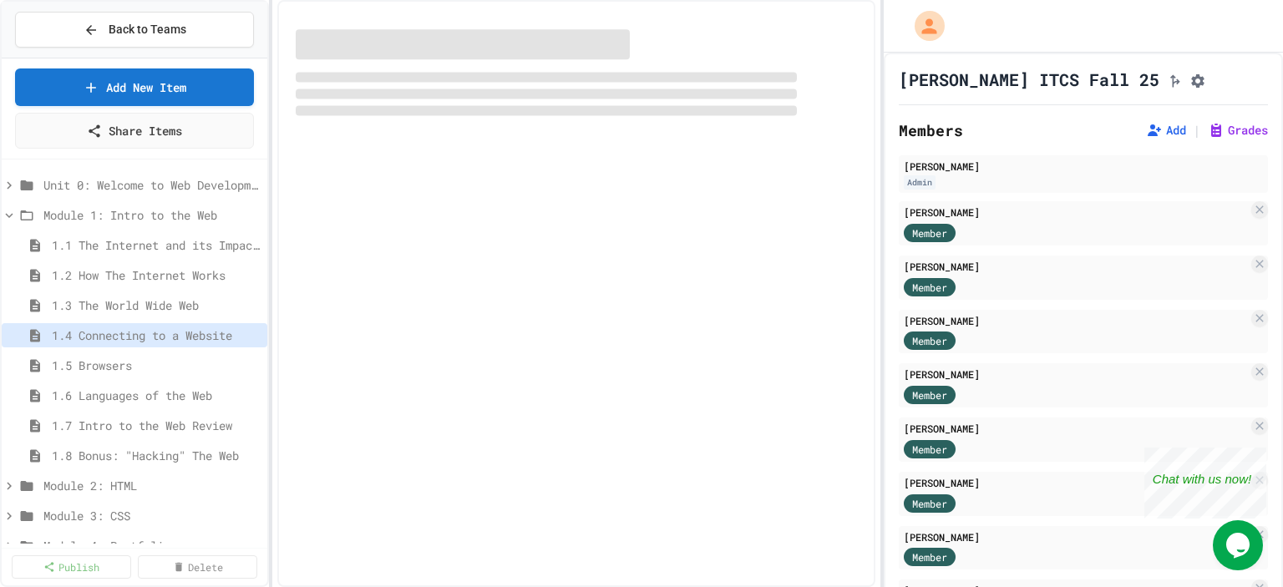
select select "*******"
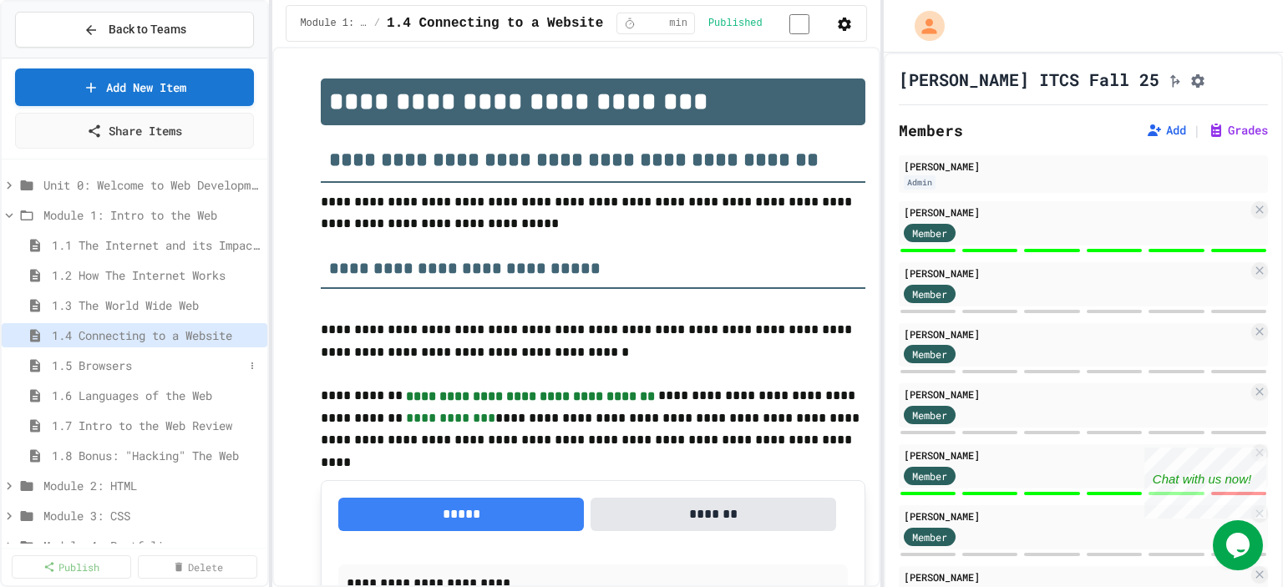
click at [117, 361] on span "1.5 Browsers" at bounding box center [148, 366] width 192 height 18
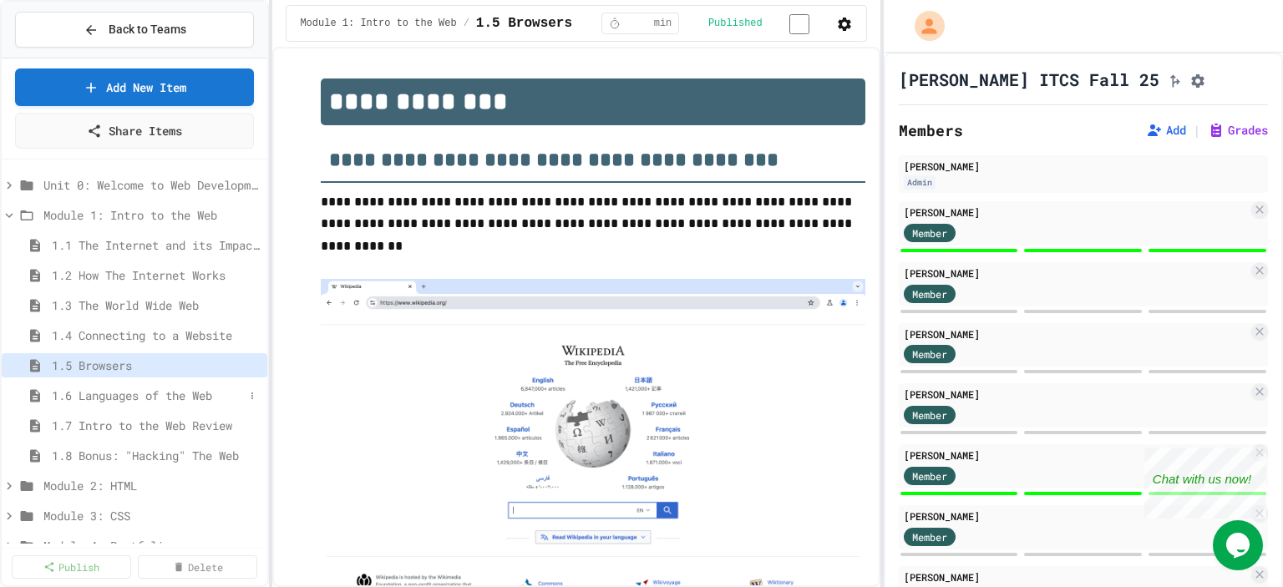
click at [119, 390] on span "1.6 Languages of the Web" at bounding box center [148, 396] width 192 height 18
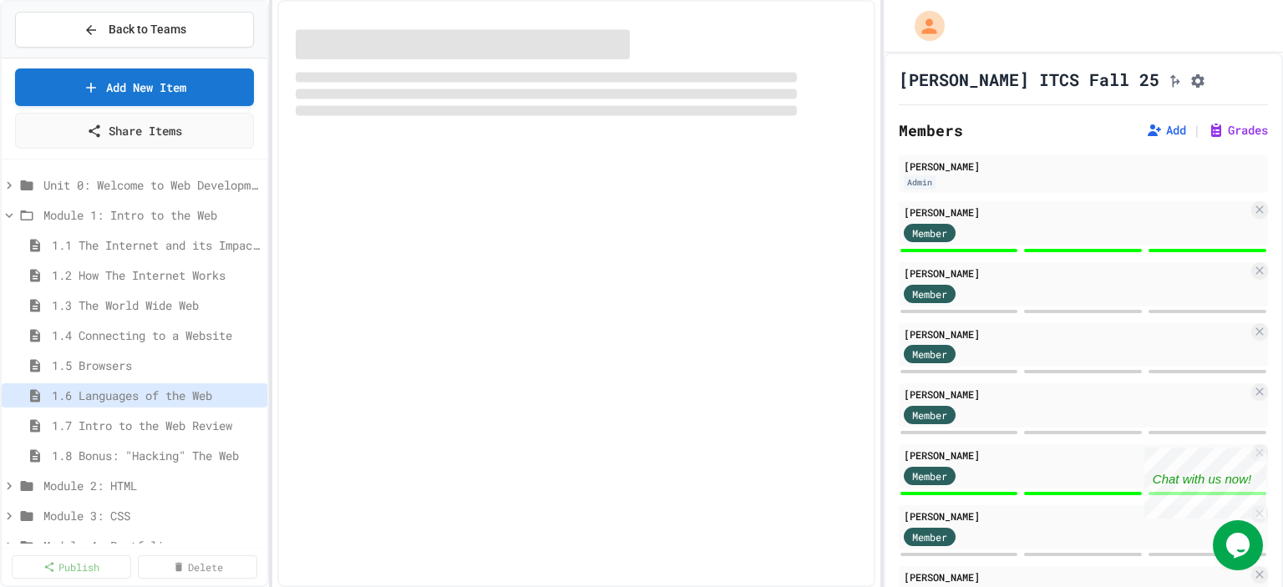
select select "***"
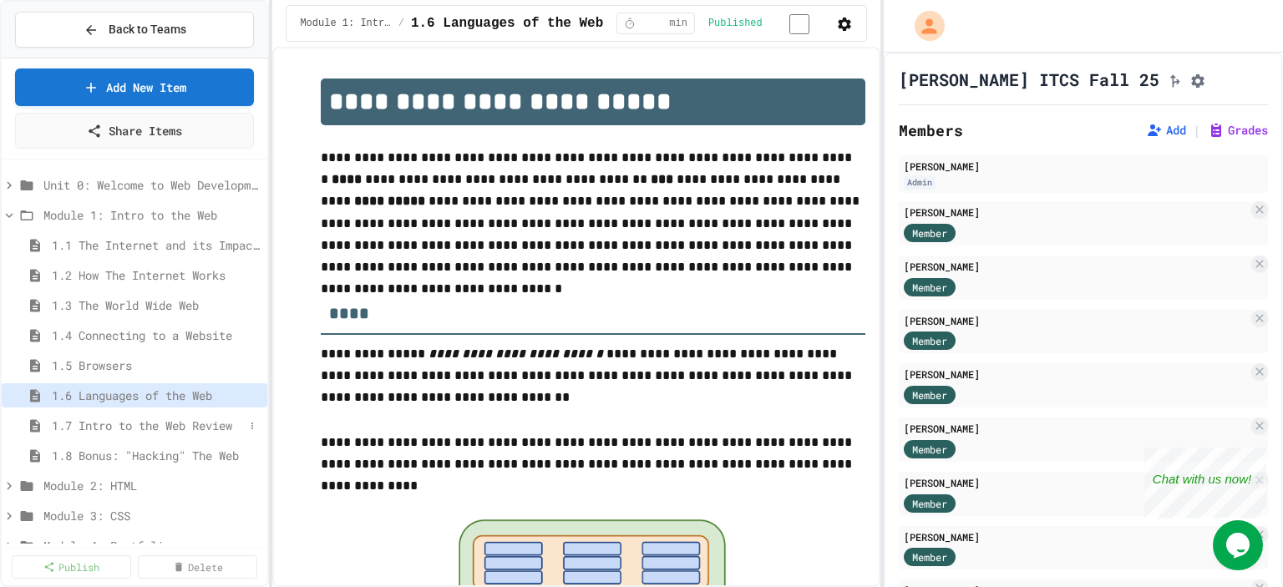
click at [119, 417] on span "1.7 Intro to the Web Review" at bounding box center [148, 426] width 192 height 18
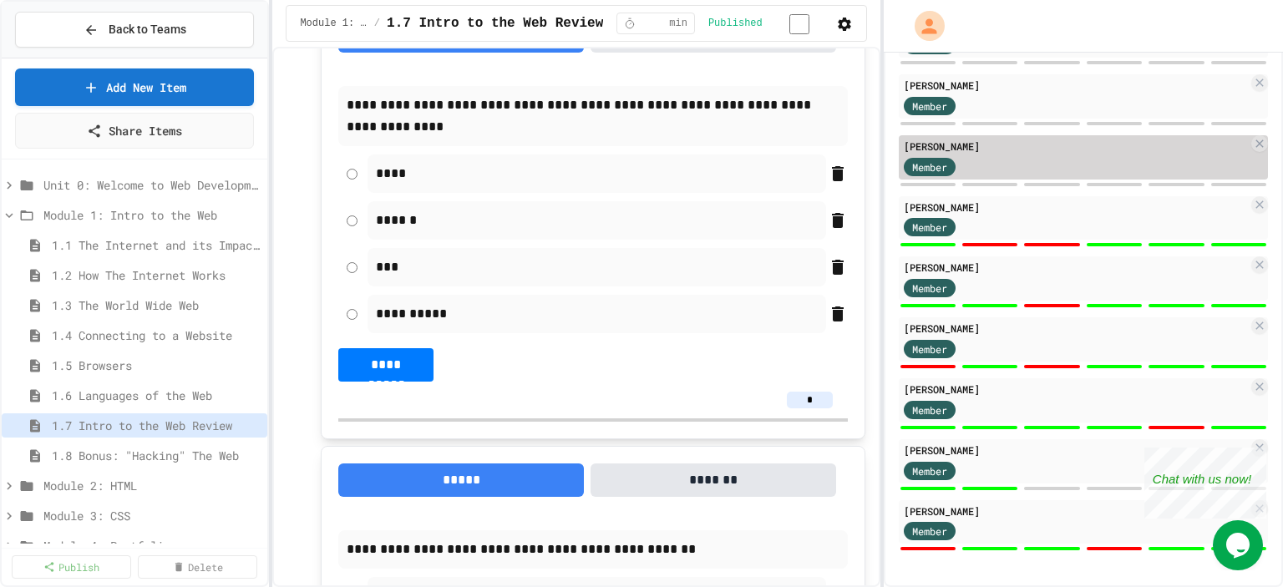
scroll to position [869, 0]
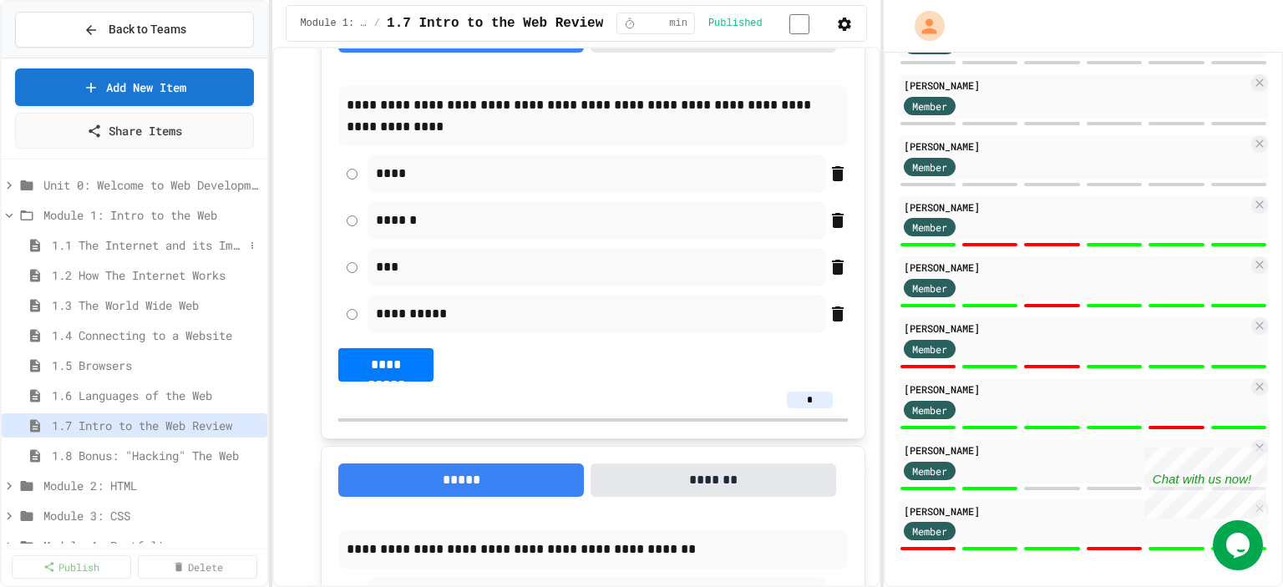
click at [105, 240] on span "1.1 The Internet and its Impact on Society" at bounding box center [148, 245] width 192 height 18
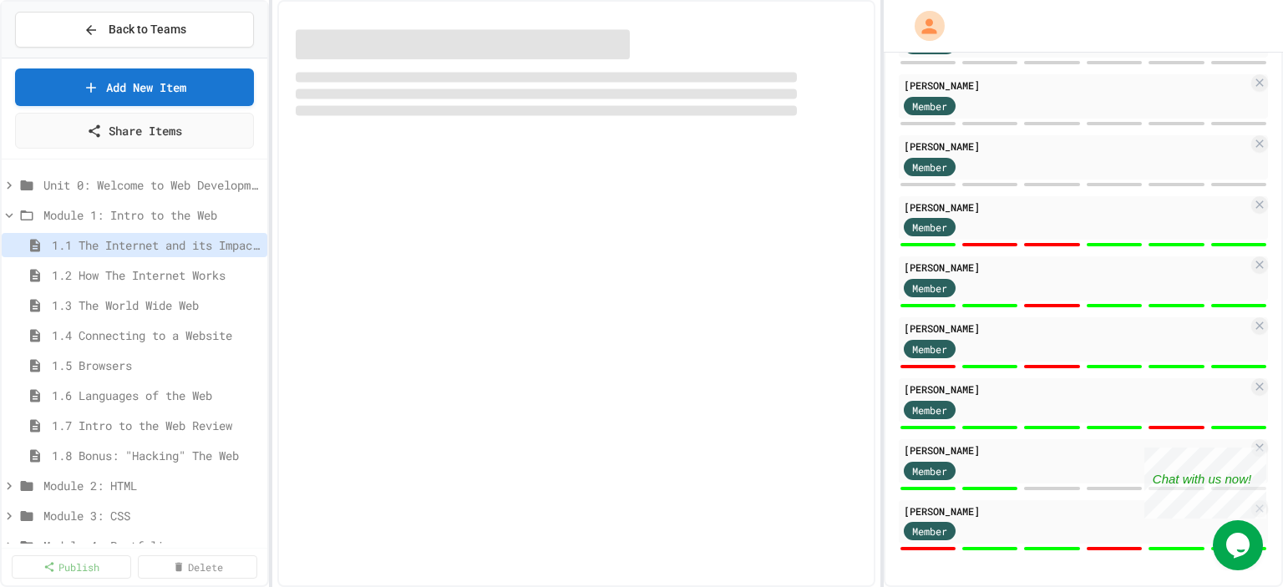
select select "***"
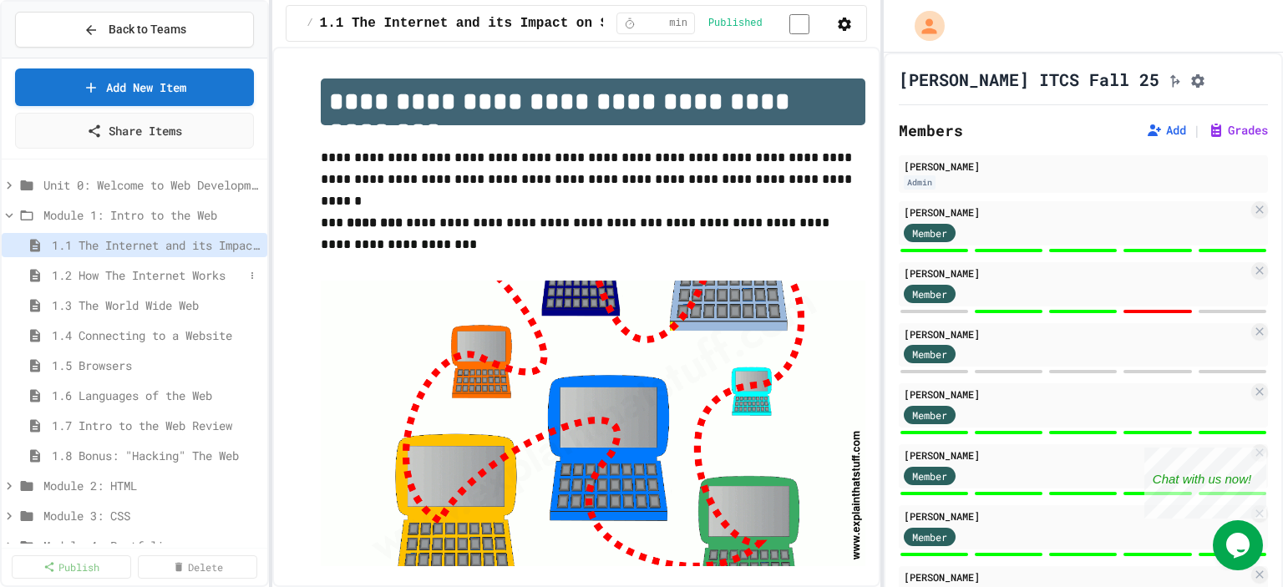
click at [144, 267] on span "1.2 How The Internet Works" at bounding box center [148, 276] width 192 height 18
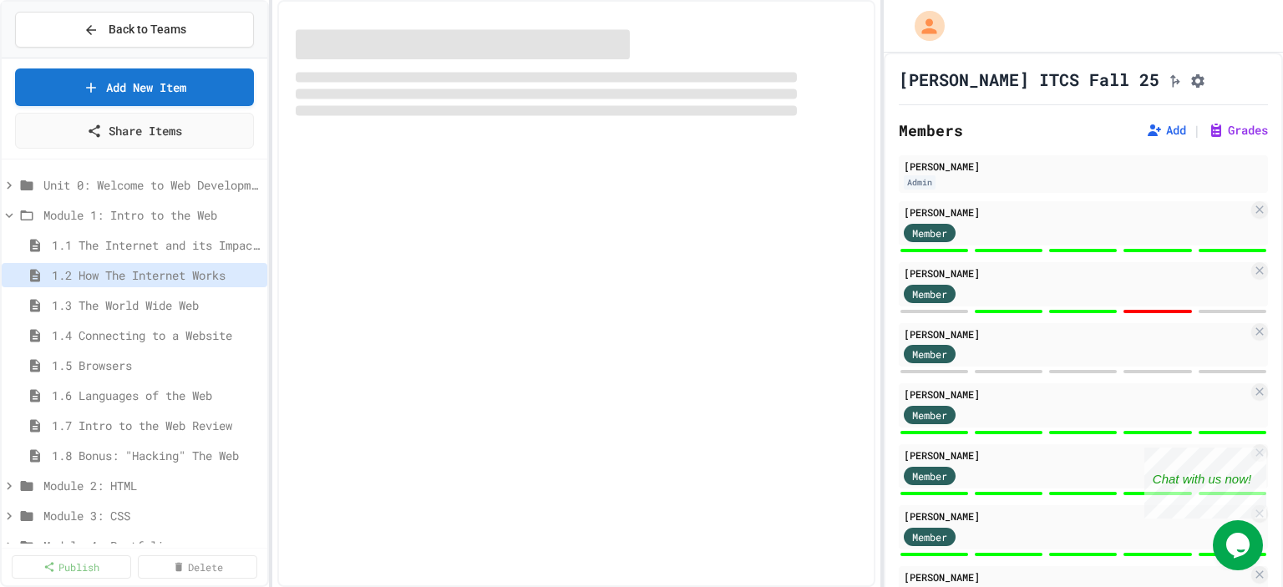
select select "***"
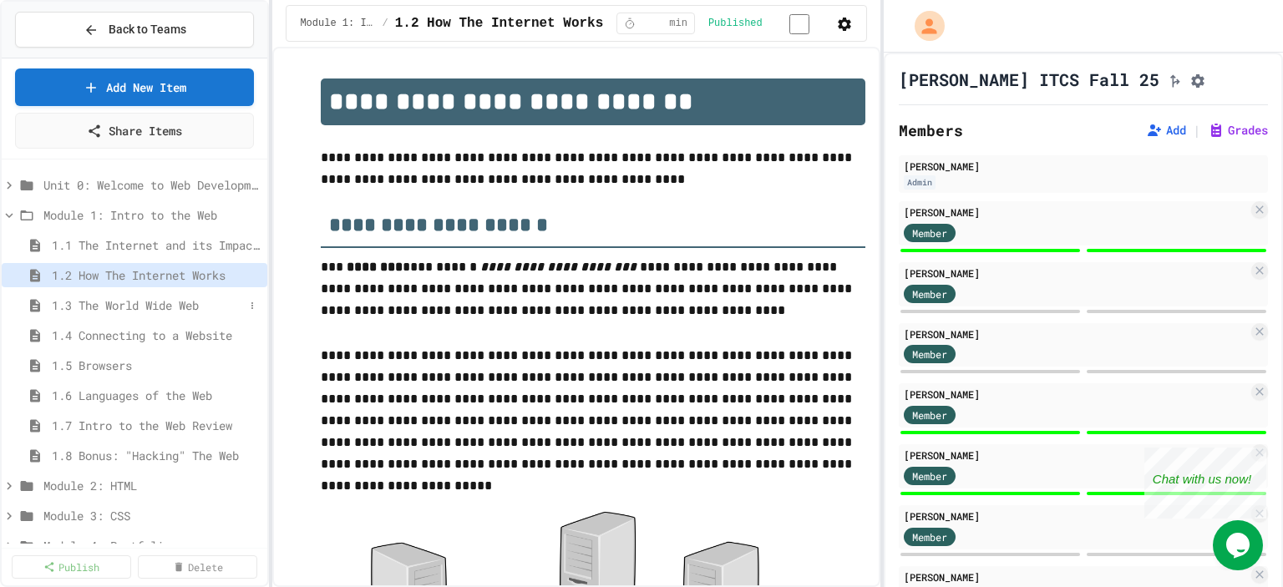
click at [110, 303] on span "1.3 The World Wide Web" at bounding box center [148, 306] width 192 height 18
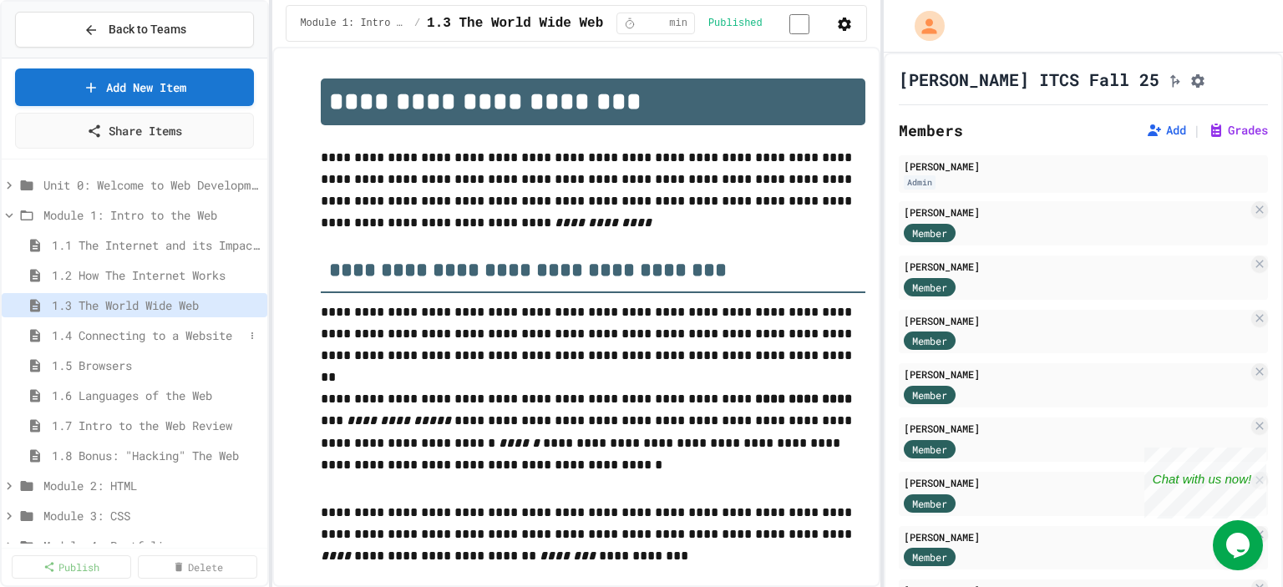
click at [112, 334] on span "1.4 Connecting to a Website" at bounding box center [148, 336] width 192 height 18
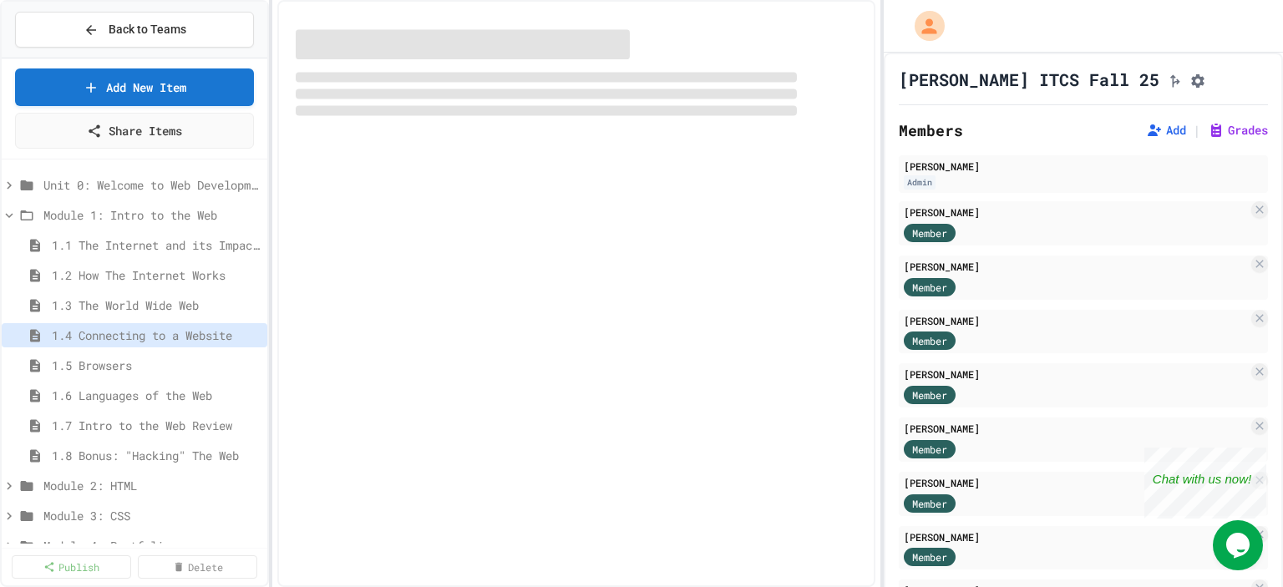
select select "*******"
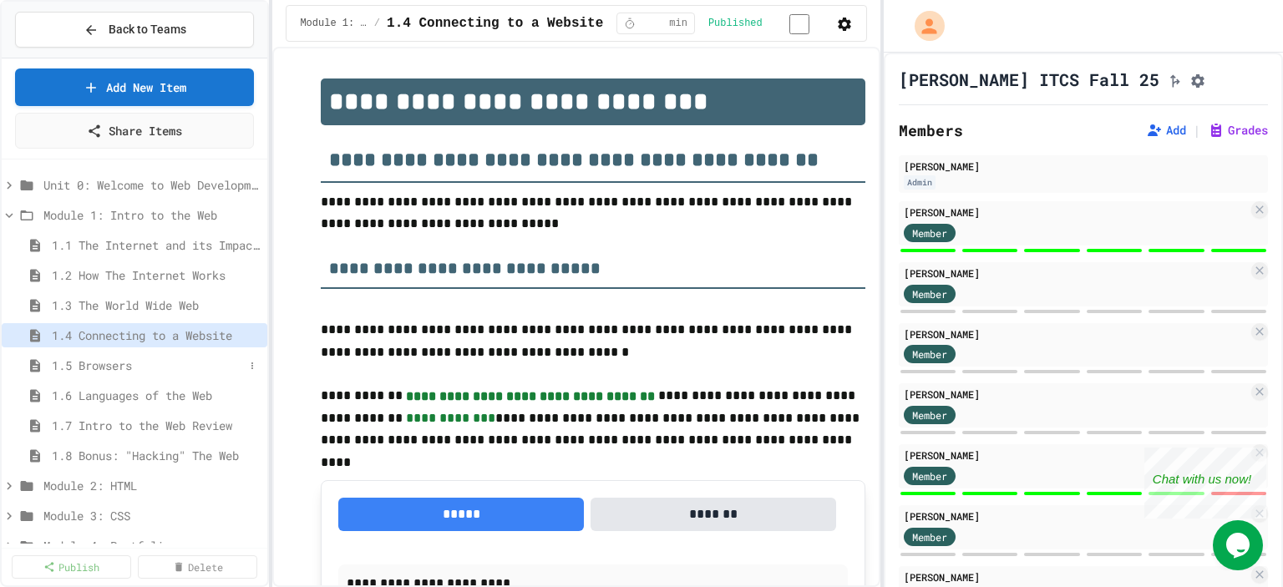
click at [117, 360] on span "1.5 Browsers" at bounding box center [148, 366] width 192 height 18
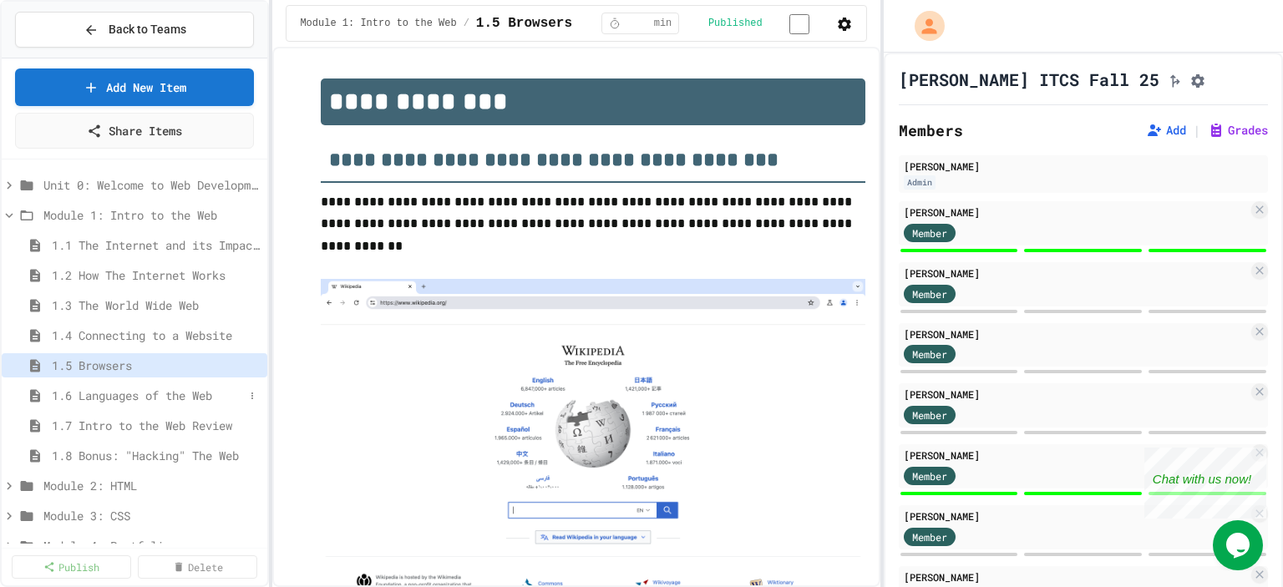
click at [128, 394] on span "1.6 Languages of the Web" at bounding box center [148, 396] width 192 height 18
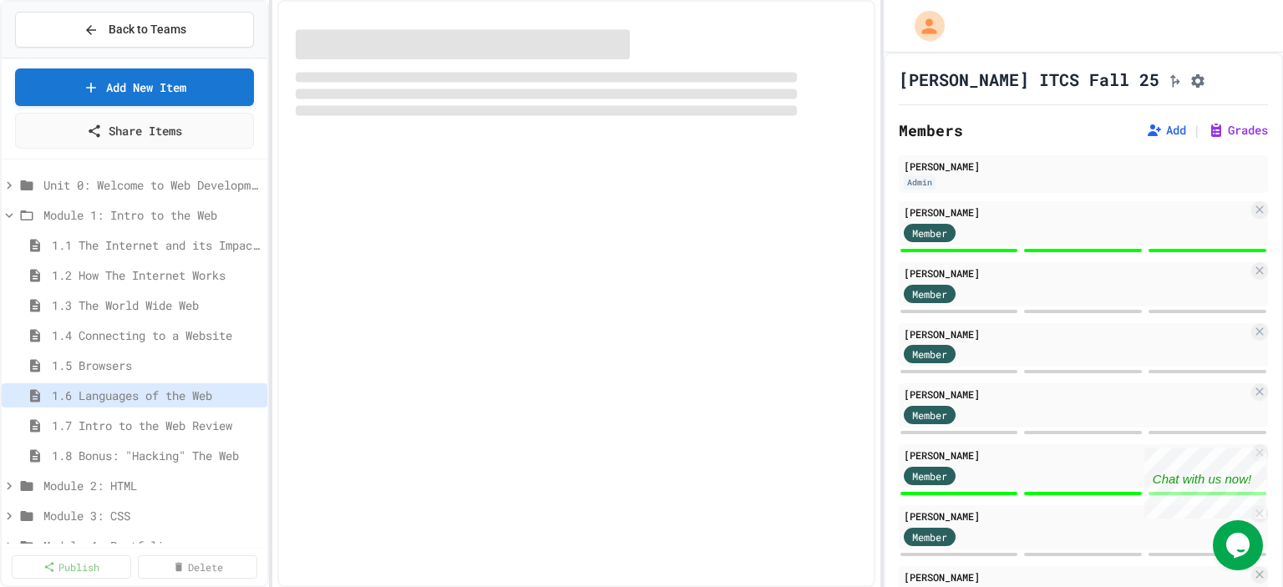
select select "***"
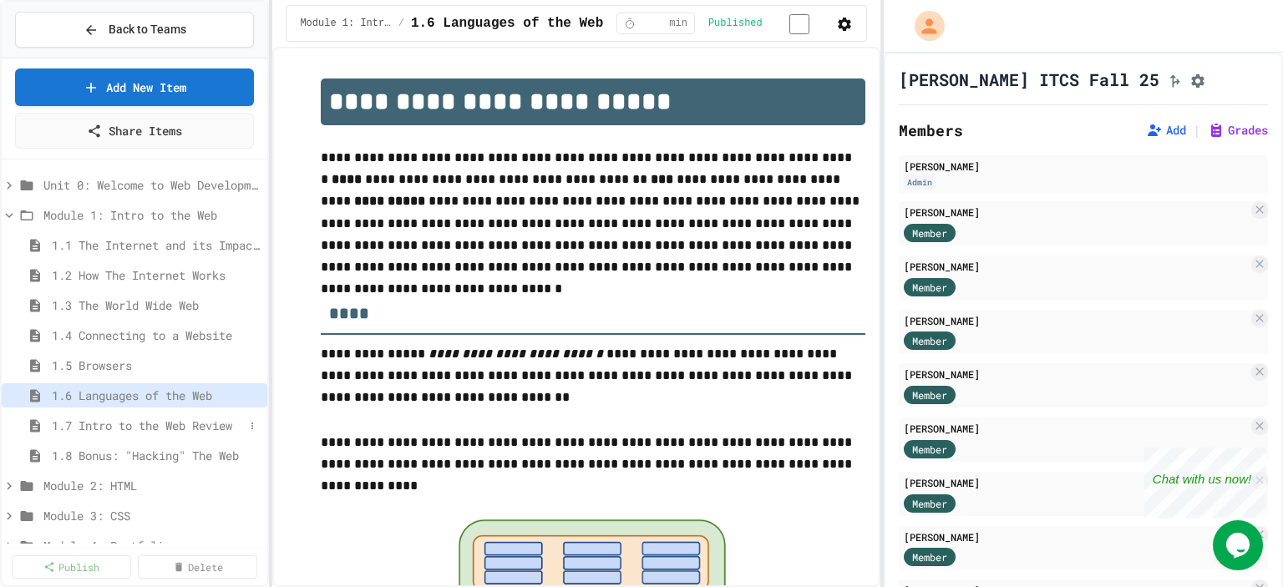
click at [130, 426] on span "1.7 Intro to the Web Review" at bounding box center [148, 426] width 192 height 18
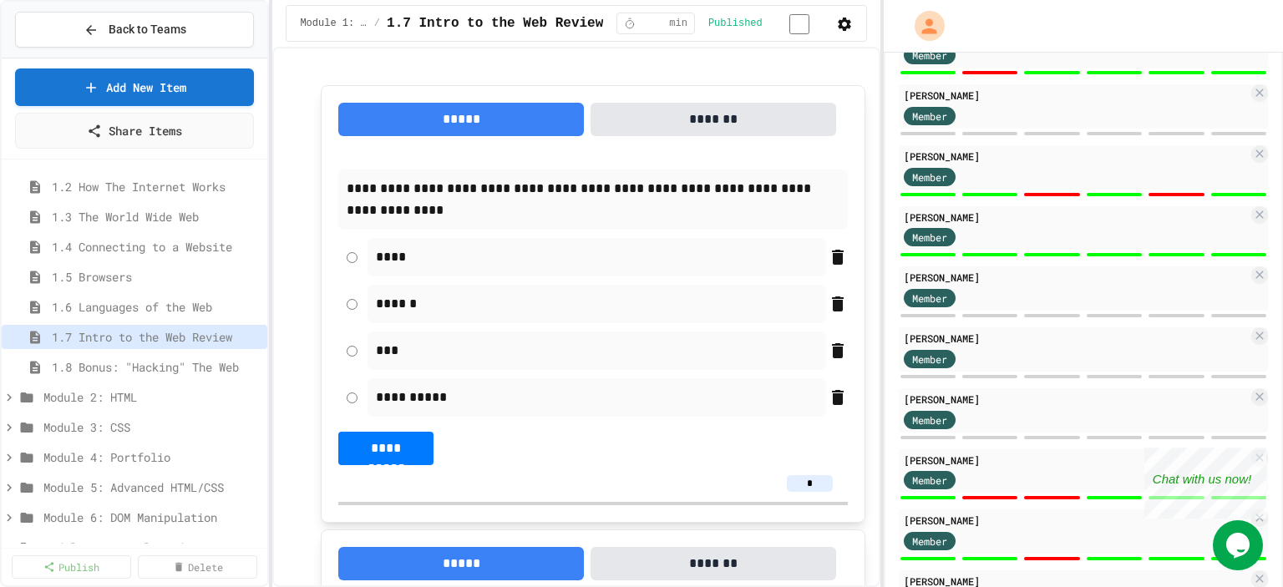
scroll to position [611, 0]
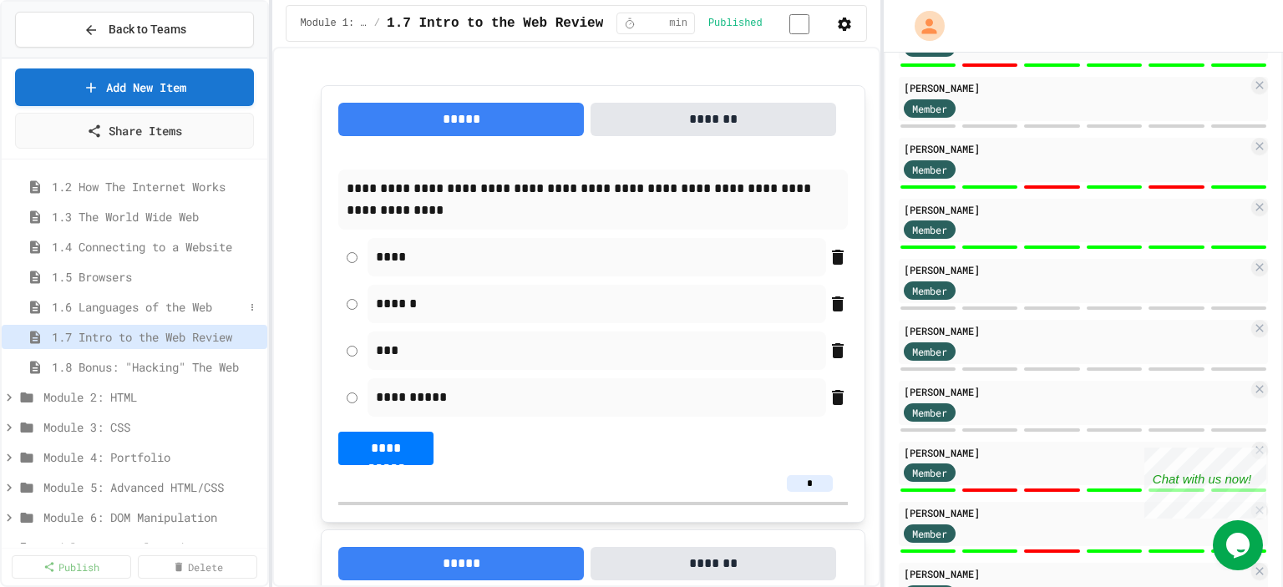
click at [184, 301] on span "1.6 Languages of the Web" at bounding box center [148, 307] width 192 height 18
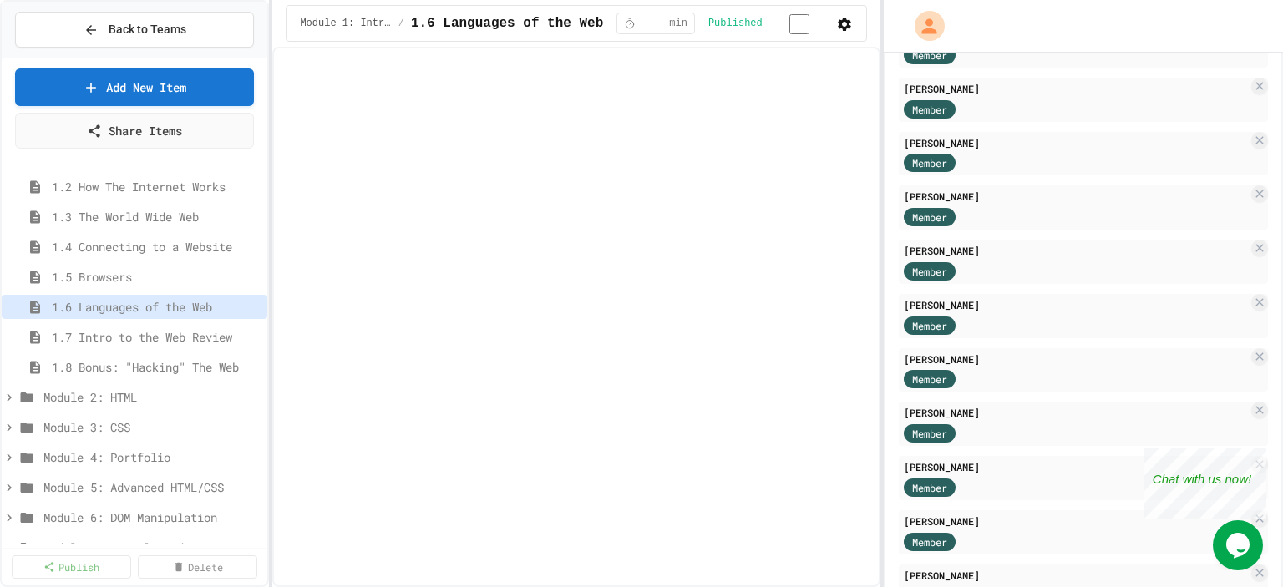
scroll to position [564, 0]
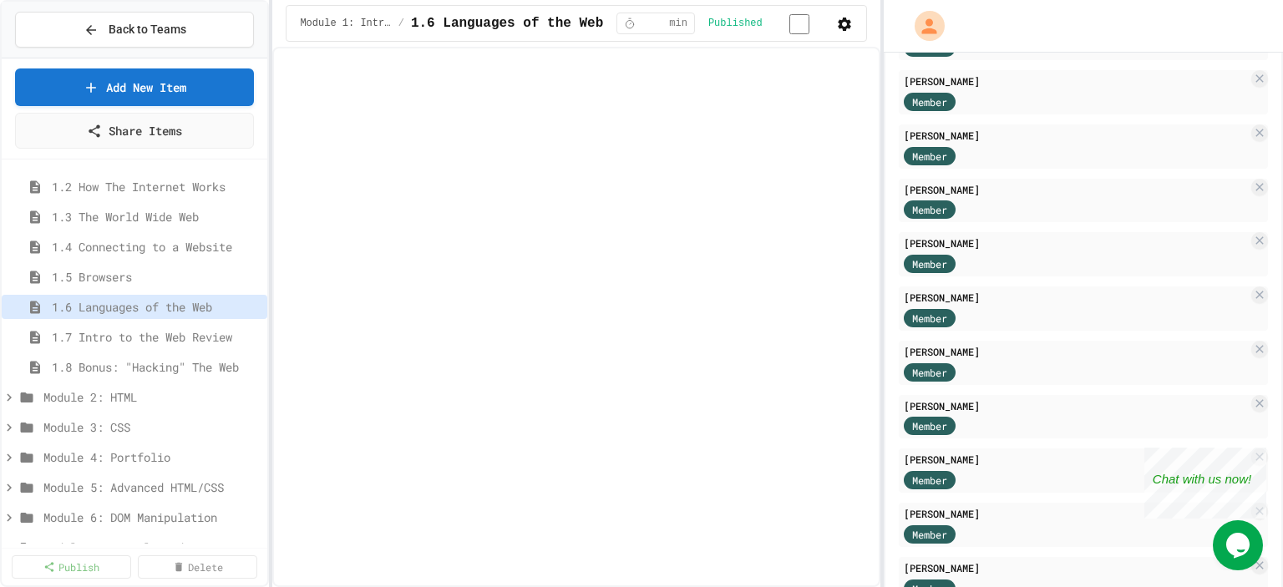
select select "***"
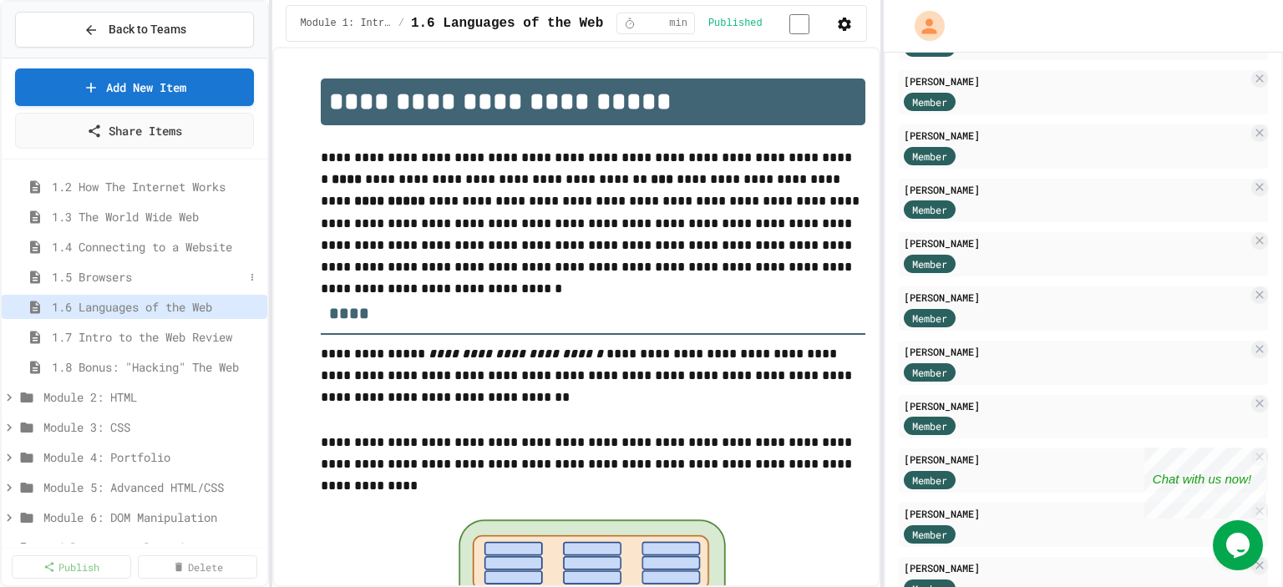
click at [174, 268] on span "1.5 Browsers" at bounding box center [148, 277] width 192 height 18
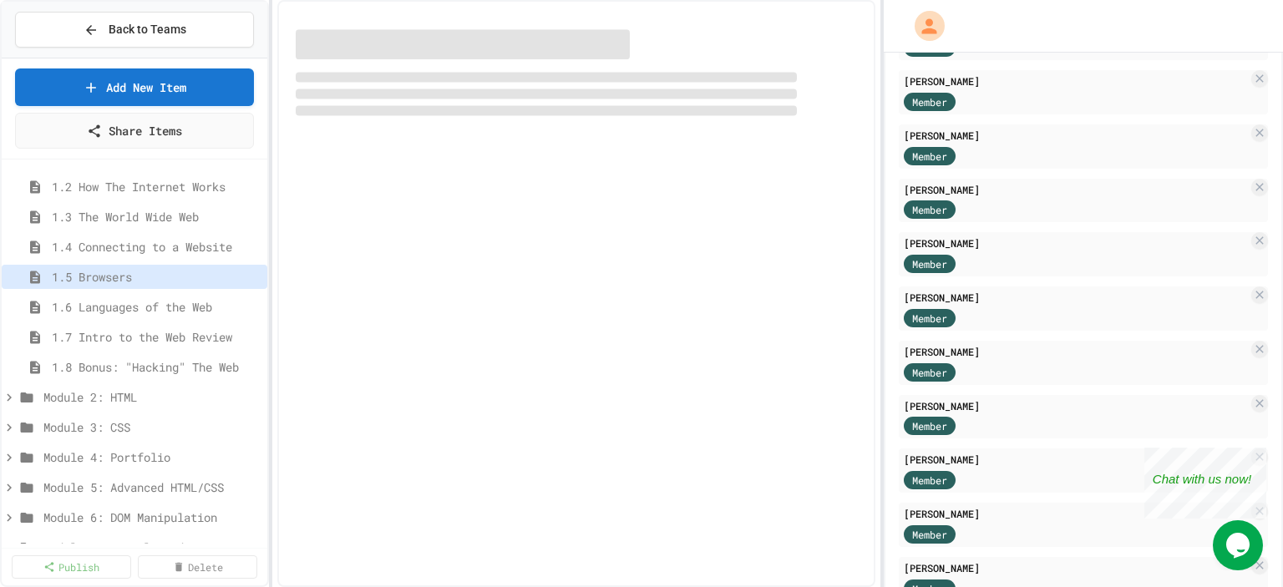
scroll to position [611, 0]
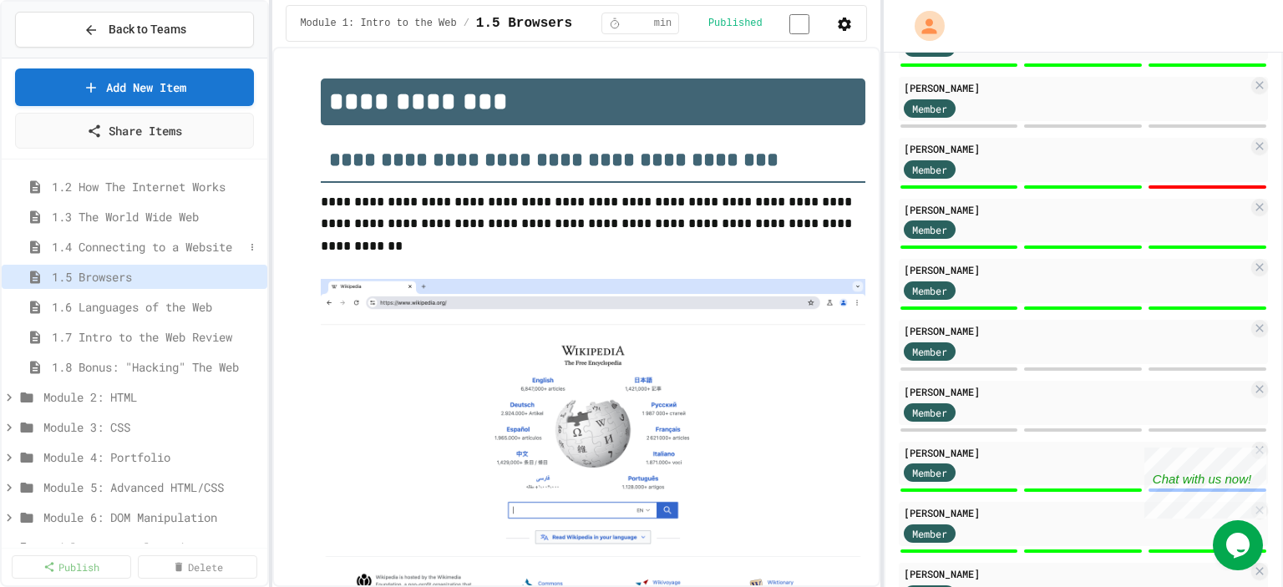
click at [177, 246] on span "1.4 Connecting to a Website" at bounding box center [148, 247] width 192 height 18
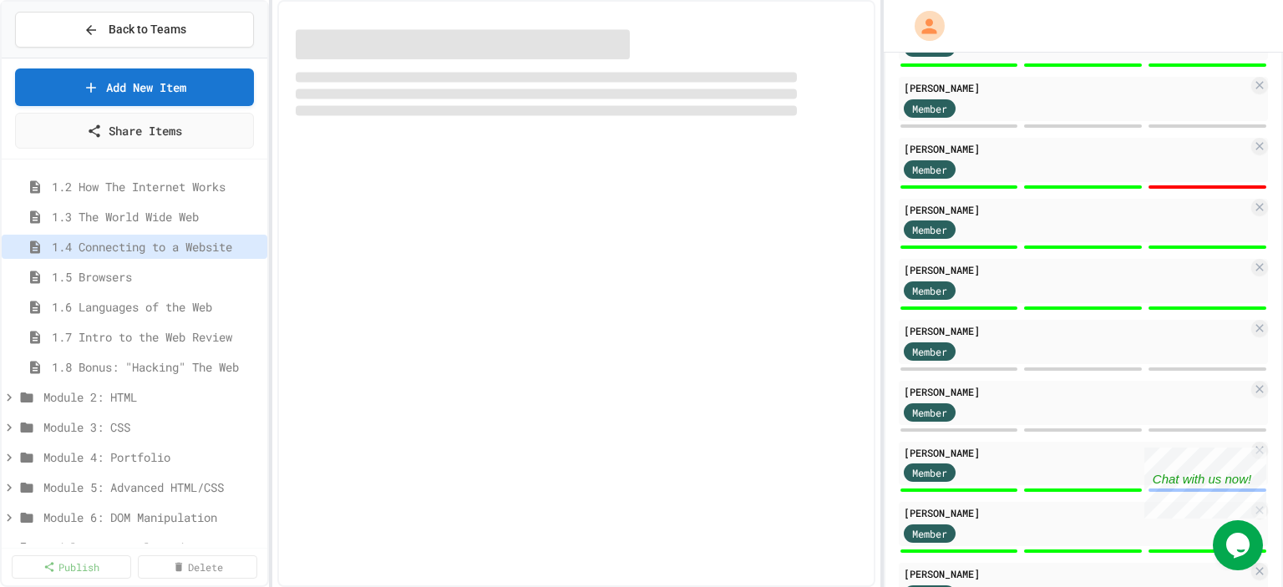
select select "*******"
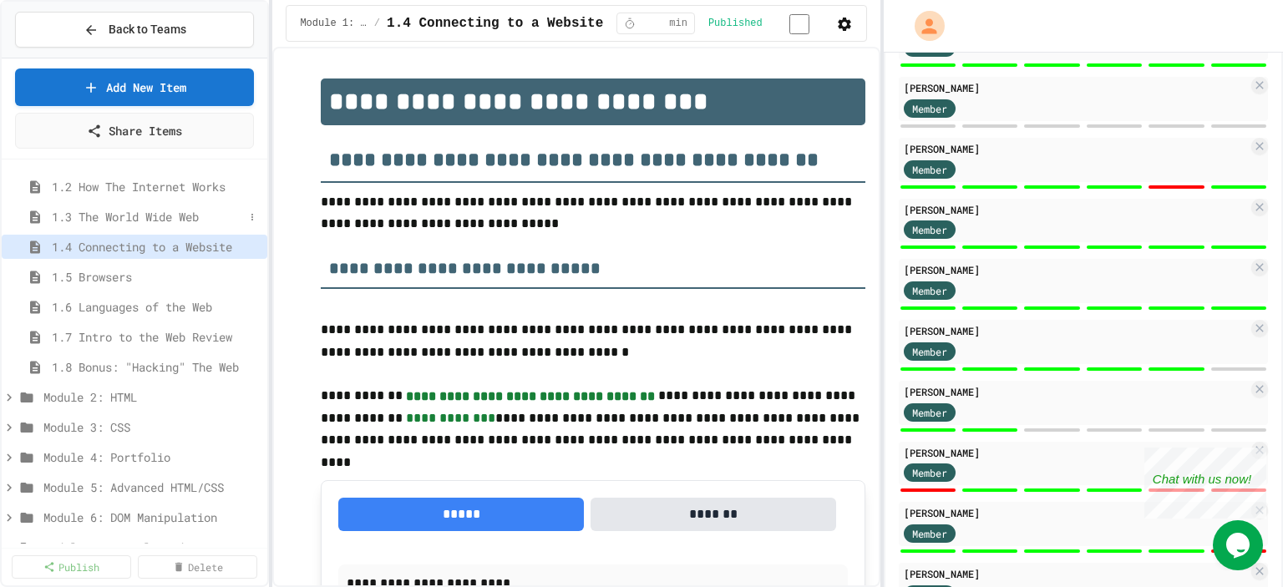
click at [169, 215] on span "1.3 The World Wide Web" at bounding box center [148, 217] width 192 height 18
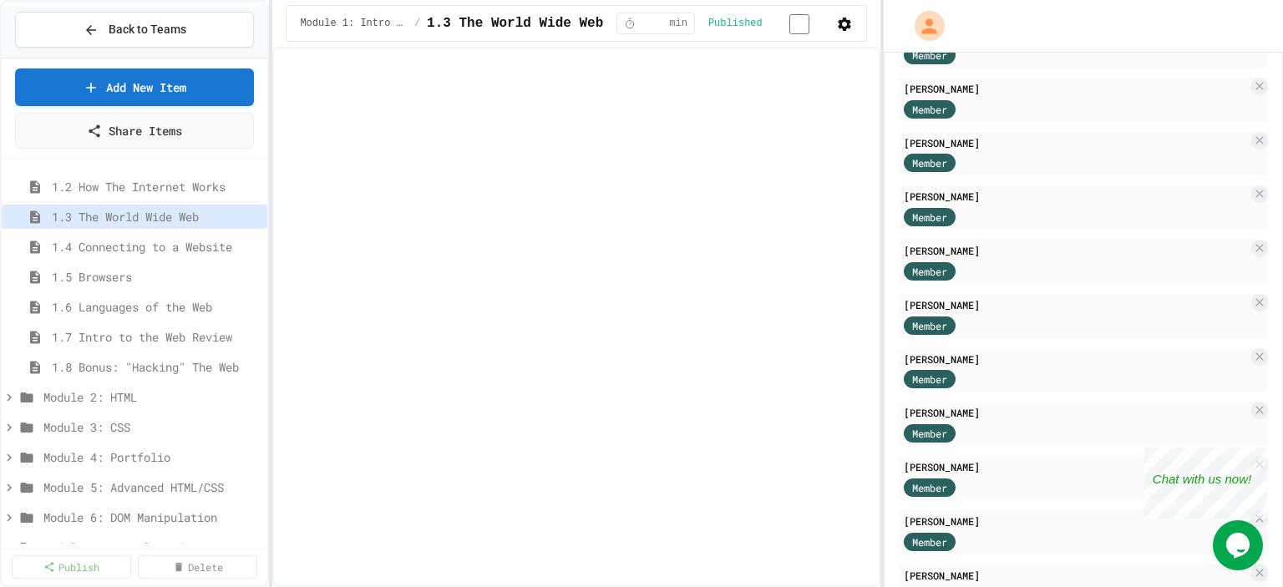
scroll to position [564, 0]
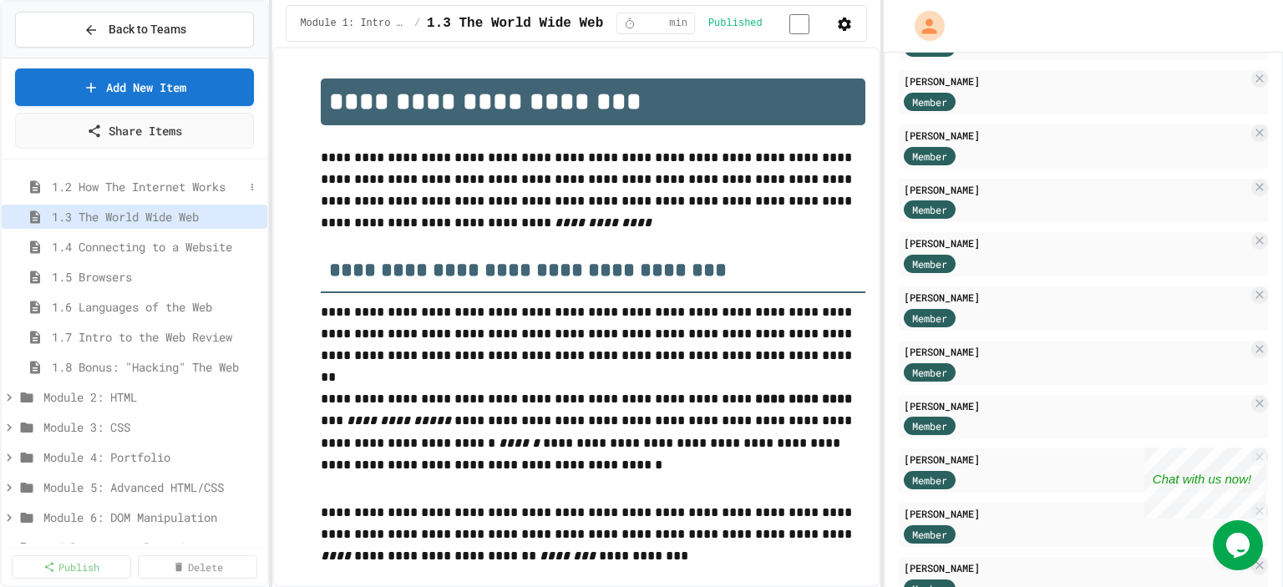
click at [165, 186] on span "1.2 How The Internet Works" at bounding box center [148, 187] width 192 height 18
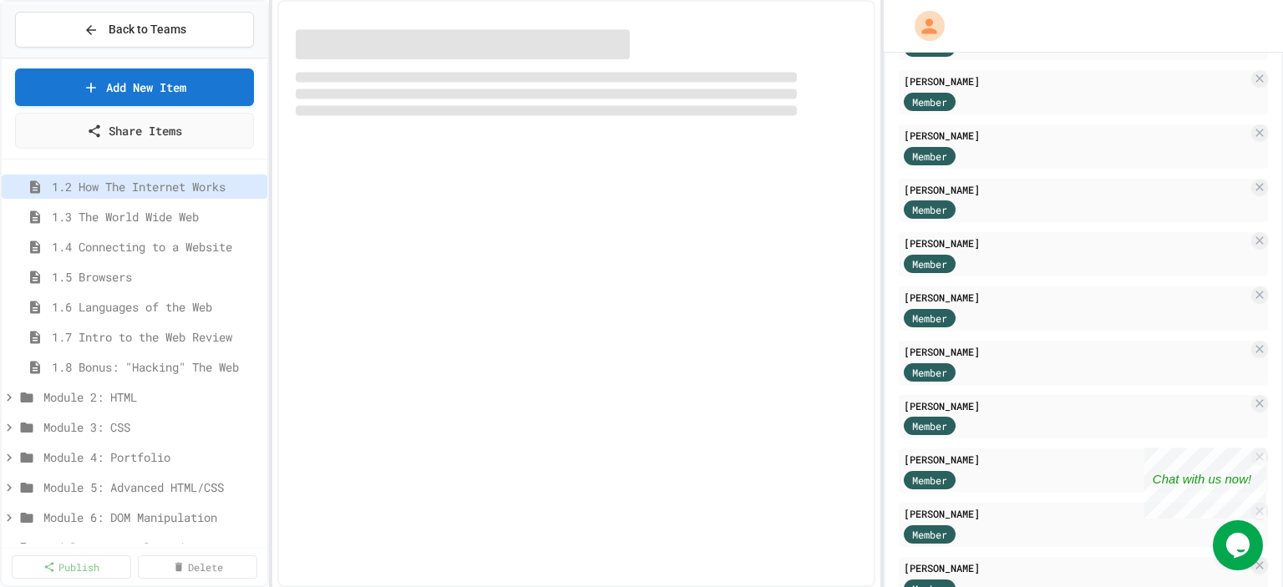
select select "***"
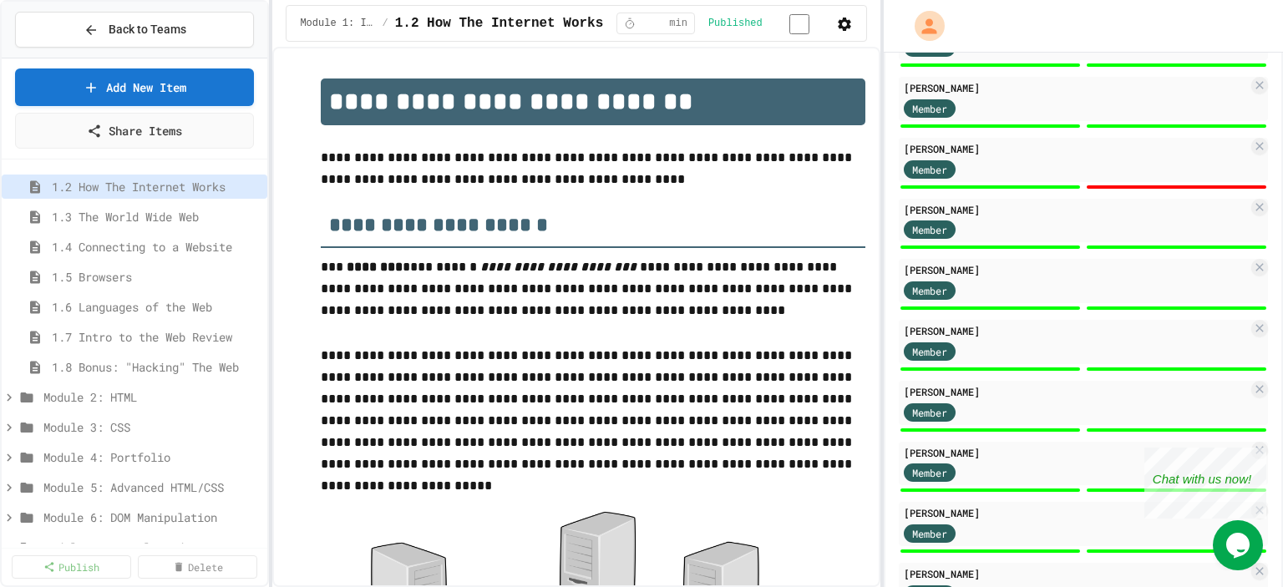
scroll to position [55, 0]
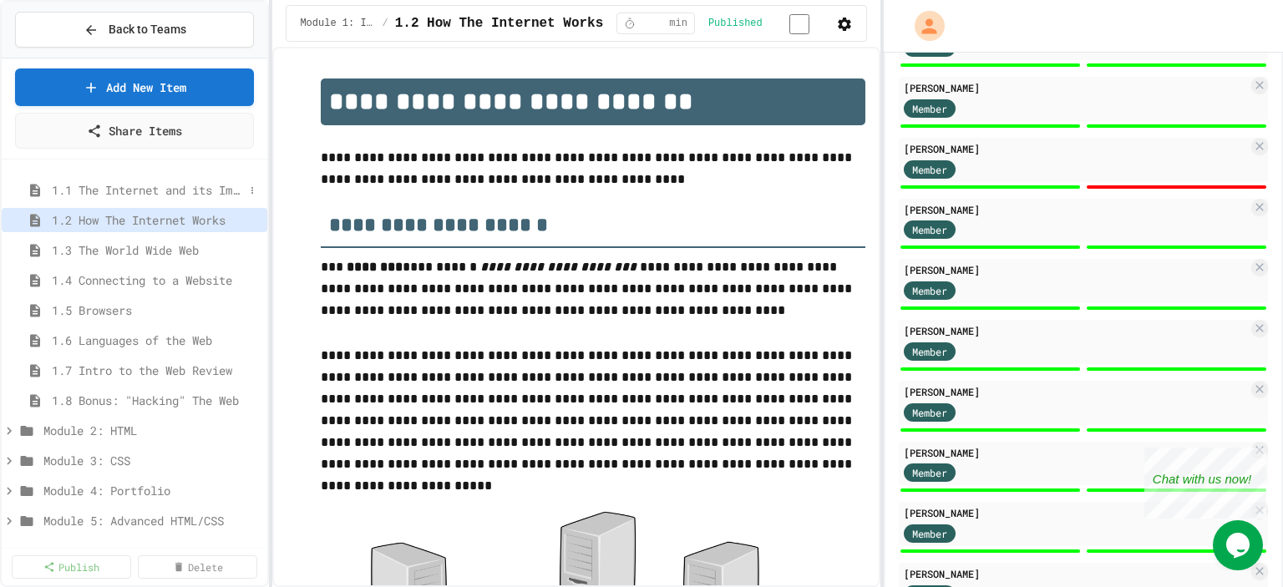
click at [181, 195] on span "1.1 The Internet and its Impact on Society" at bounding box center [148, 190] width 192 height 18
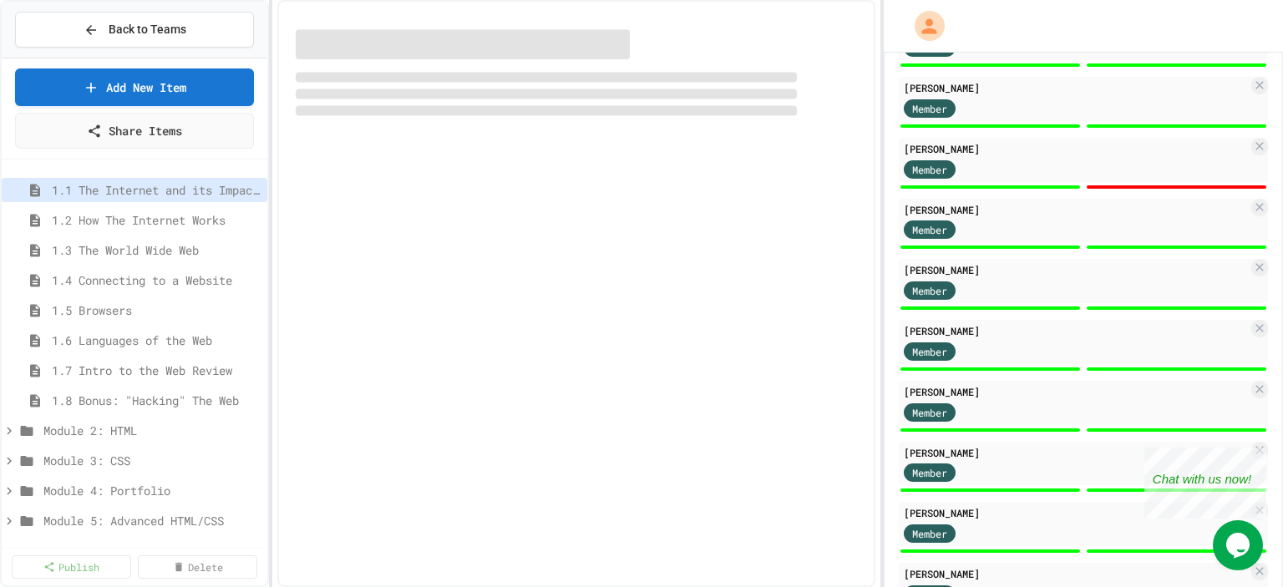
select select "***"
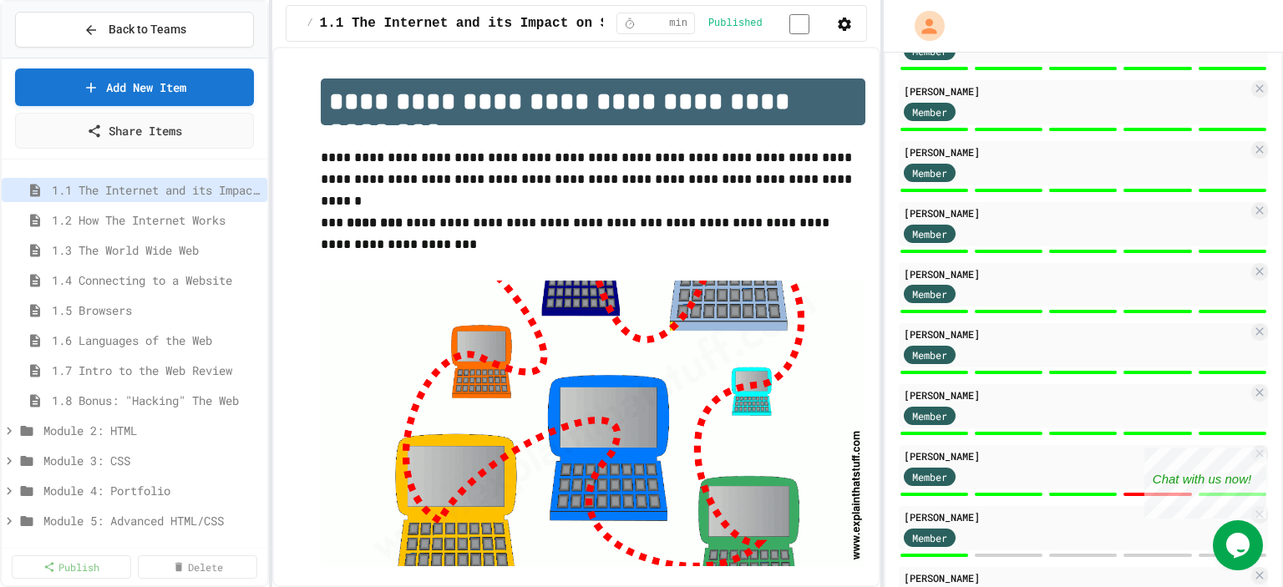
scroll to position [869, 0]
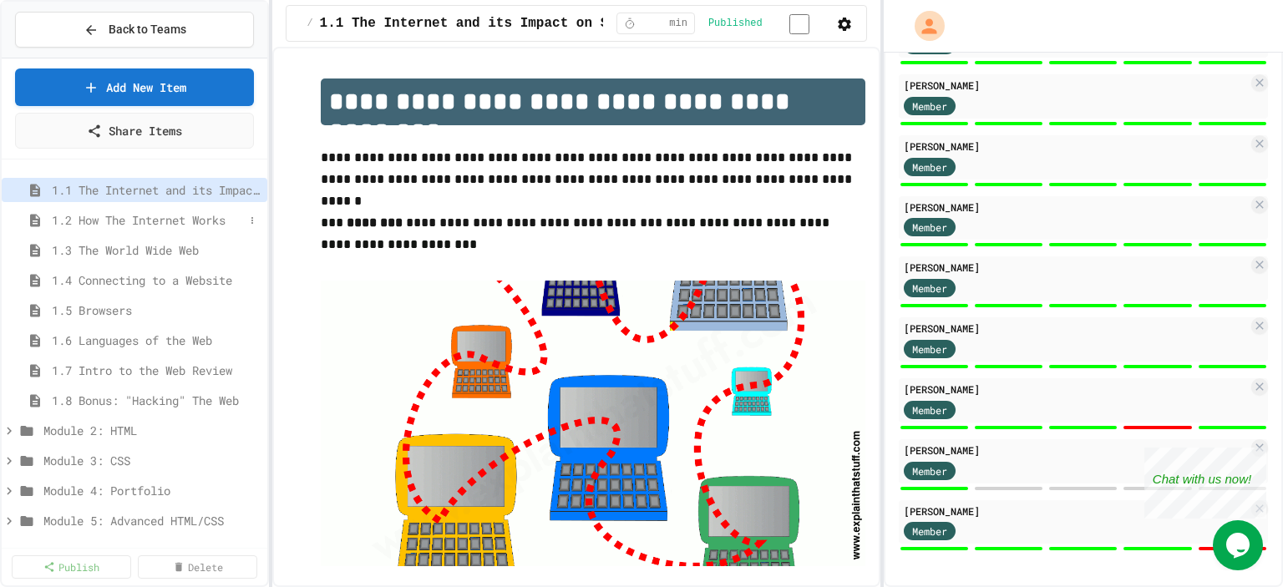
click at [205, 225] on span "1.2 How The Internet Works" at bounding box center [148, 220] width 192 height 18
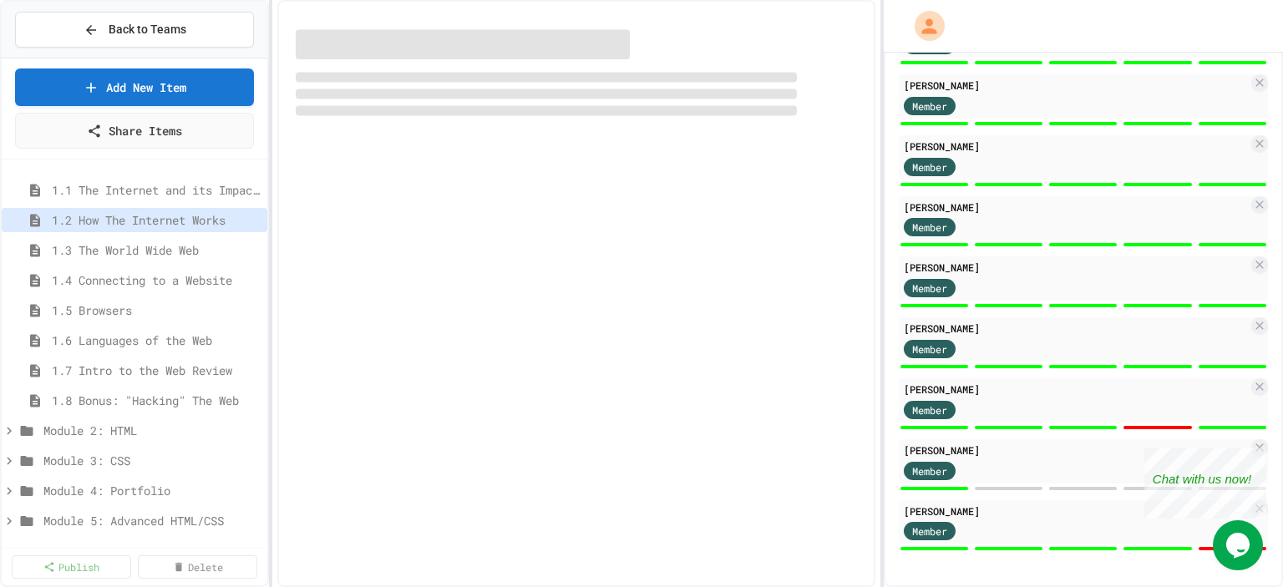
select select "***"
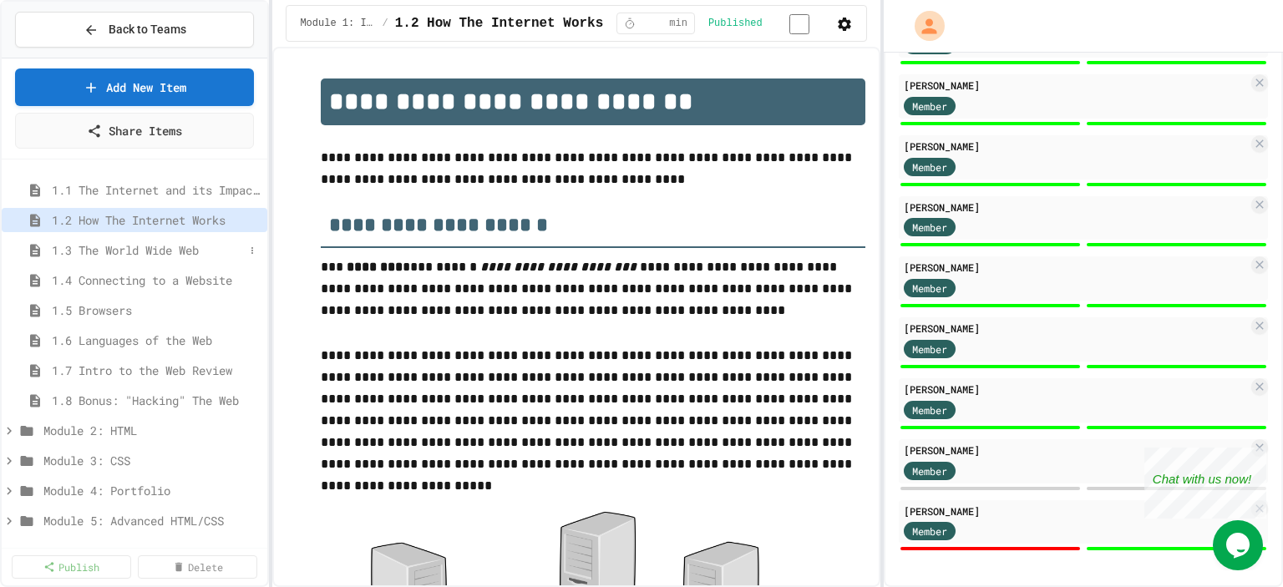
click at [177, 254] on span "1.3 The World Wide Web" at bounding box center [148, 250] width 192 height 18
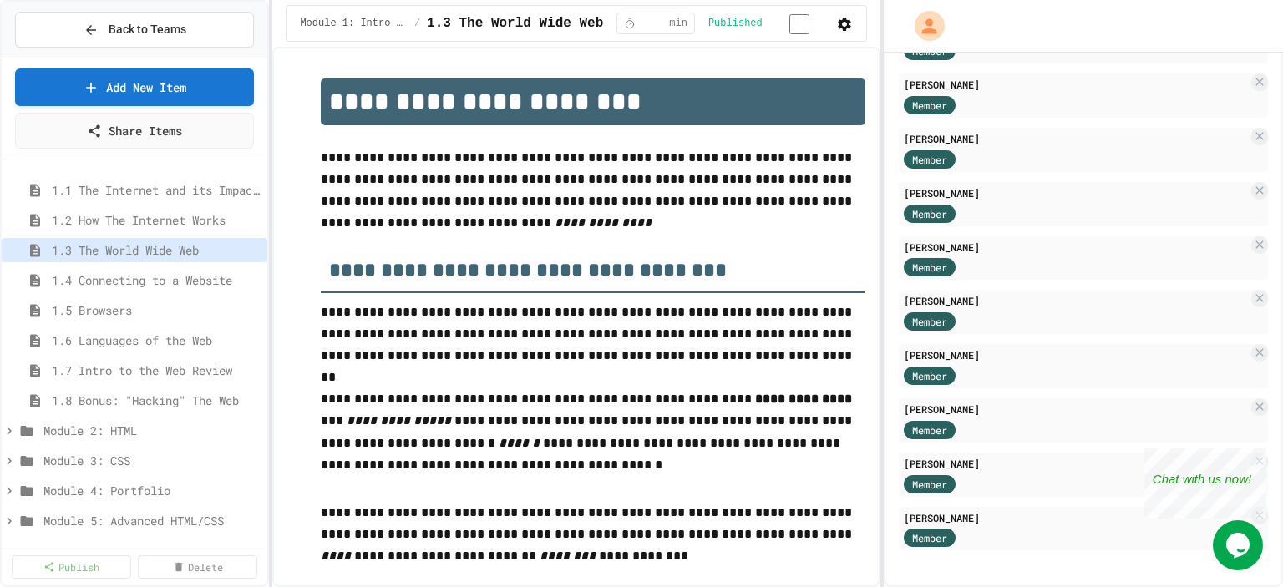
scroll to position [735, 0]
click at [183, 282] on span "1.4 Connecting to a Website" at bounding box center [148, 281] width 192 height 18
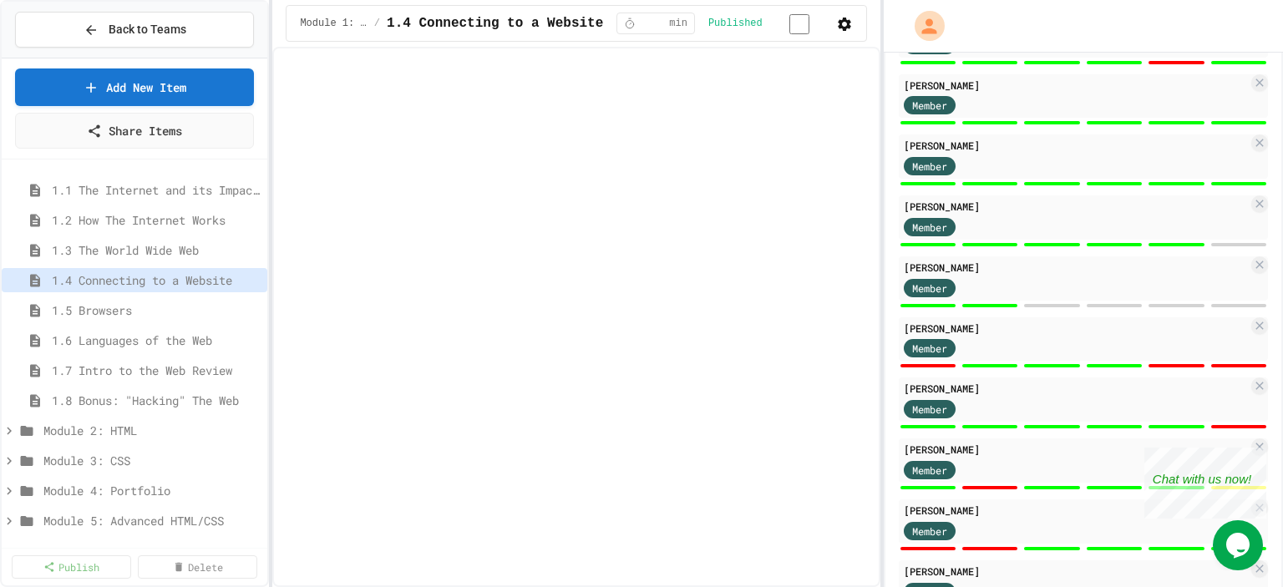
select select "*******"
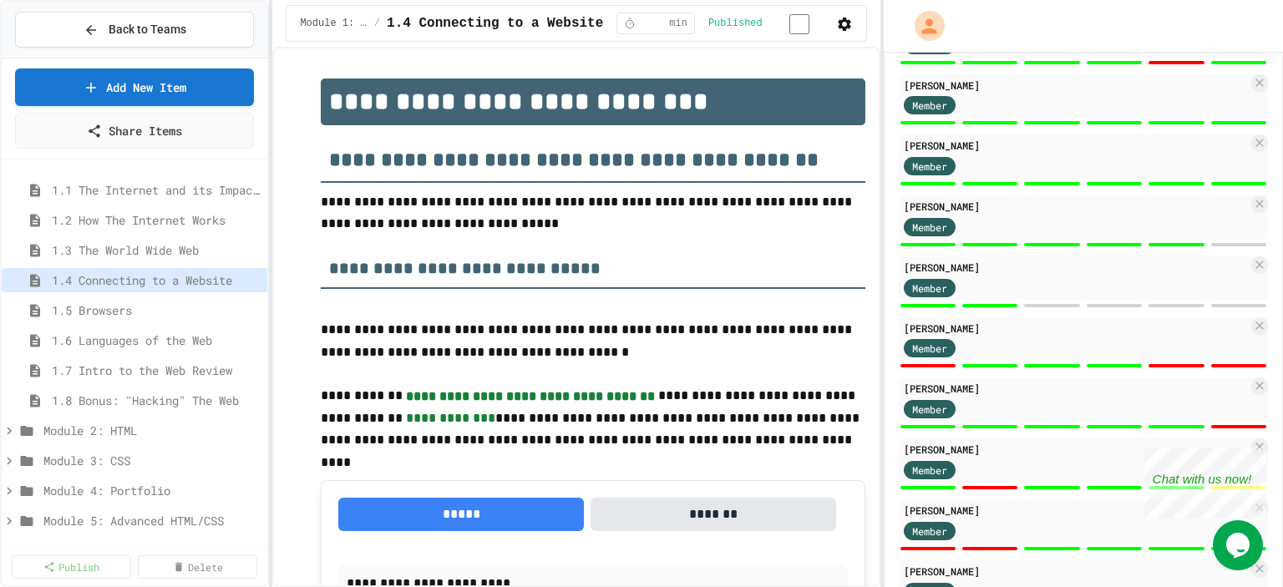
scroll to position [869, 0]
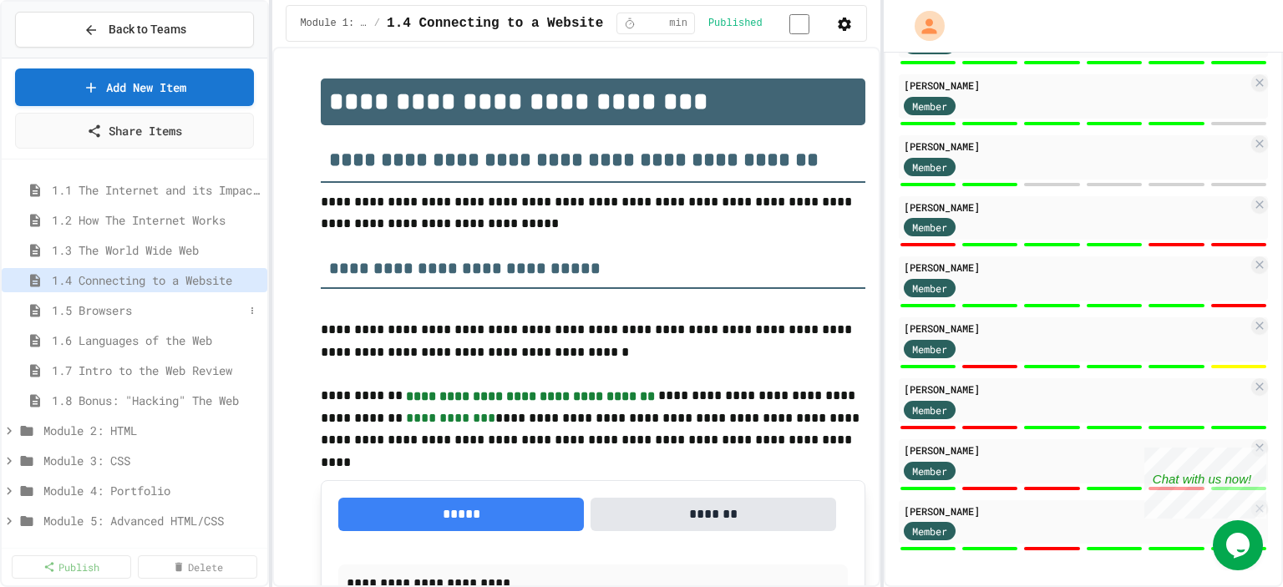
click at [189, 308] on span "1.5 Browsers" at bounding box center [148, 311] width 192 height 18
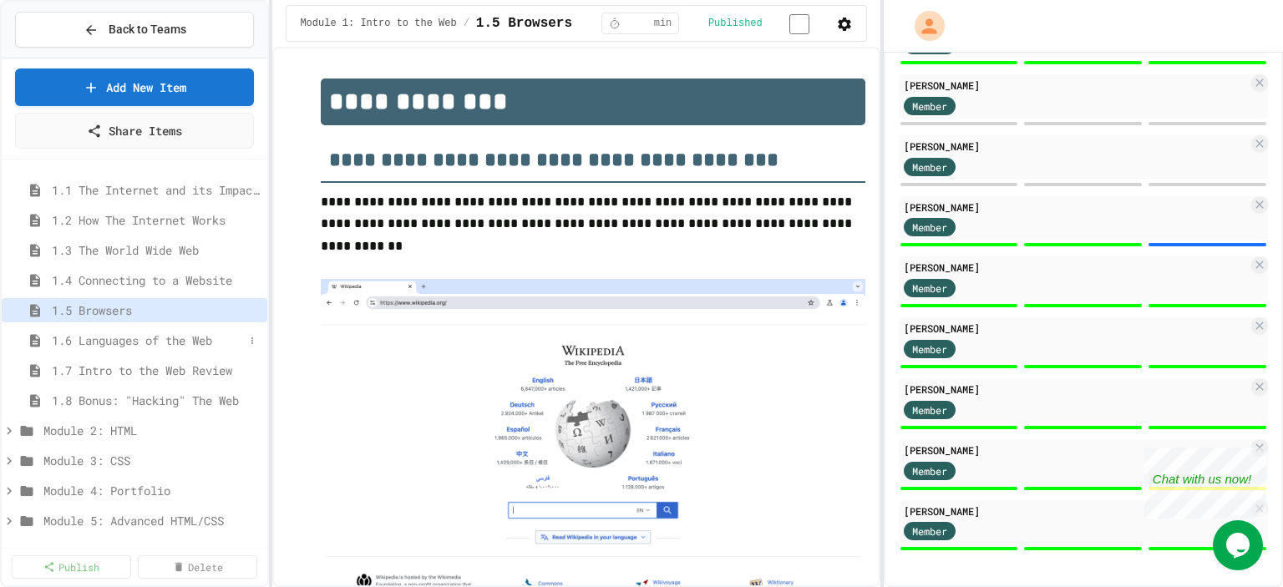
click at [191, 339] on span "1.6 Languages of the Web" at bounding box center [148, 341] width 192 height 18
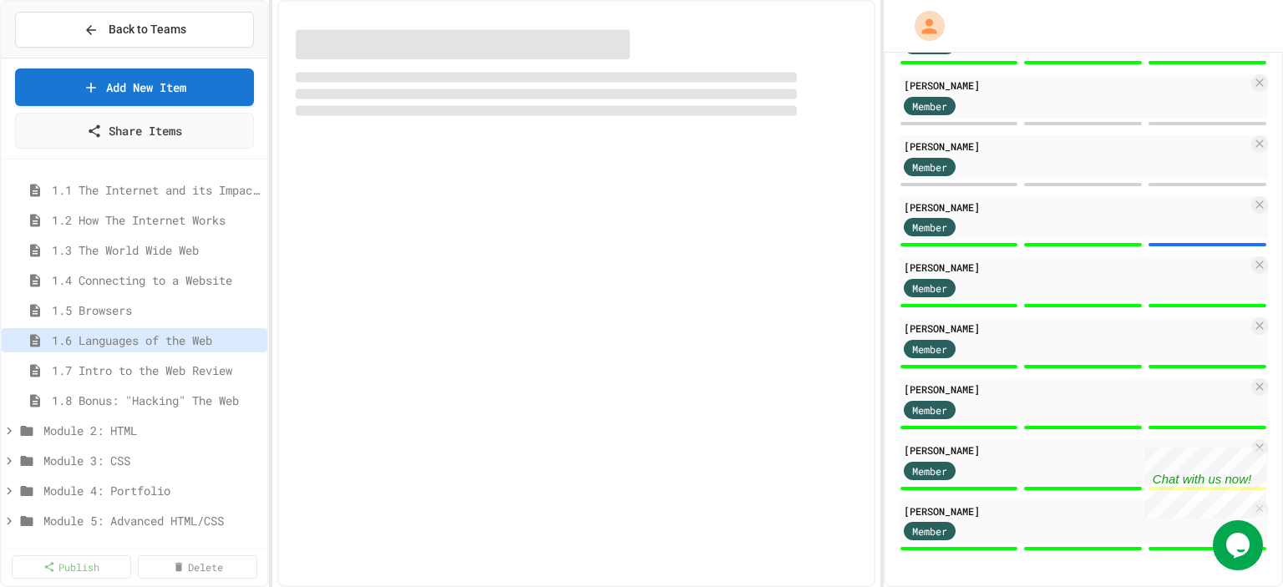
select select "***"
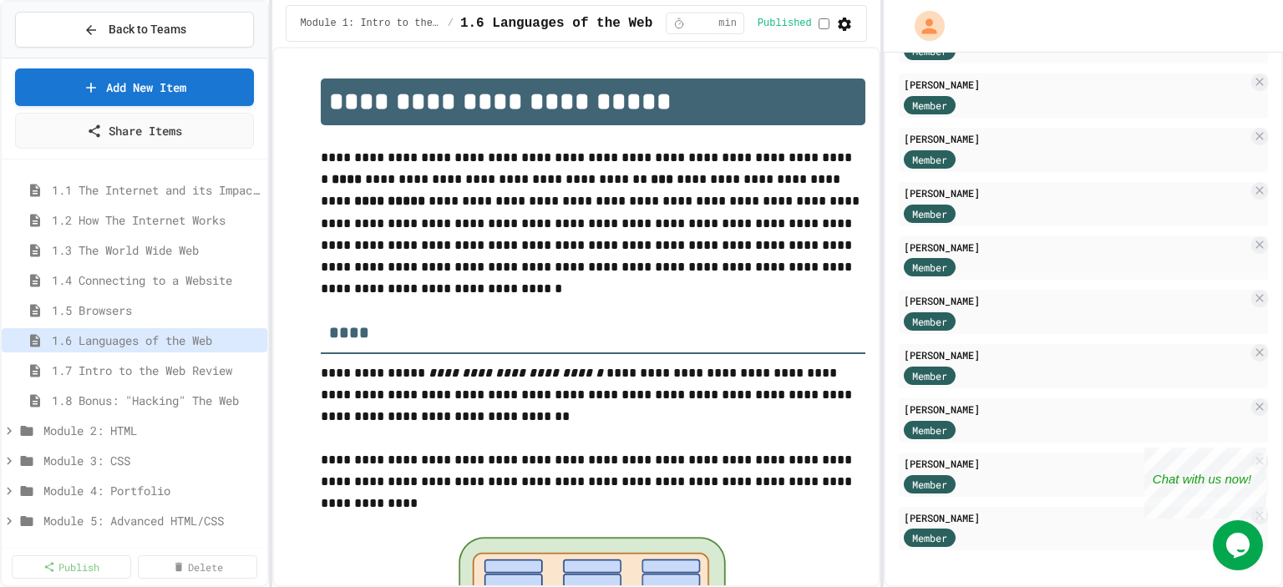
scroll to position [735, 0]
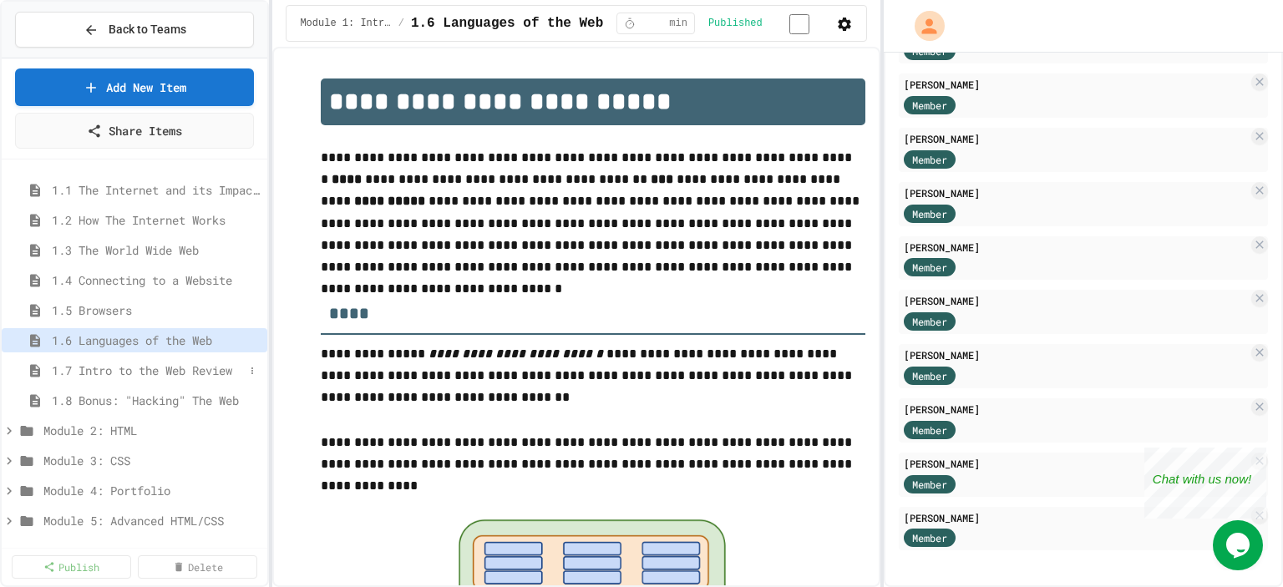
click at [191, 368] on span "1.7 Intro to the Web Review" at bounding box center [148, 371] width 192 height 18
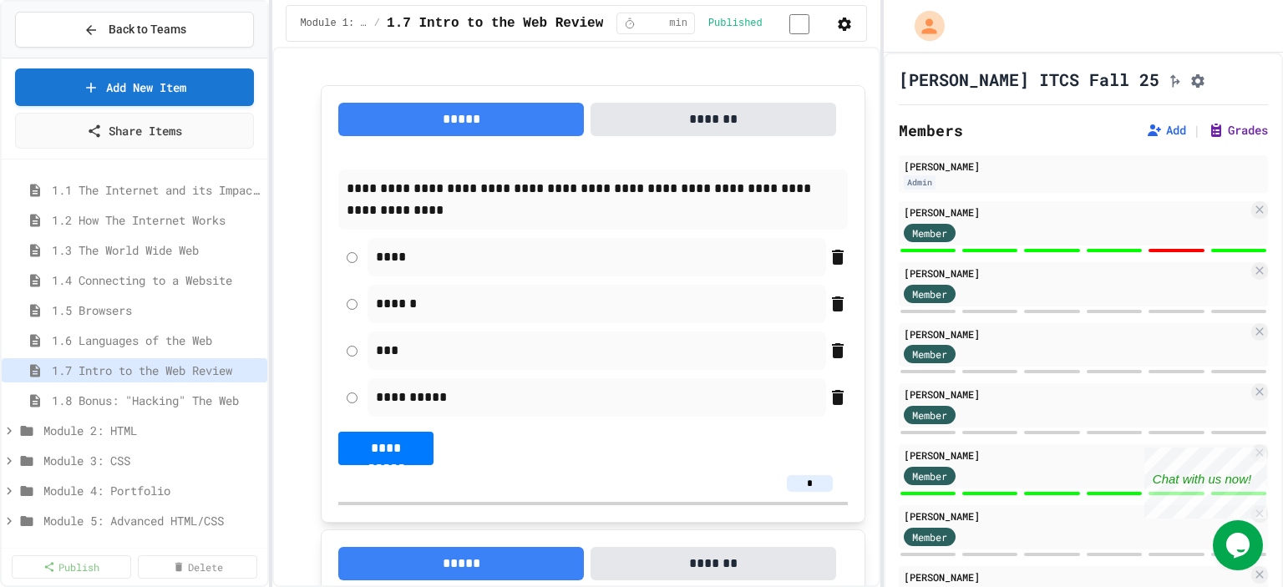
click at [1212, 135] on button "Grades" at bounding box center [1238, 130] width 60 height 17
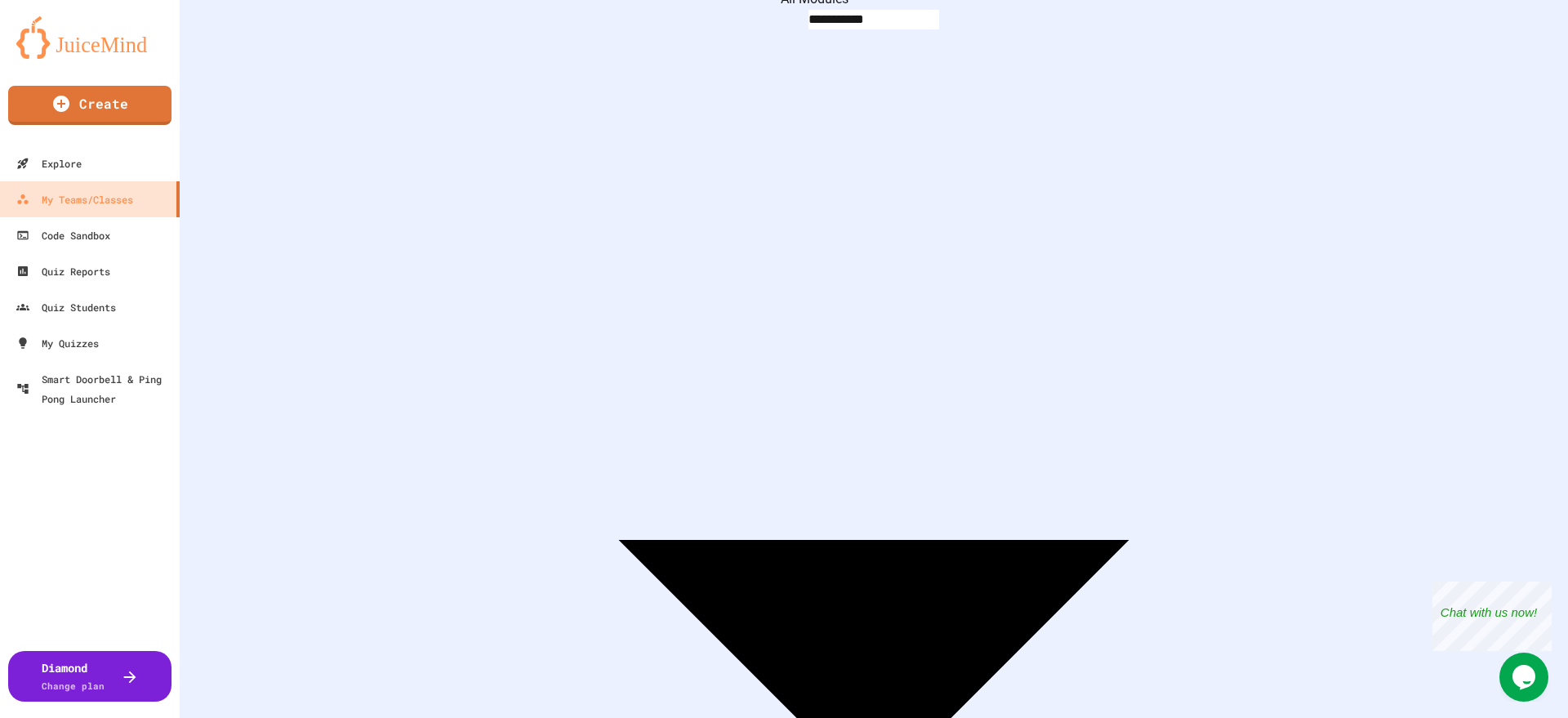
scroll to position [173, 0]
drag, startPoint x: 1226, startPoint y: 2, endPoint x: 377, endPoint y: 42, distance: 849.9
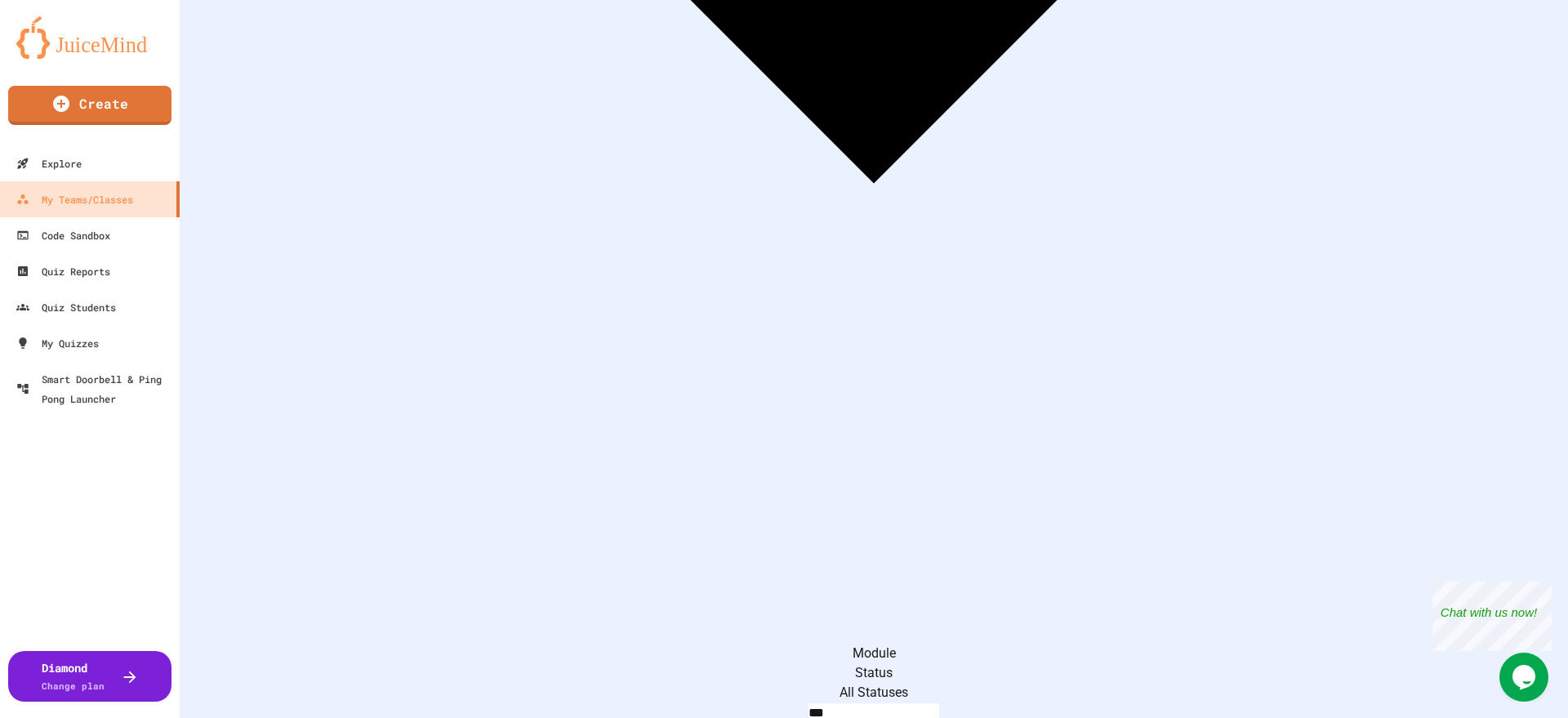
scroll to position [786, 0]
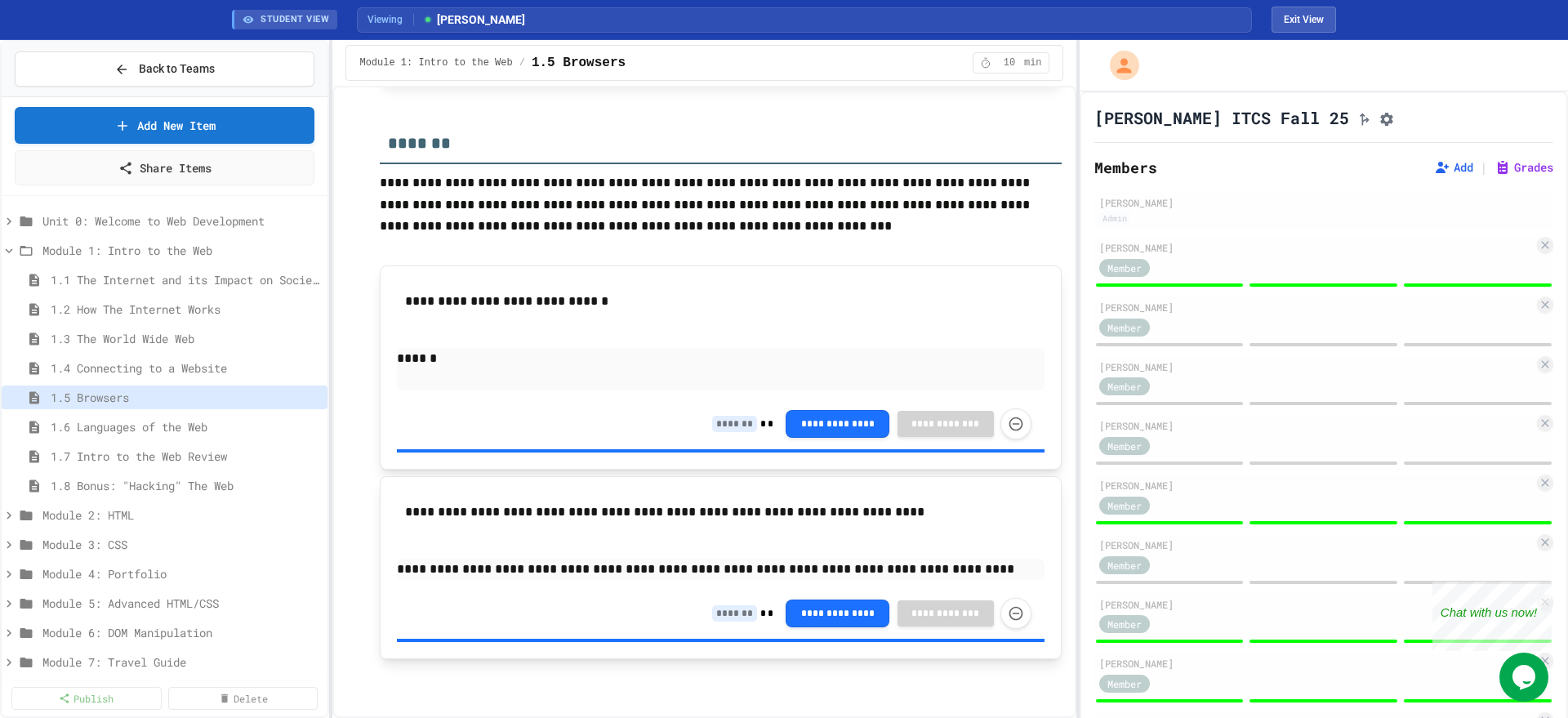
scroll to position [1867, 0]
click at [719, 574] on input at bounding box center [735, 613] width 45 height 17
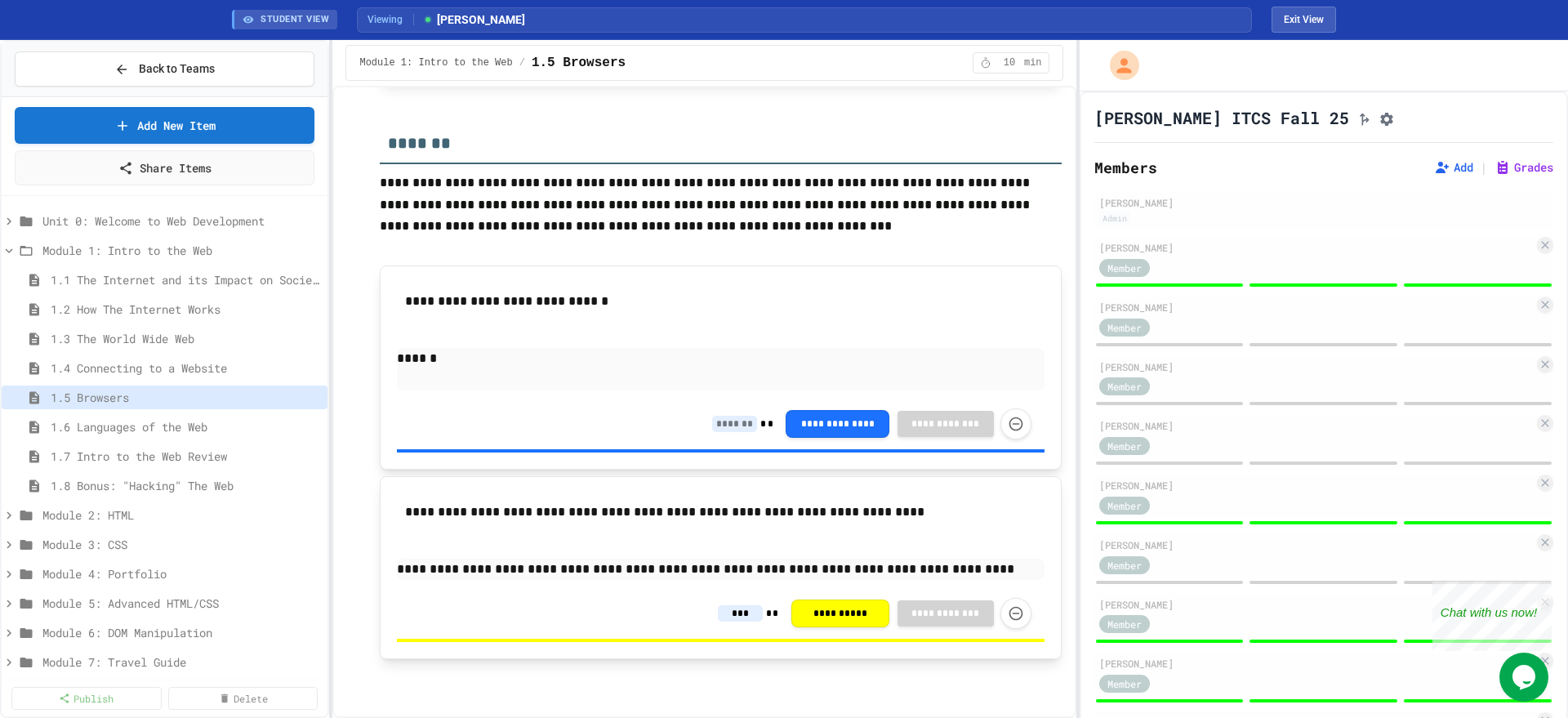
type input "***"
click at [987, 569] on p "**********" at bounding box center [720, 570] width 647 height 22
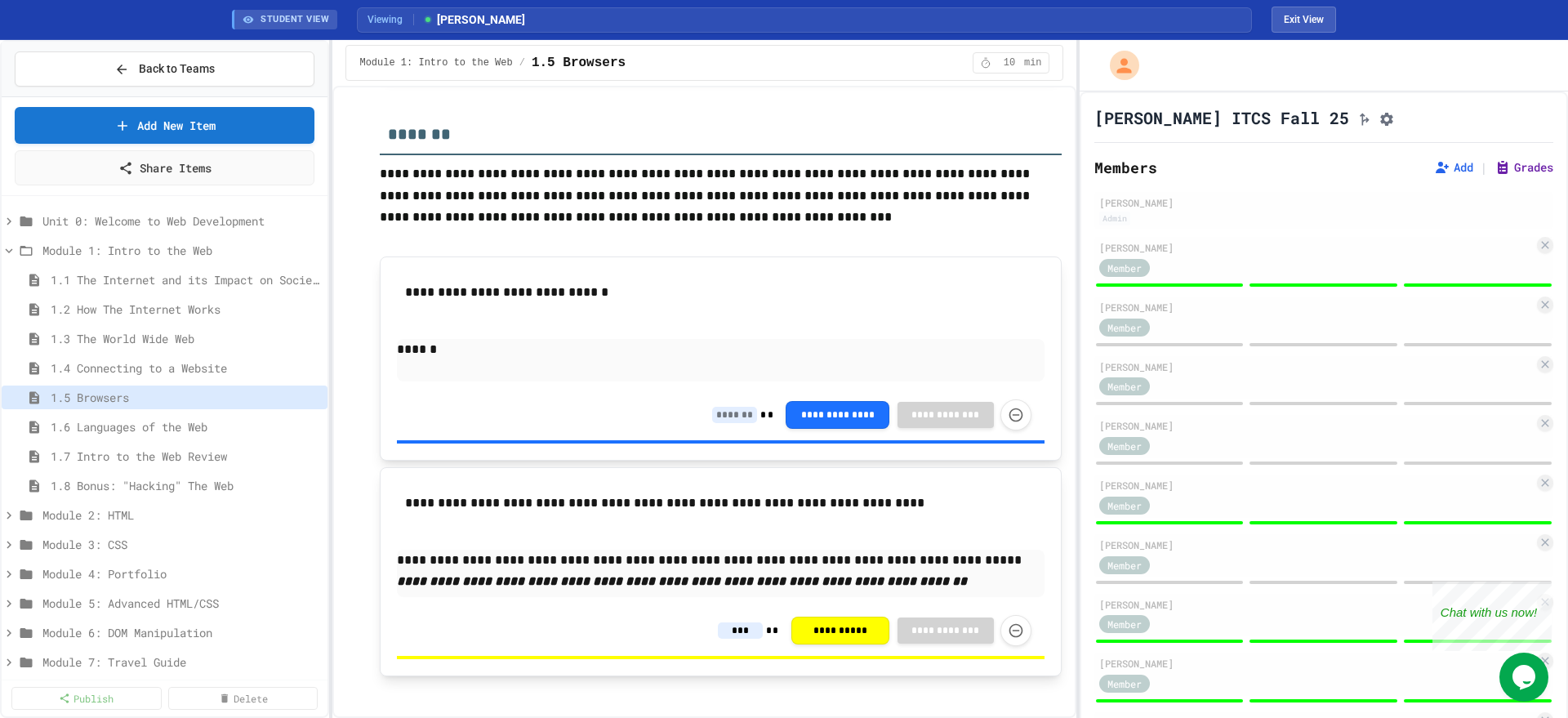
click at [1254, 168] on button "Grades" at bounding box center [1524, 167] width 59 height 17
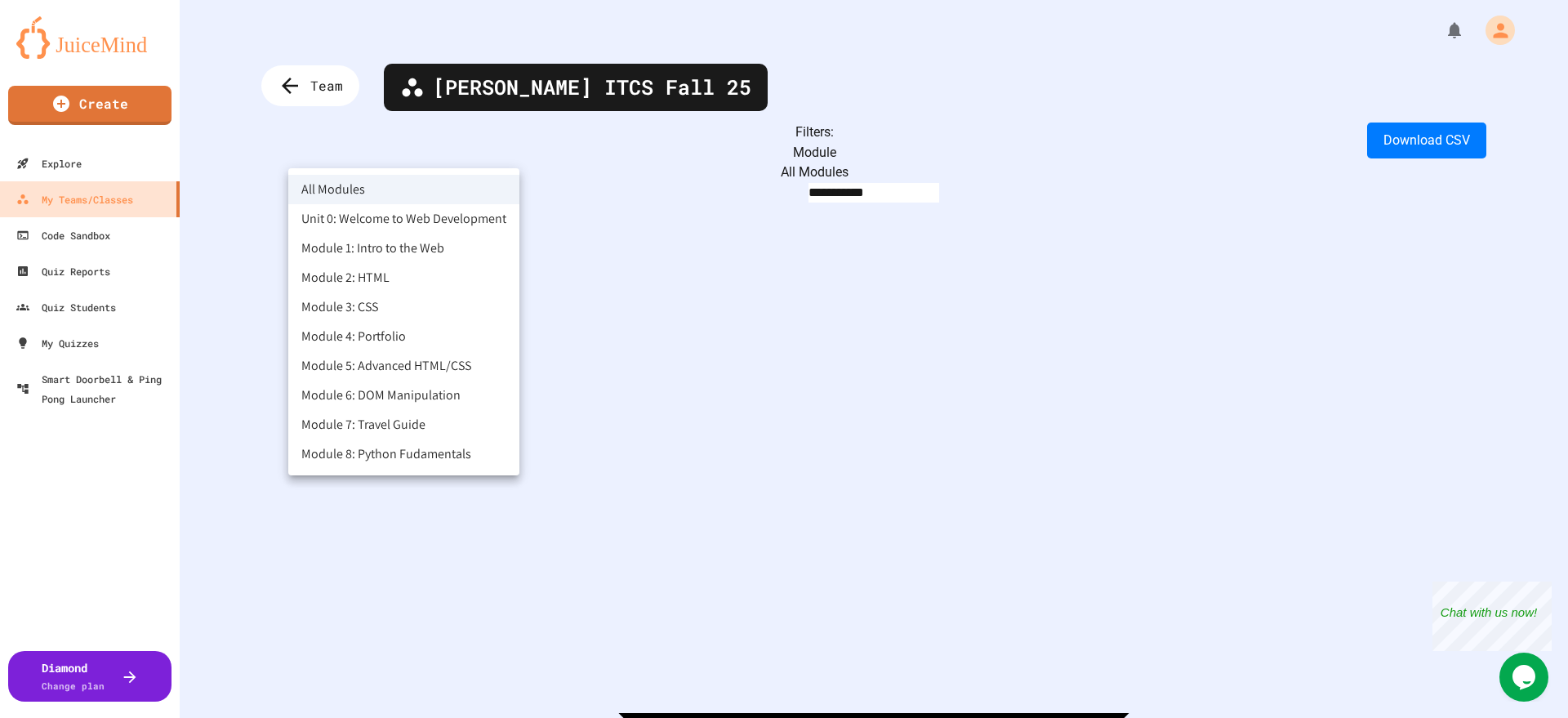
click at [370, 152] on body "**********" at bounding box center [784, 359] width 1568 height 718
click at [350, 247] on li "Module 1: Intro to the Web" at bounding box center [404, 248] width 231 height 29
type input "**********"
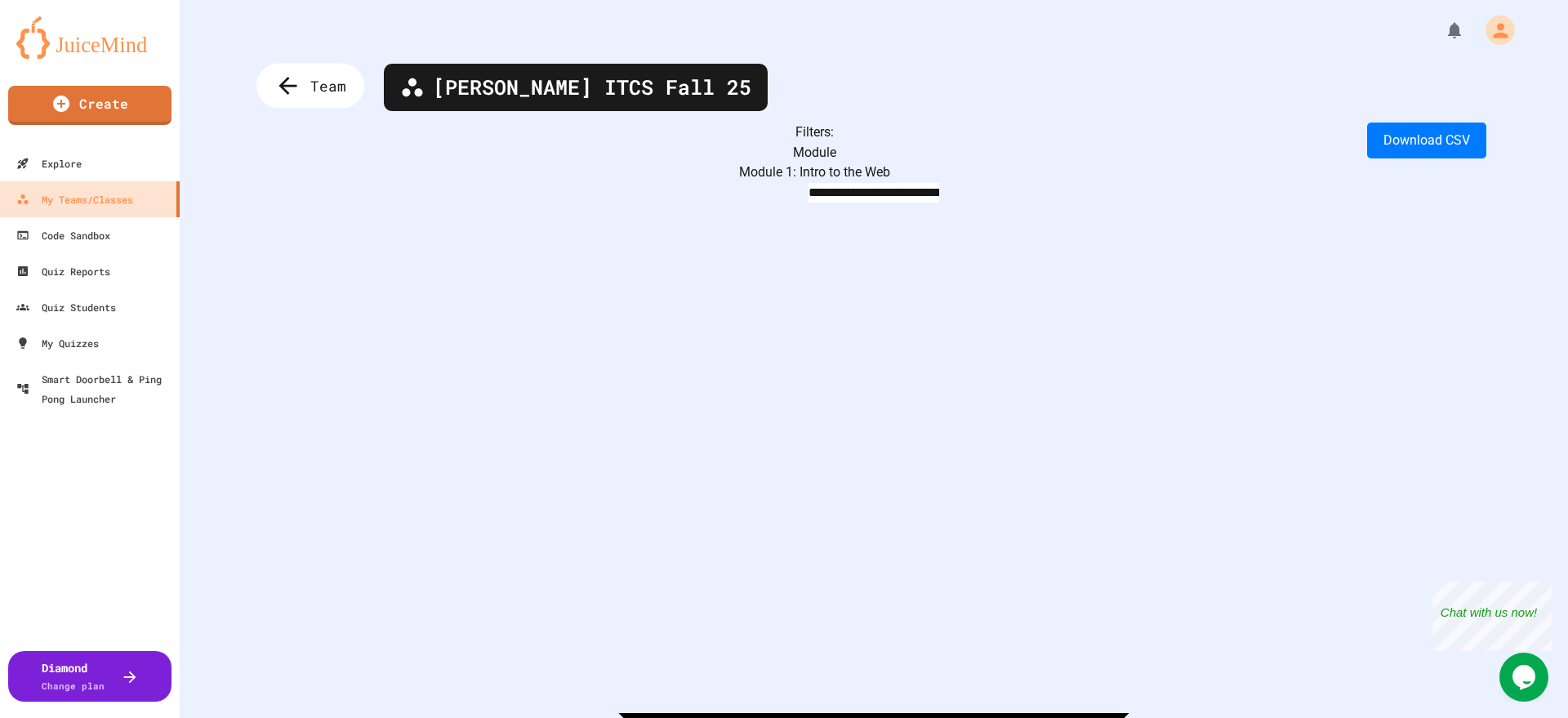
click at [290, 92] on icon at bounding box center [288, 86] width 27 height 27
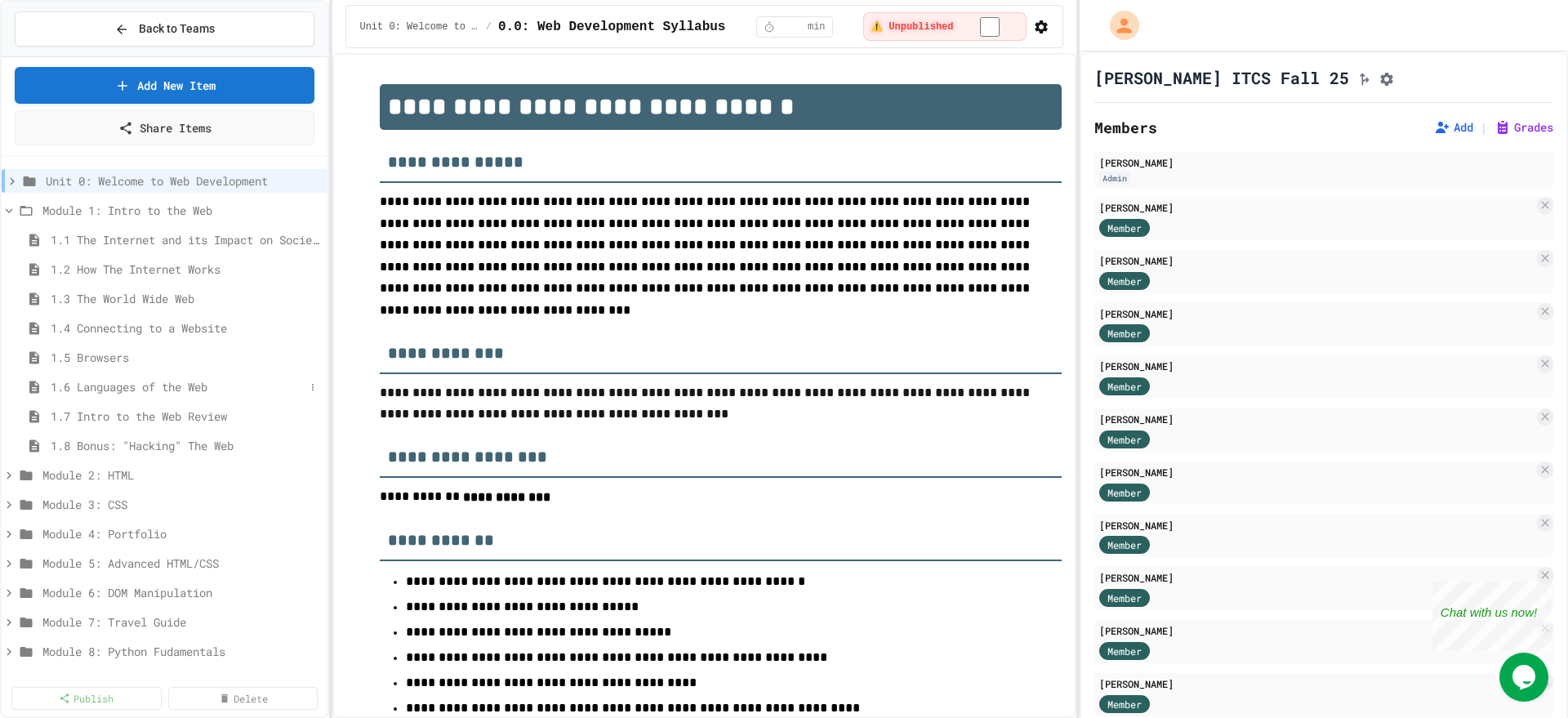
click at [132, 381] on span "1.6 Languages of the Web" at bounding box center [178, 387] width 254 height 18
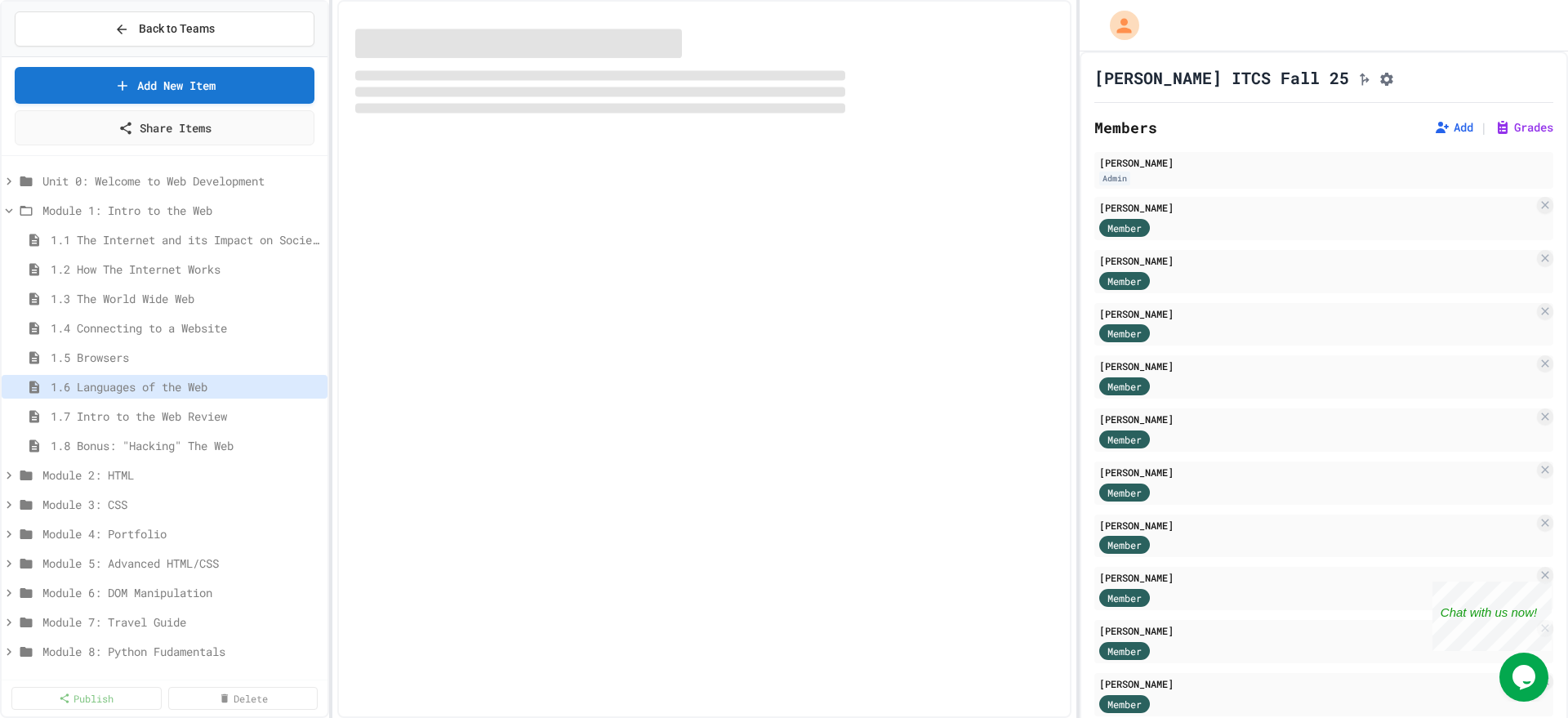
select select "***"
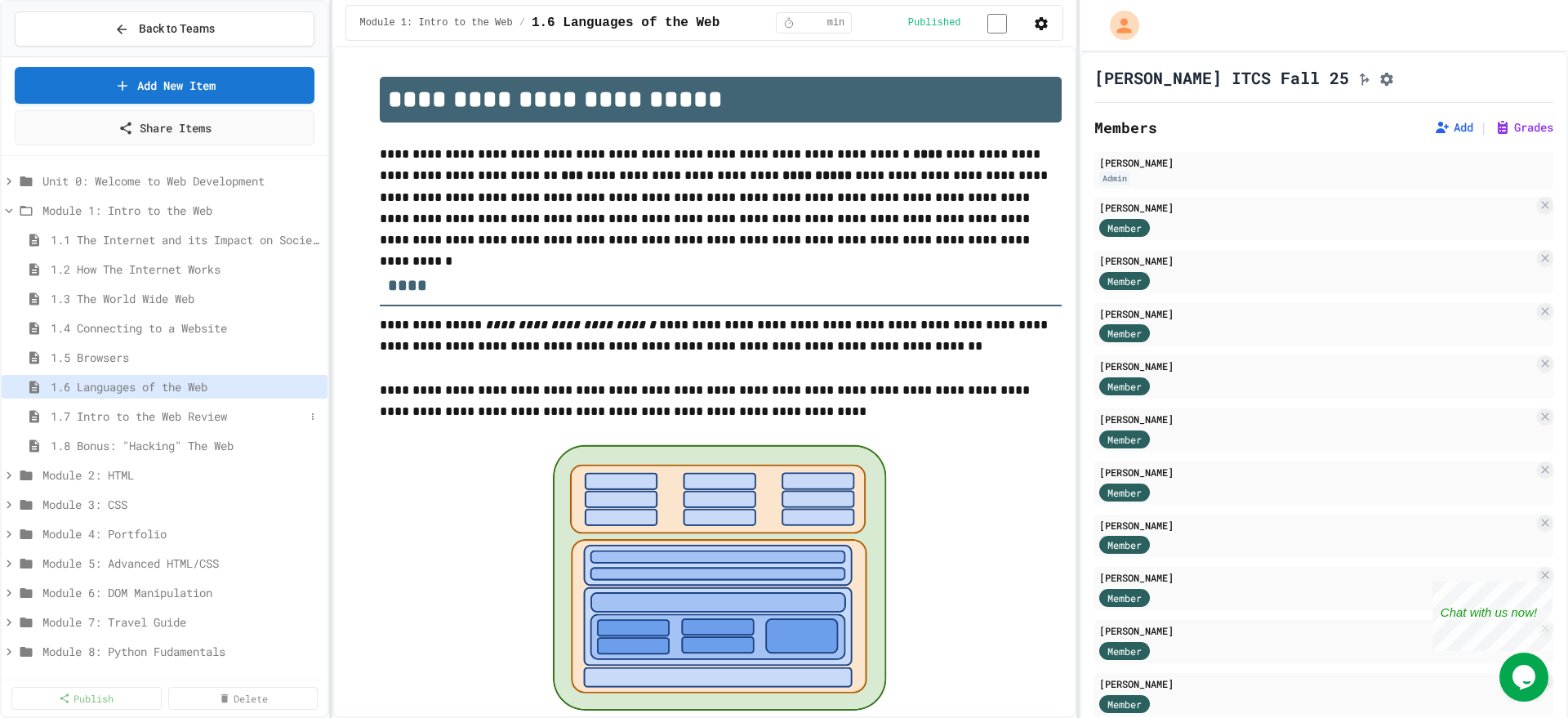
click at [161, 420] on span "1.7 Intro to the Web Review" at bounding box center [178, 417] width 254 height 18
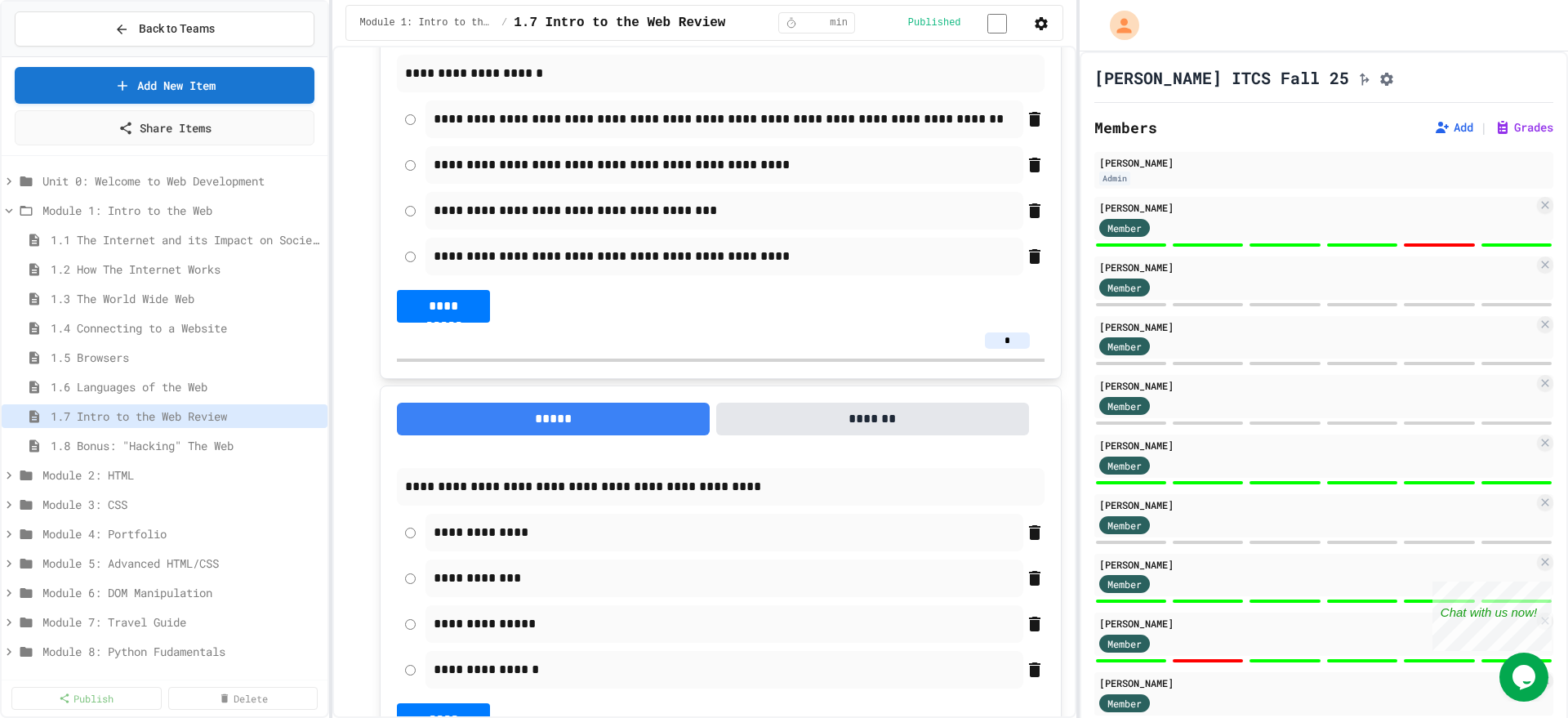
scroll to position [1902, 0]
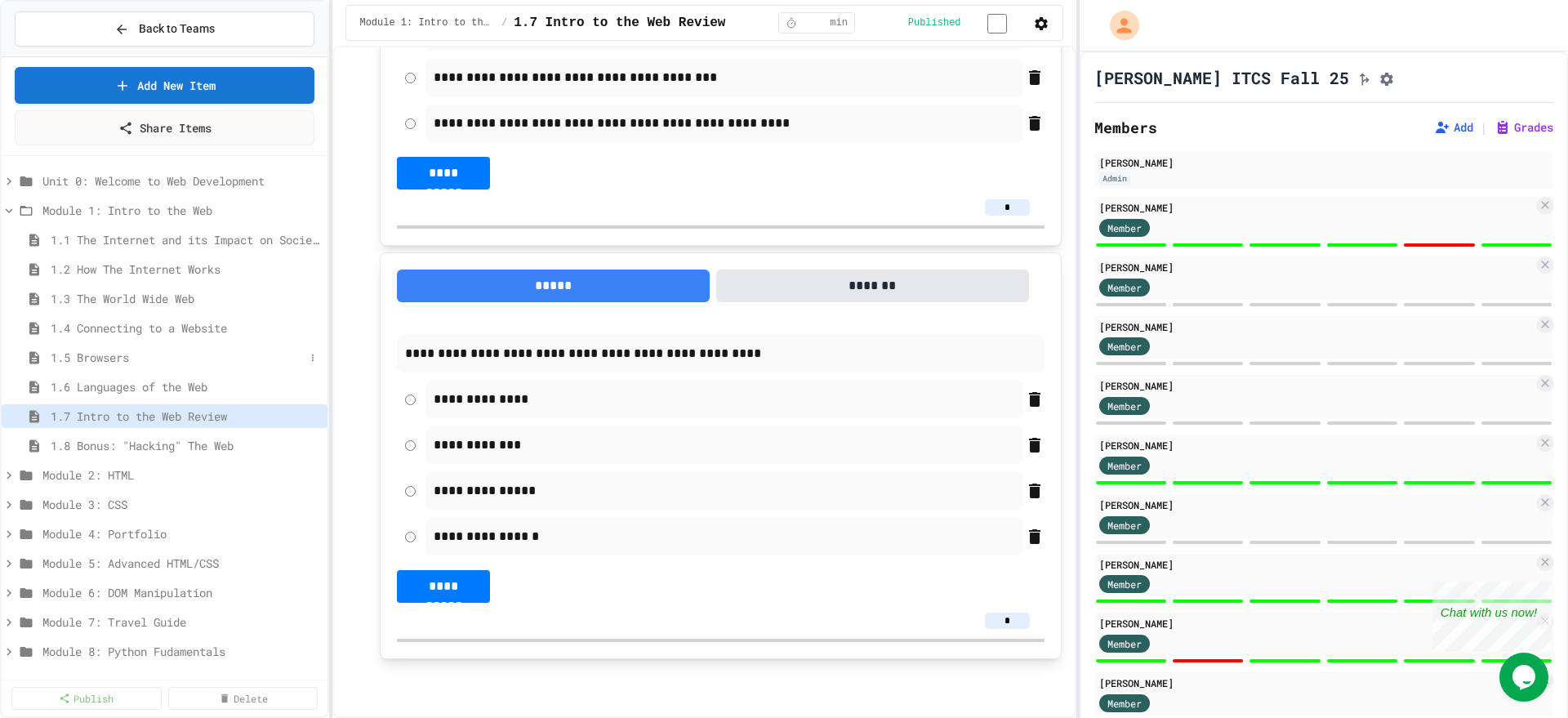
click at [87, 354] on span "1.5 Browsers" at bounding box center [178, 358] width 254 height 18
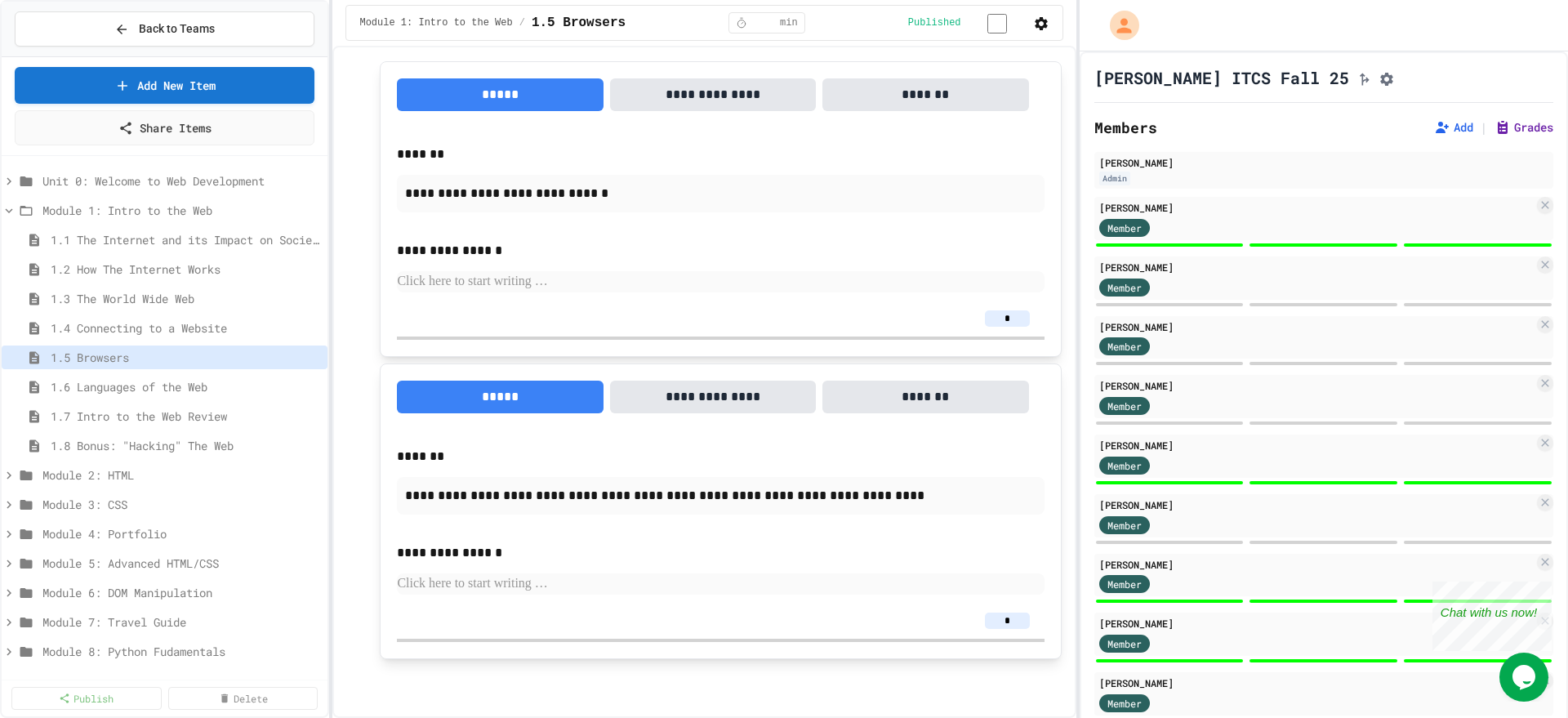
click at [1254, 126] on button "Grades" at bounding box center [1524, 127] width 59 height 17
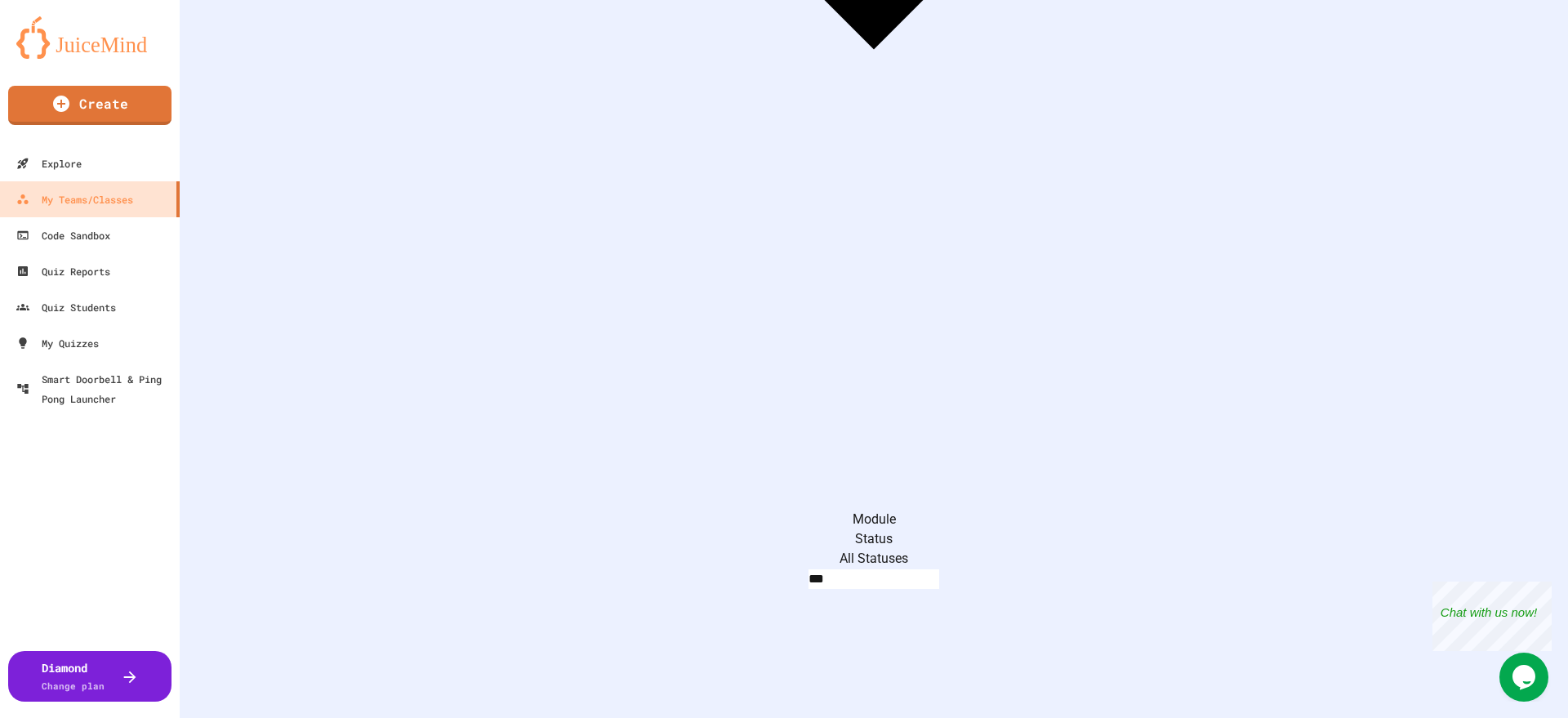
scroll to position [975, 0]
